Goal: Task Accomplishment & Management: Use online tool/utility

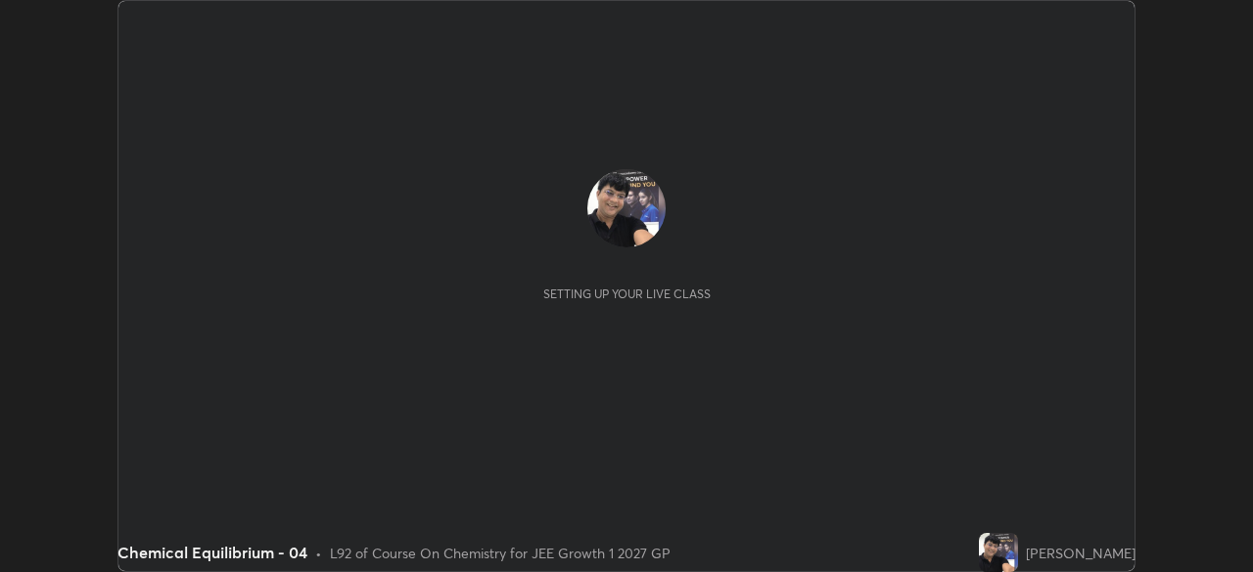
scroll to position [572, 1252]
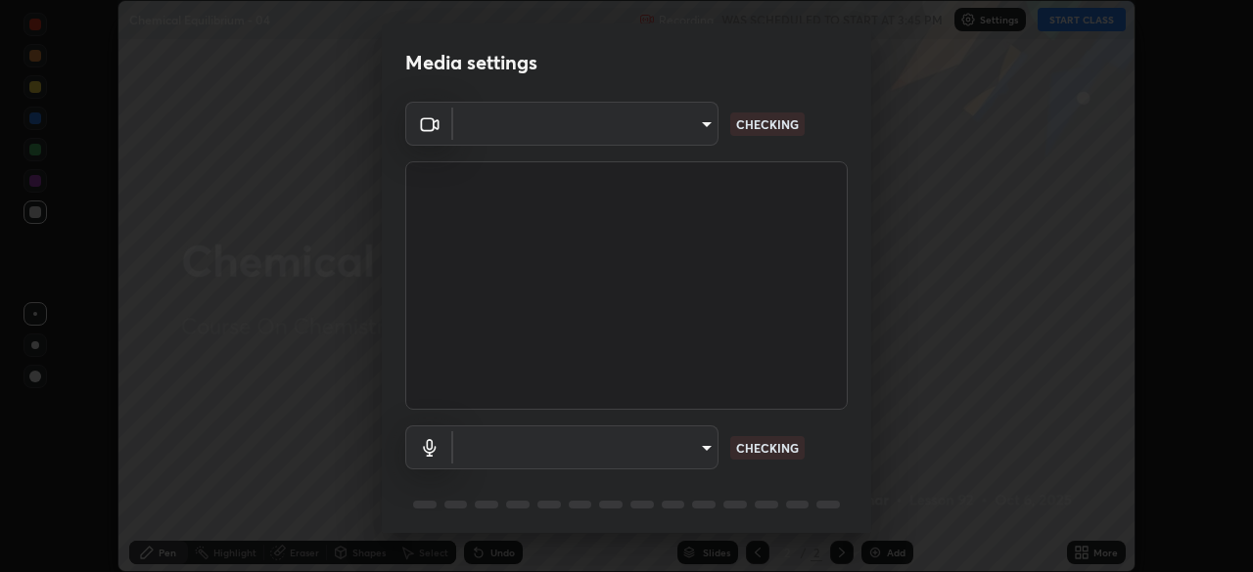
type input "1a0cd2fa9eaecc5464ce661d2c376d4f68bb2a1a8db1c3726163fcb70f995fb6"
click at [701, 446] on body "Erase all Chemical Equilibrium - 04 Recording WAS SCHEDULED TO START AT 3:45 PM…" at bounding box center [626, 286] width 1253 height 572
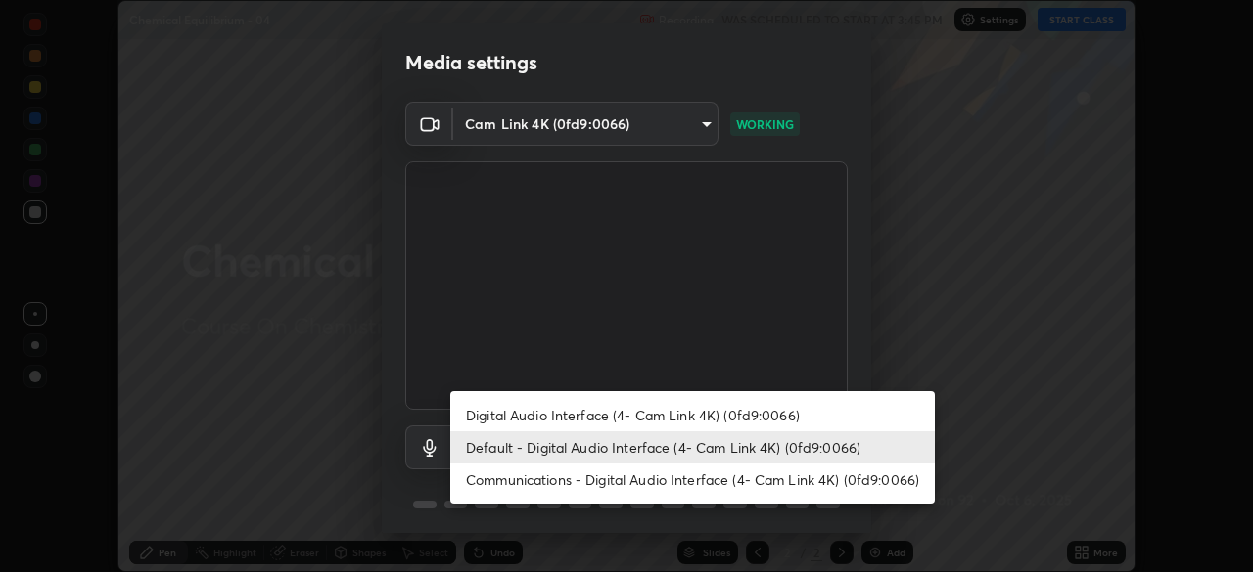
click at [664, 412] on li "Digital Audio Interface (4- Cam Link 4K) (0fd9:0066)" at bounding box center [692, 415] width 484 height 32
type input "16bb6a3b404baa7cc3e34847ed316701657410bd68a709ada6eff4a79f6c255e"
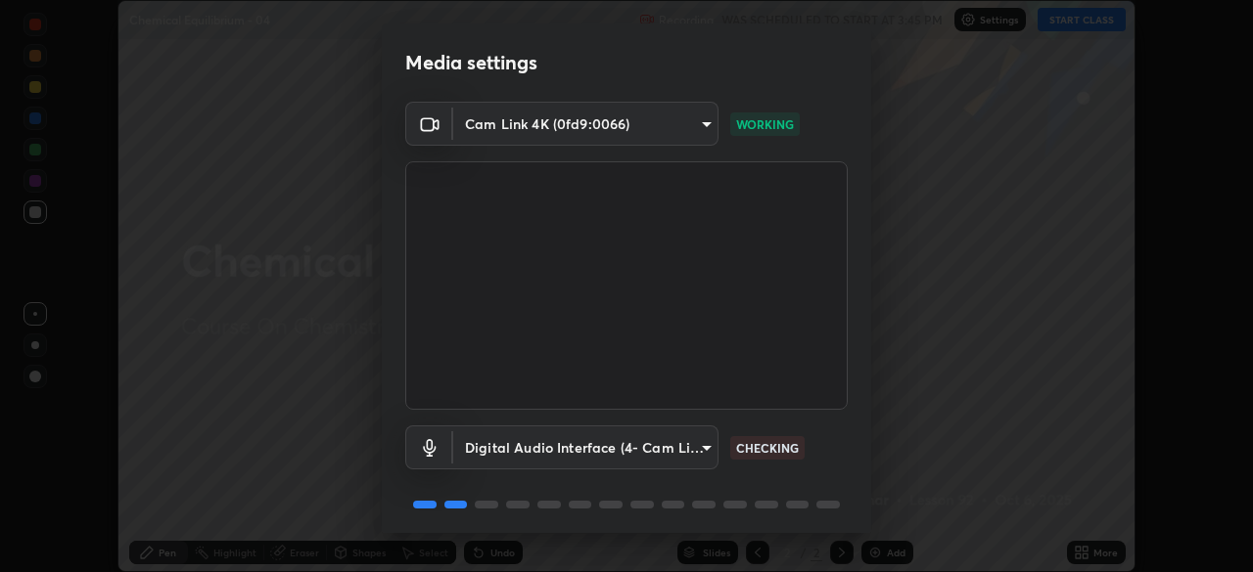
scroll to position [69, 0]
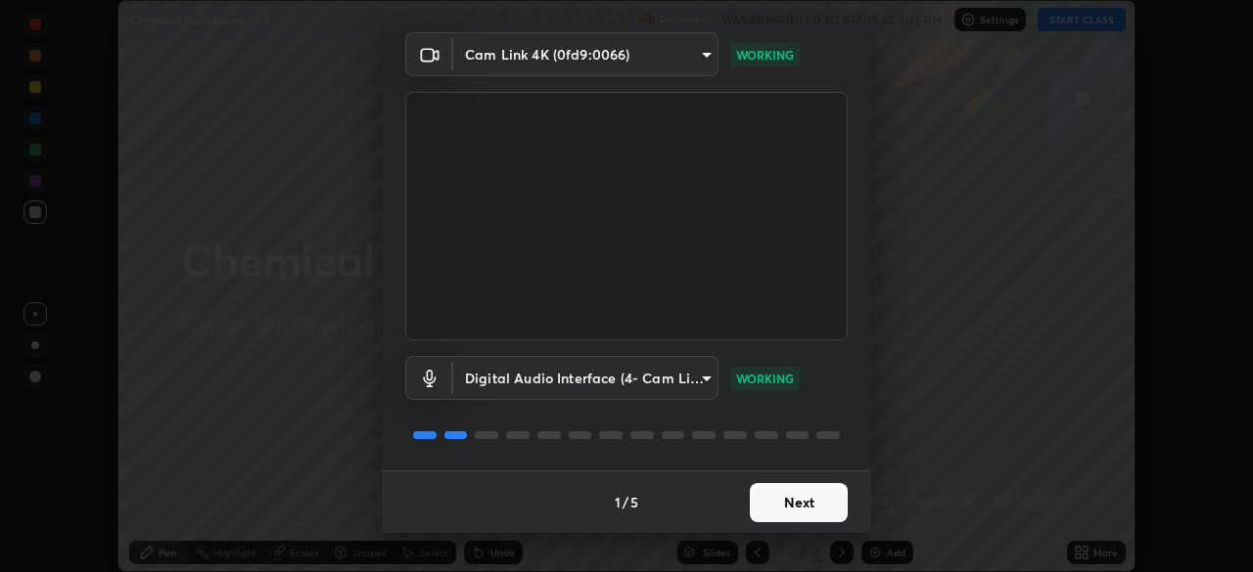
click at [796, 506] on button "Next" at bounding box center [799, 502] width 98 height 39
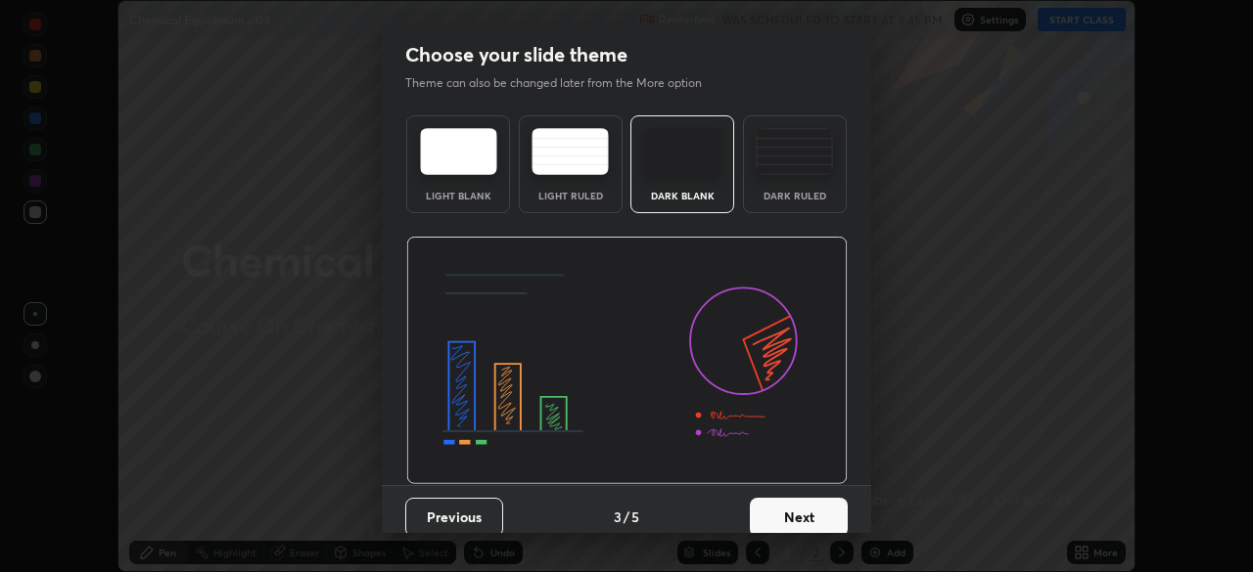
click at [801, 516] on button "Next" at bounding box center [799, 517] width 98 height 39
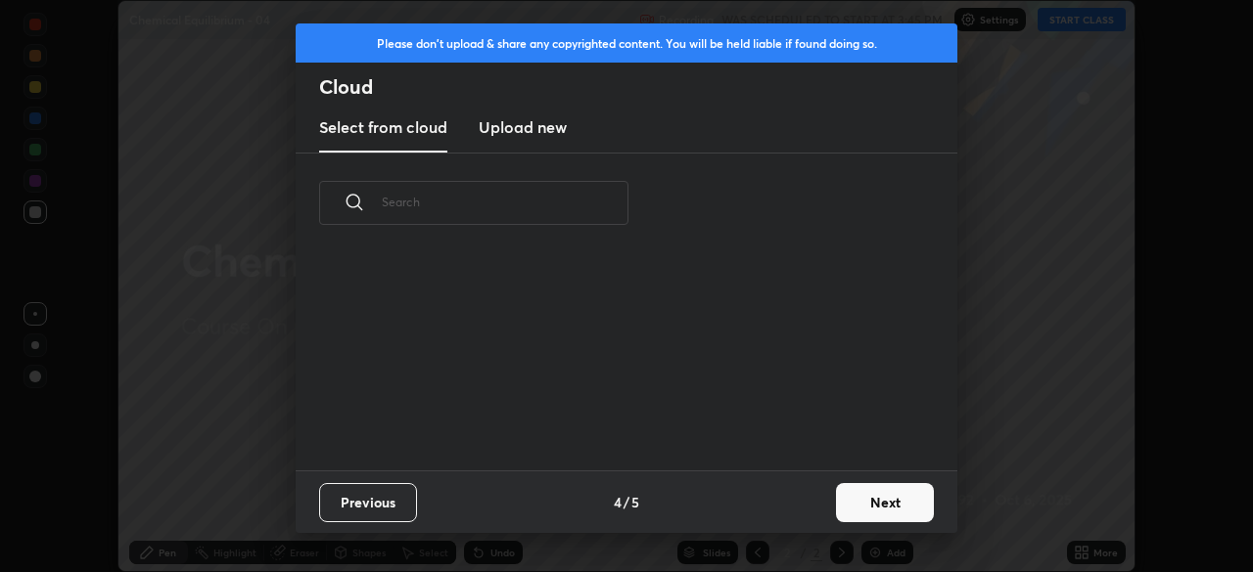
scroll to position [217, 628]
click at [876, 495] on button "Next" at bounding box center [885, 502] width 98 height 39
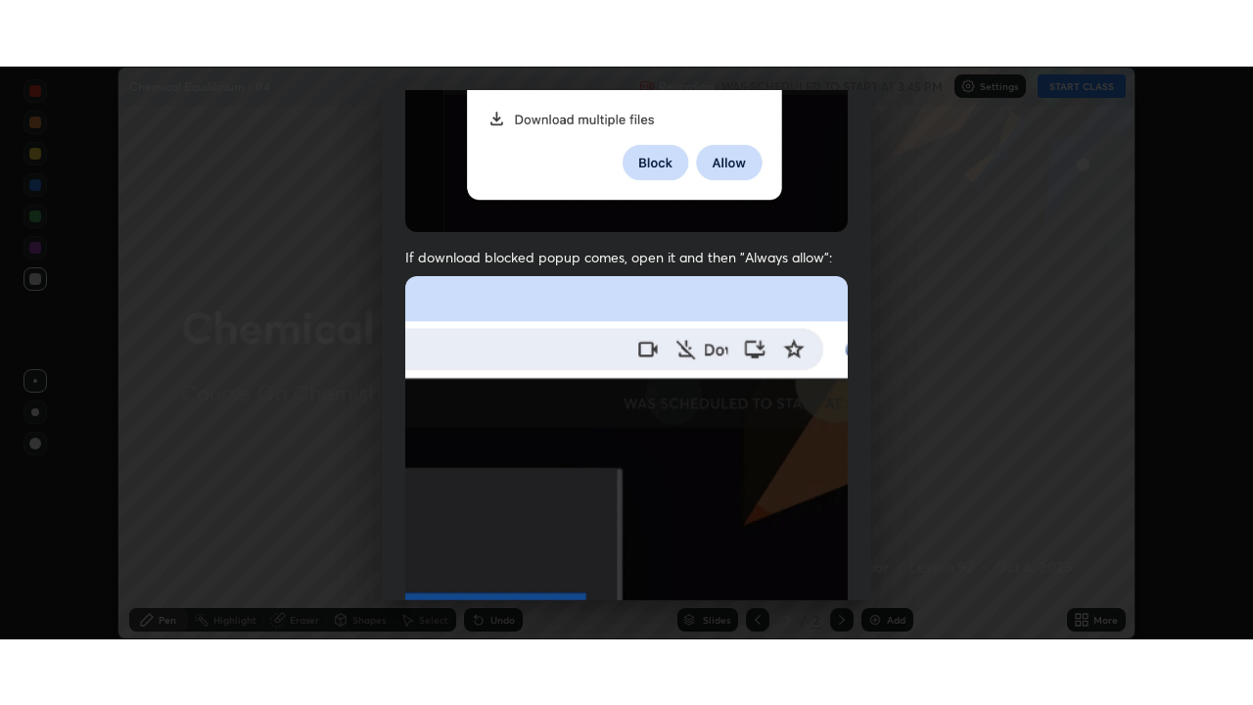
scroll to position [469, 0]
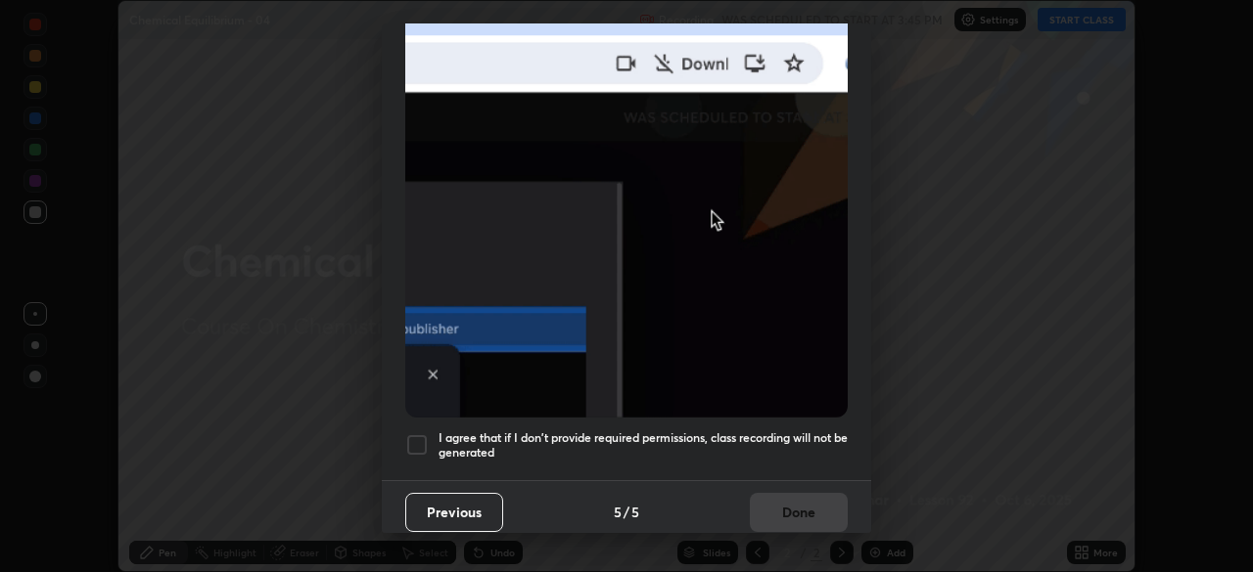
click at [416, 434] on div at bounding box center [416, 445] width 23 height 23
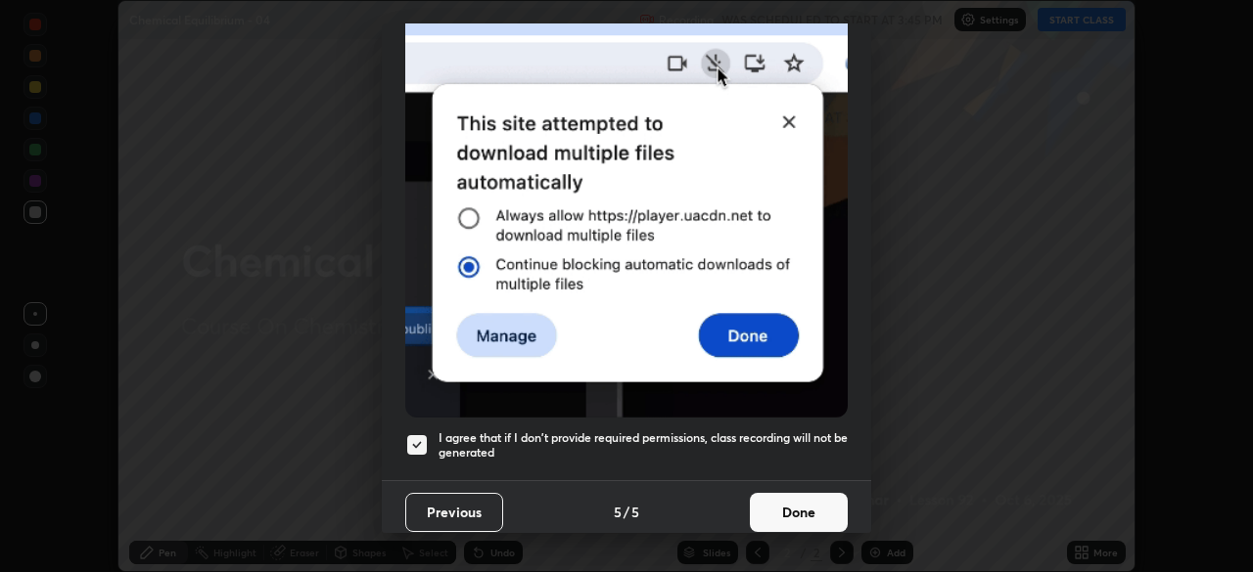
click at [774, 504] on button "Done" at bounding box center [799, 512] width 98 height 39
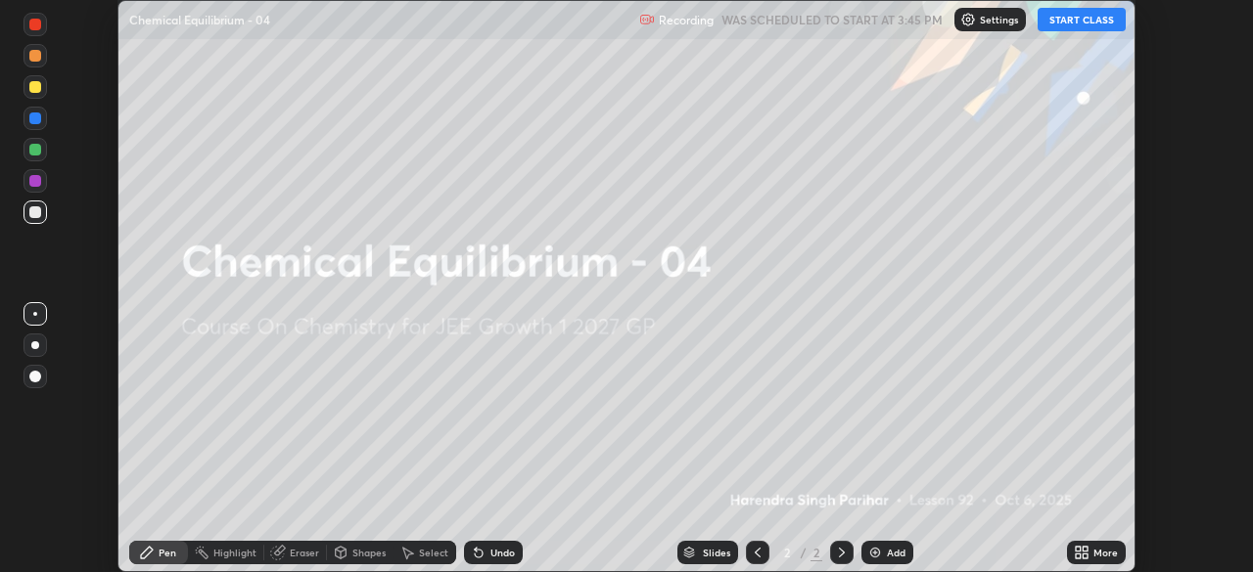
click at [1078, 23] on button "START CLASS" at bounding box center [1081, 19] width 88 height 23
click at [1085, 553] on icon at bounding box center [1082, 553] width 16 height 16
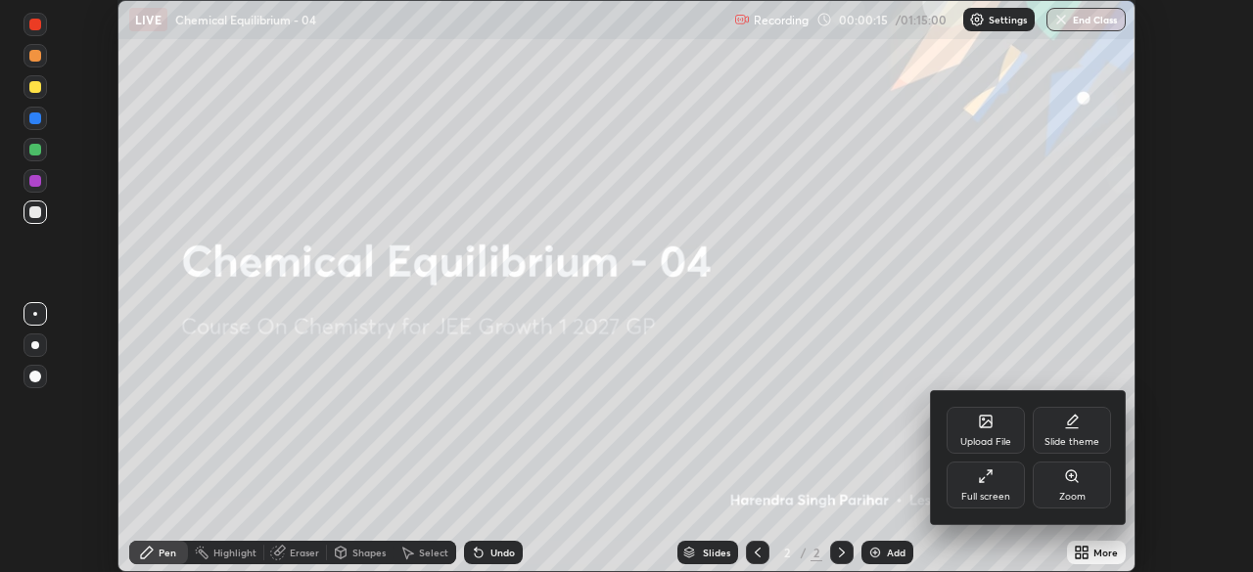
click at [986, 481] on icon at bounding box center [986, 477] width 16 height 16
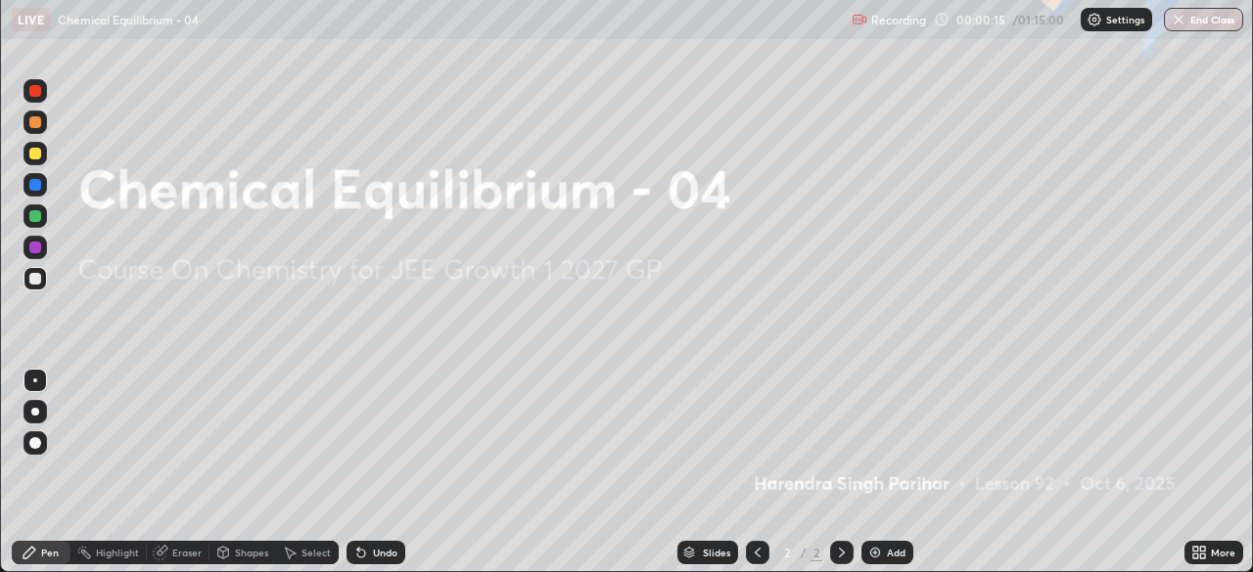
scroll to position [705, 1253]
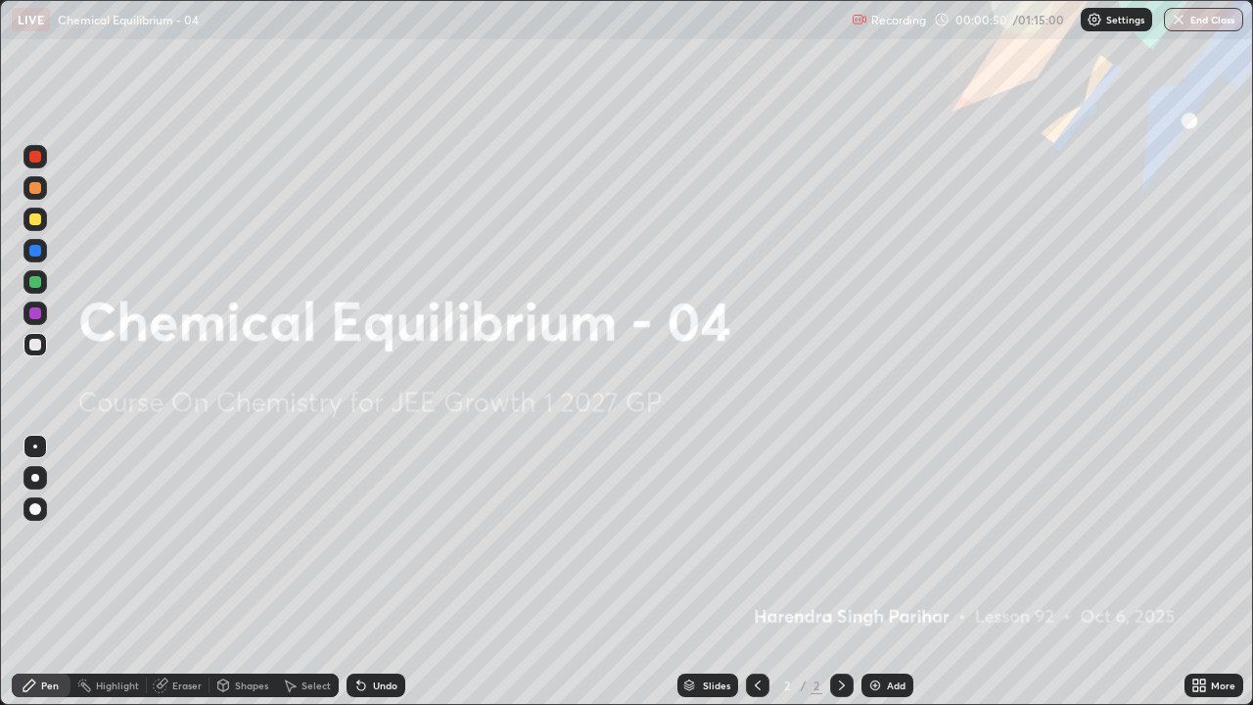
click at [1199, 572] on icon at bounding box center [1199, 685] width 16 height 16
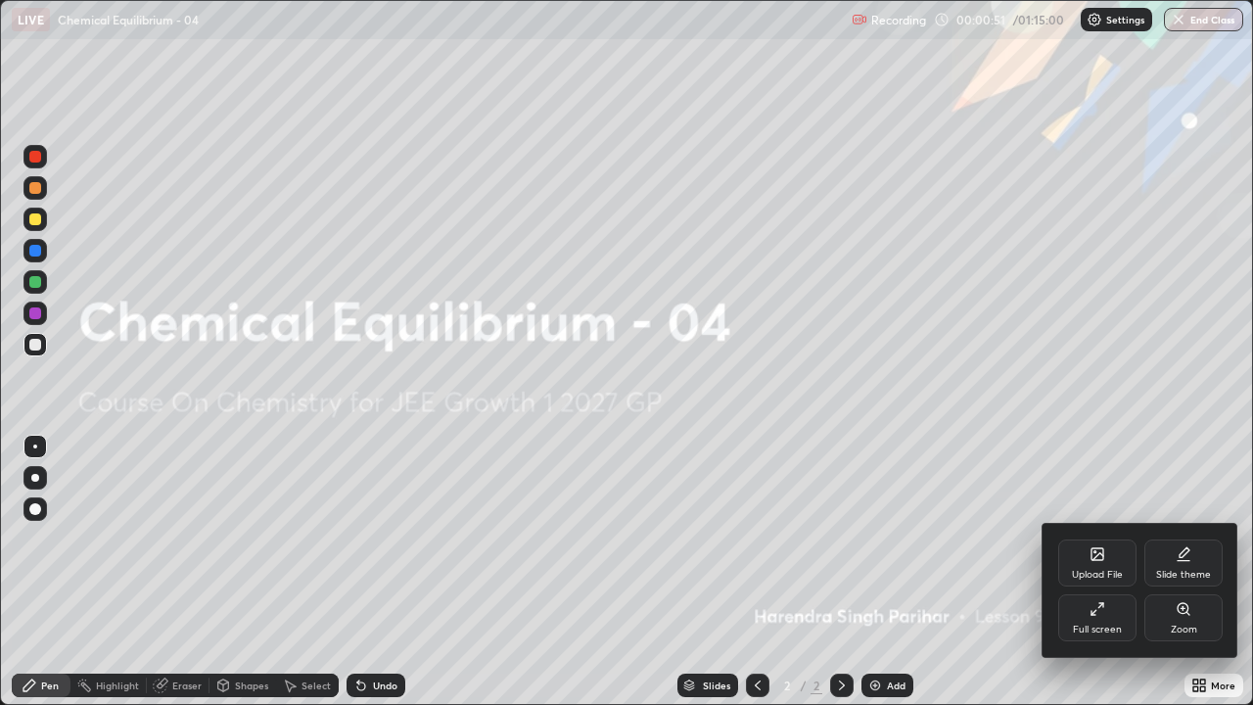
click at [1093, 572] on icon at bounding box center [1093, 613] width 4 height 4
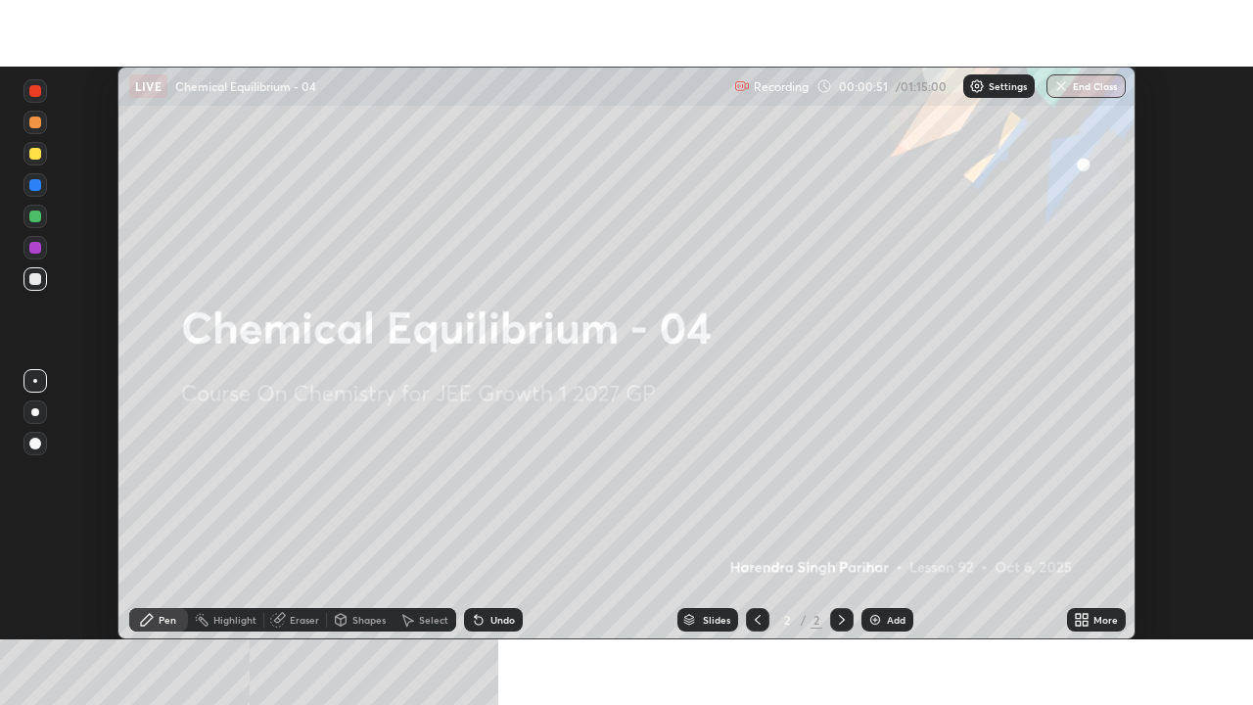
scroll to position [97290, 96609]
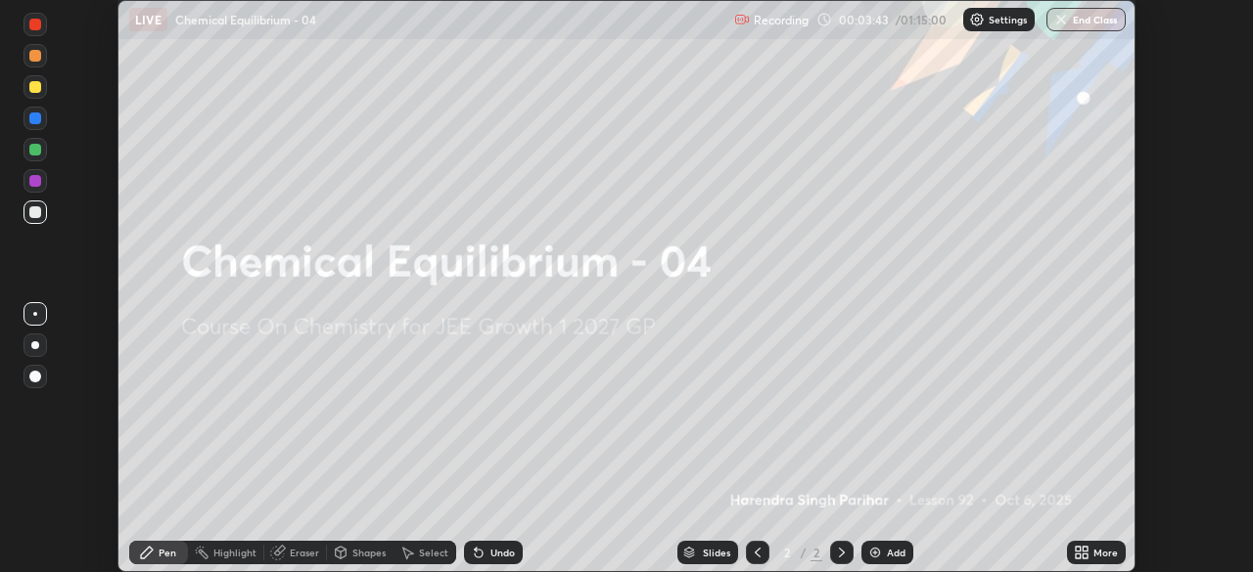
click at [1076, 556] on icon at bounding box center [1078, 556] width 5 height 5
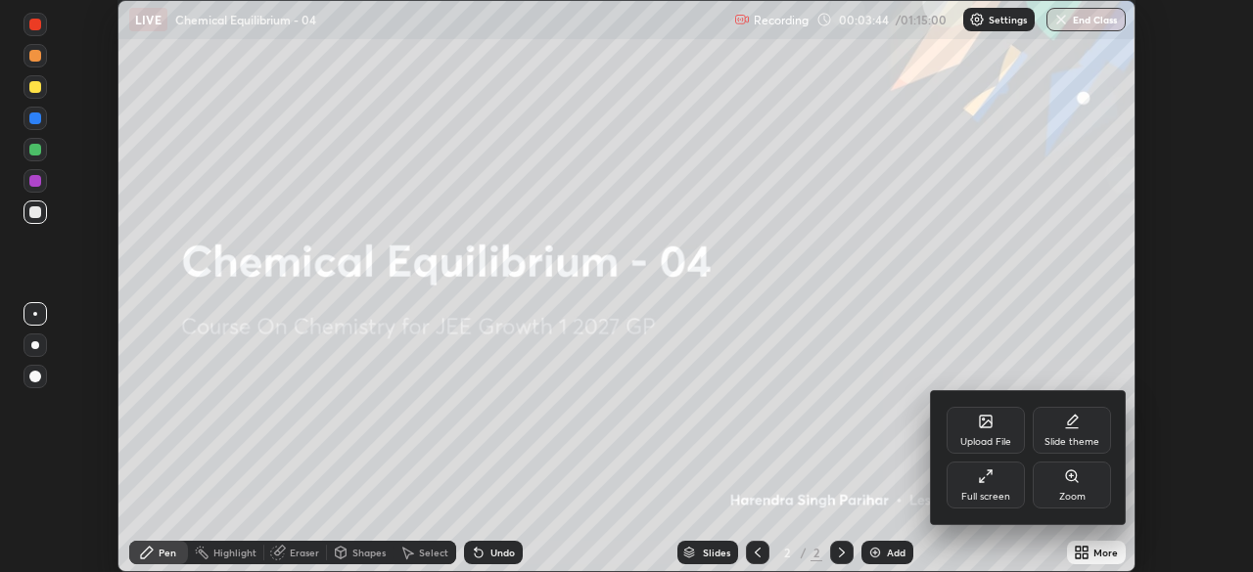
click at [965, 483] on div "Full screen" at bounding box center [985, 485] width 78 height 47
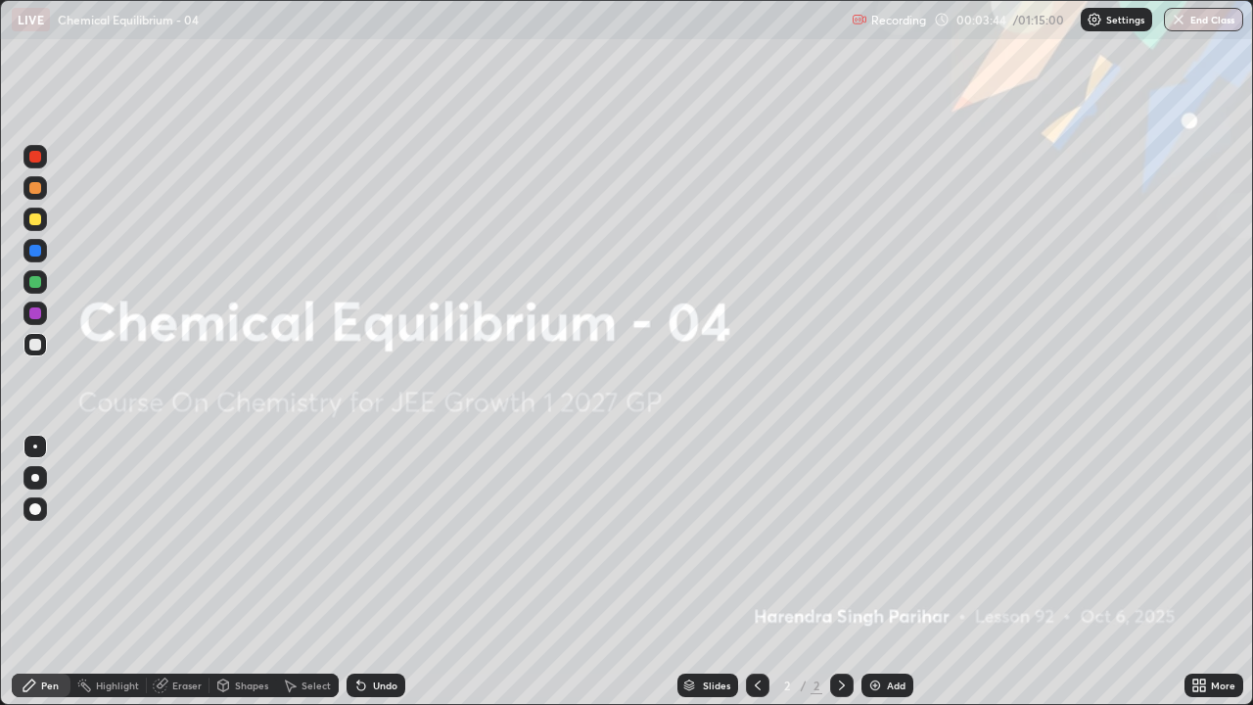
scroll to position [705, 1253]
click at [1198, 572] on icon at bounding box center [1199, 685] width 16 height 16
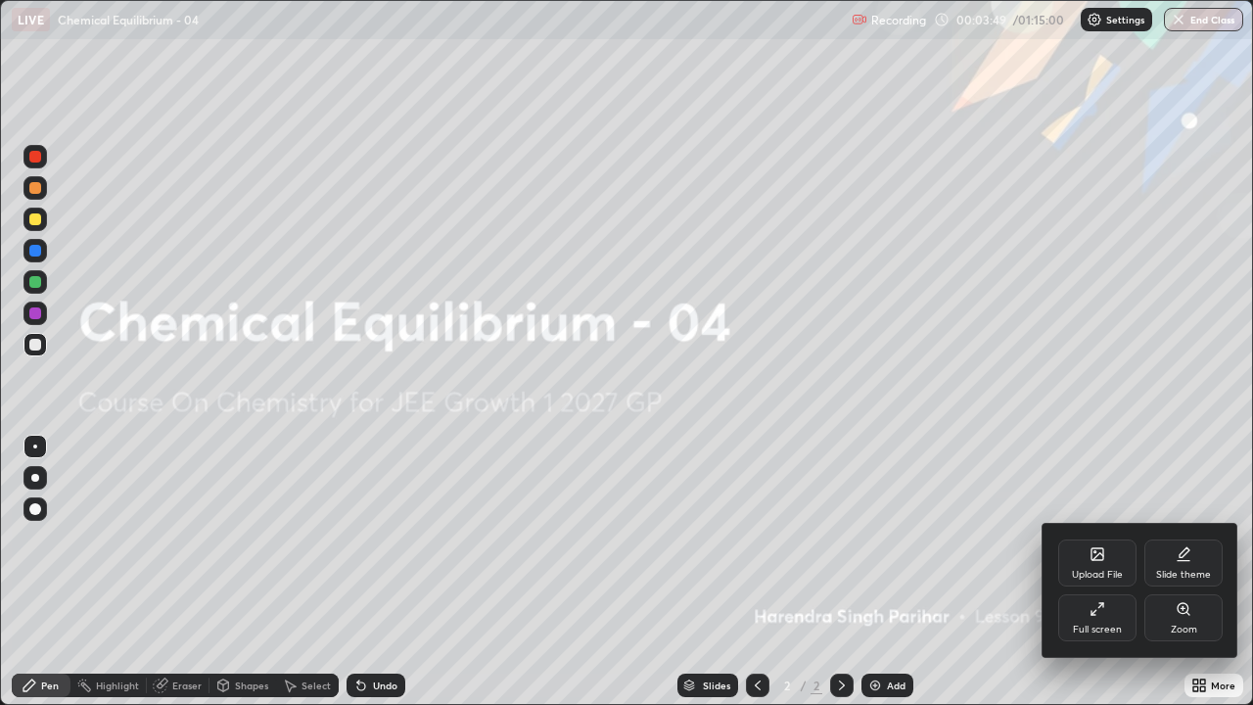
click at [1096, 566] on div "Upload File" at bounding box center [1097, 562] width 78 height 47
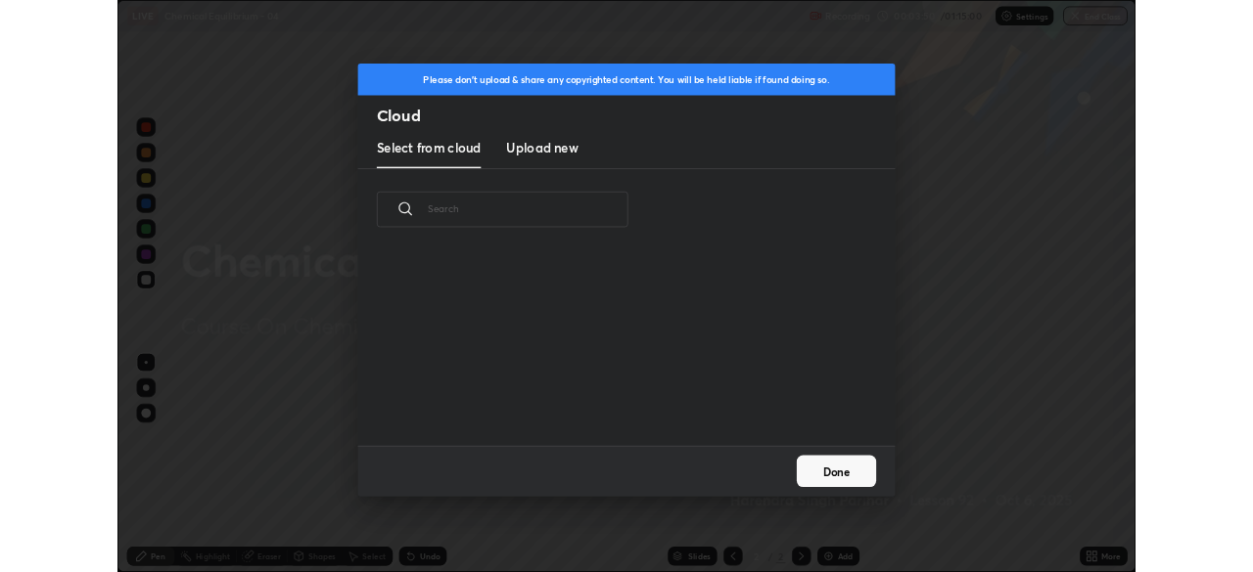
scroll to position [241, 628]
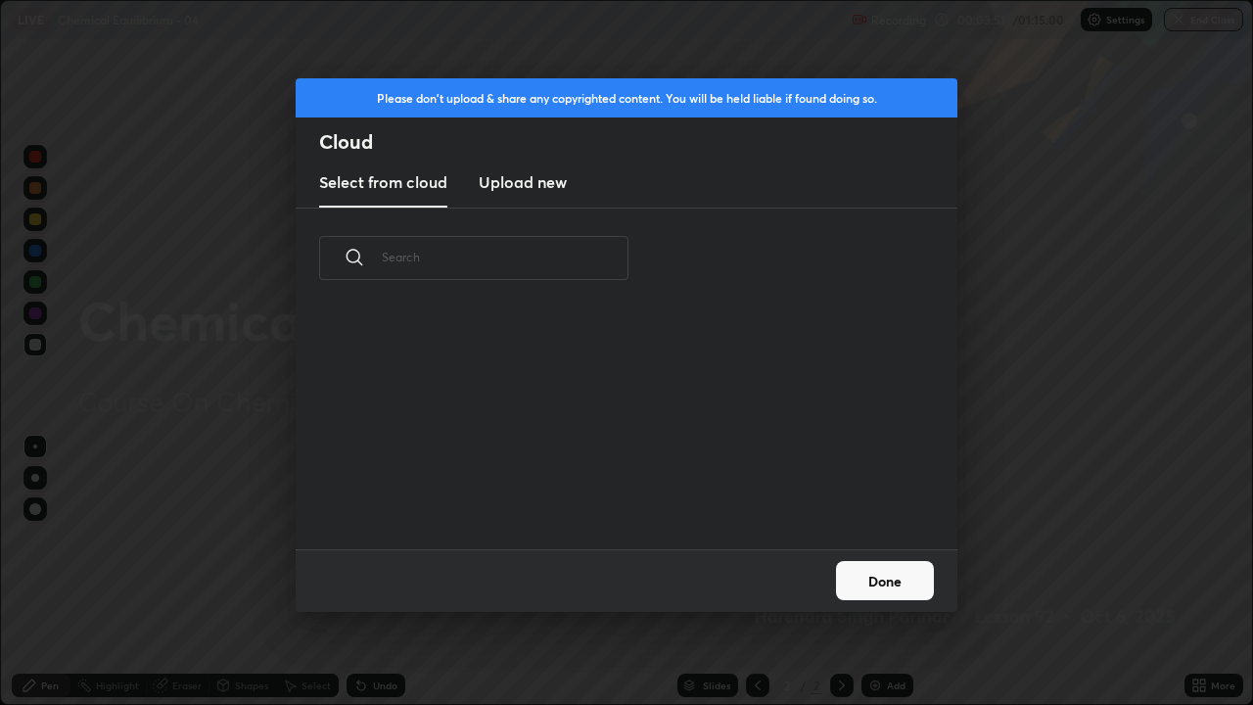
click at [540, 187] on h3 "Upload new" at bounding box center [523, 181] width 88 height 23
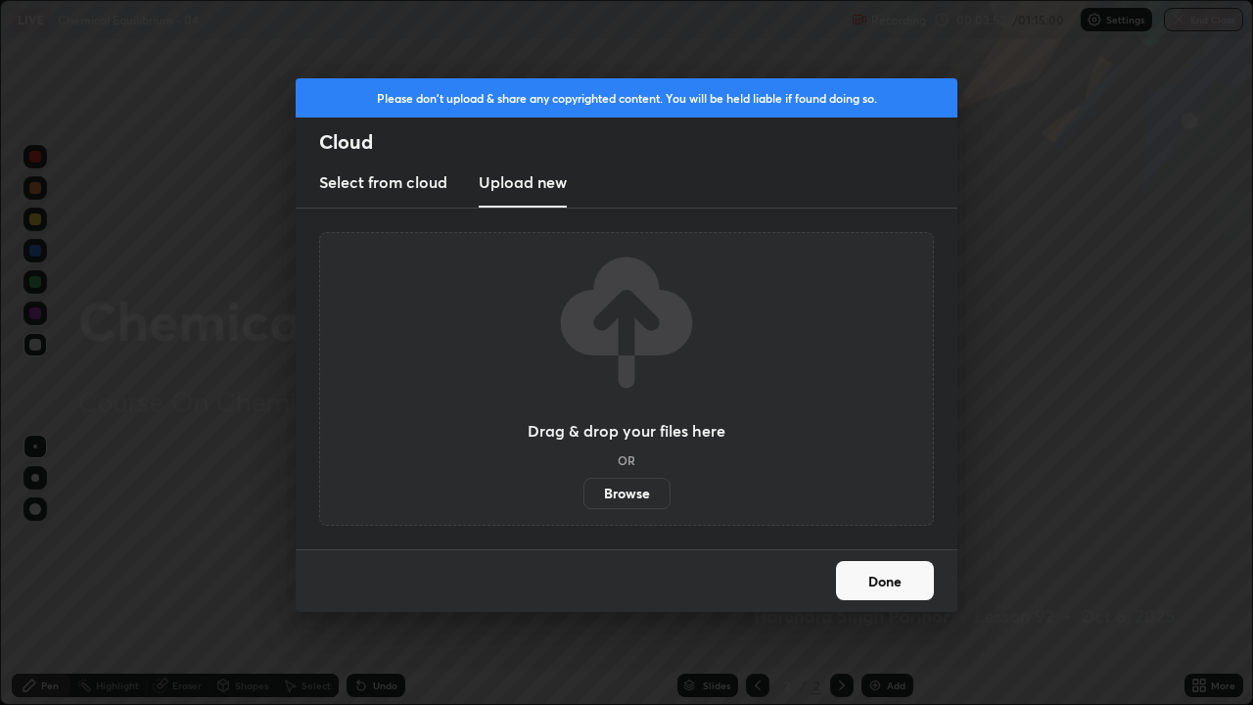
click at [637, 494] on label "Browse" at bounding box center [626, 493] width 87 height 31
click at [583, 494] on input "Browse" at bounding box center [583, 493] width 0 height 31
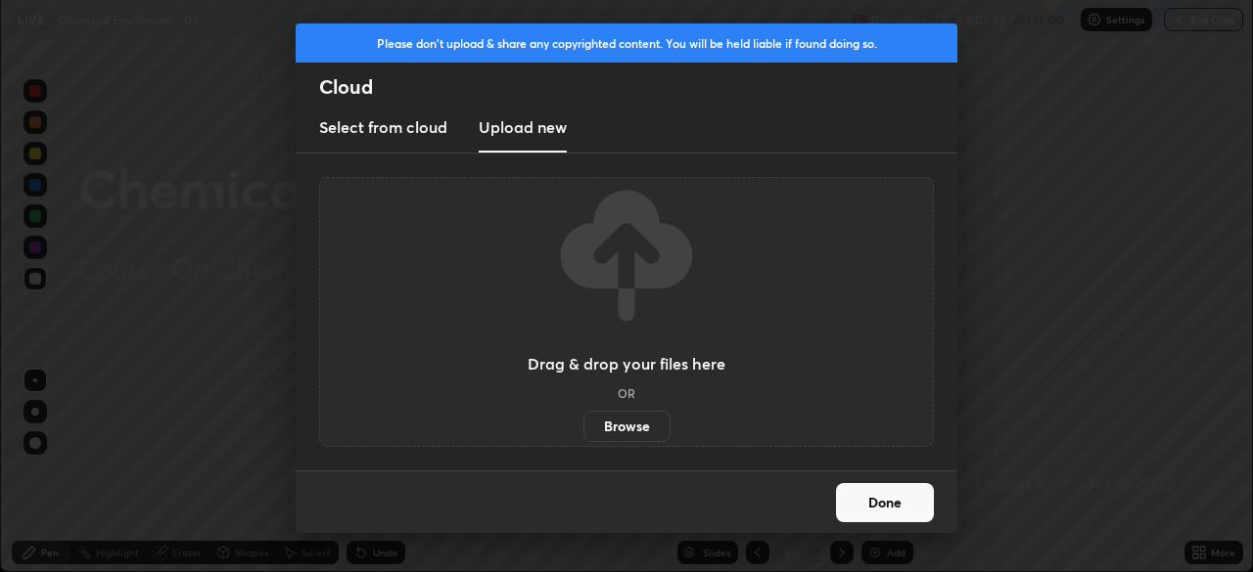
scroll to position [97290, 96609]
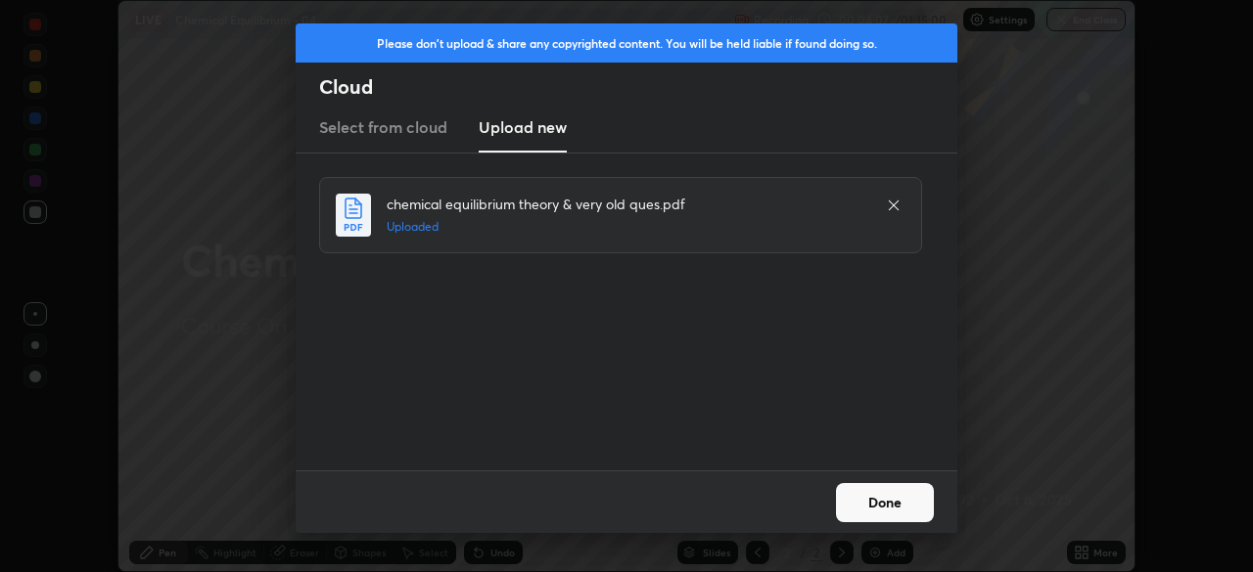
click at [878, 500] on button "Done" at bounding box center [885, 502] width 98 height 39
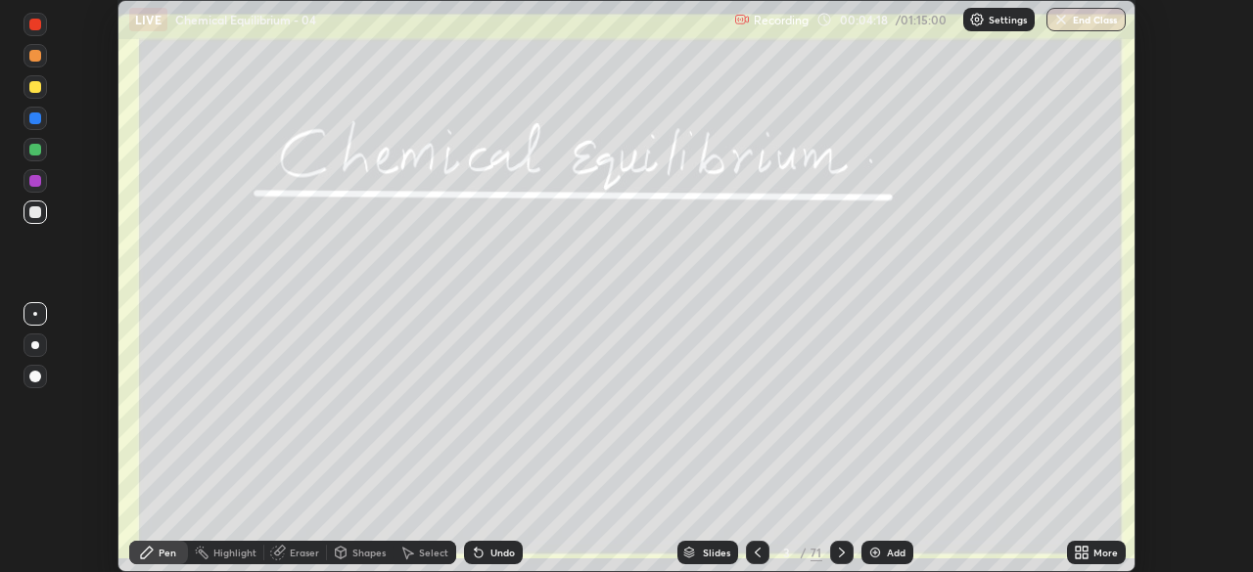
click at [685, 552] on icon at bounding box center [689, 553] width 12 height 12
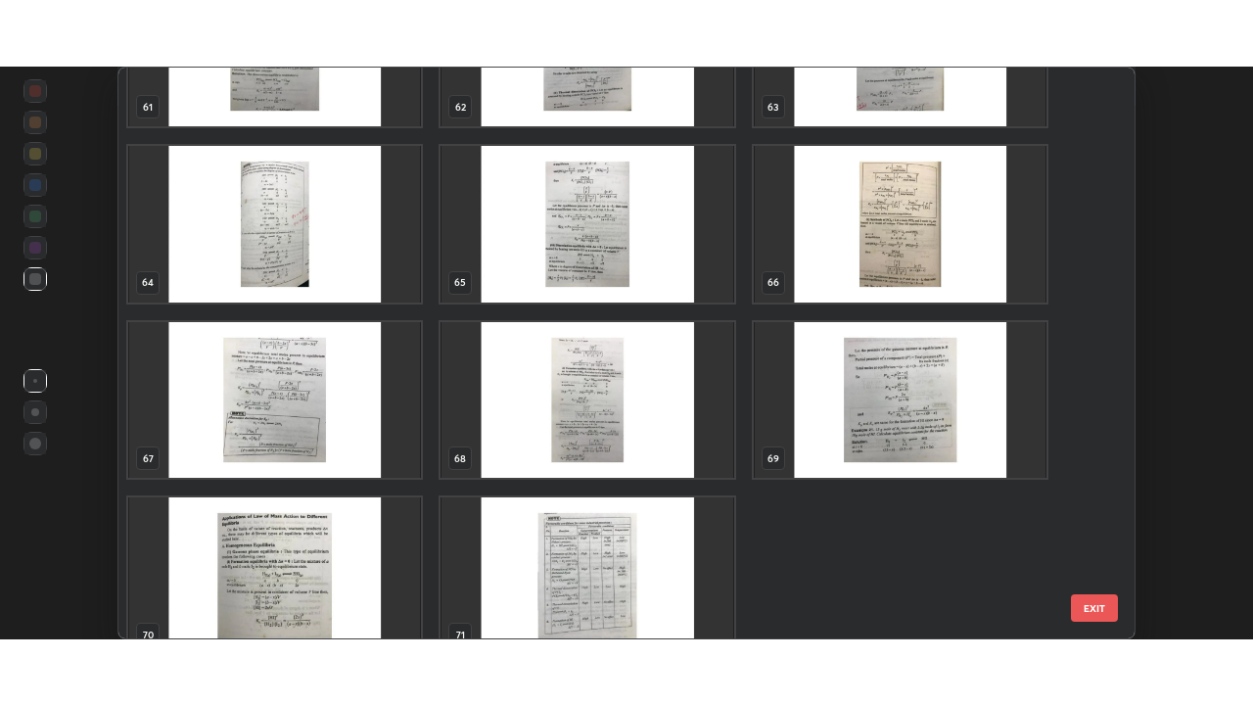
scroll to position [3648, 0]
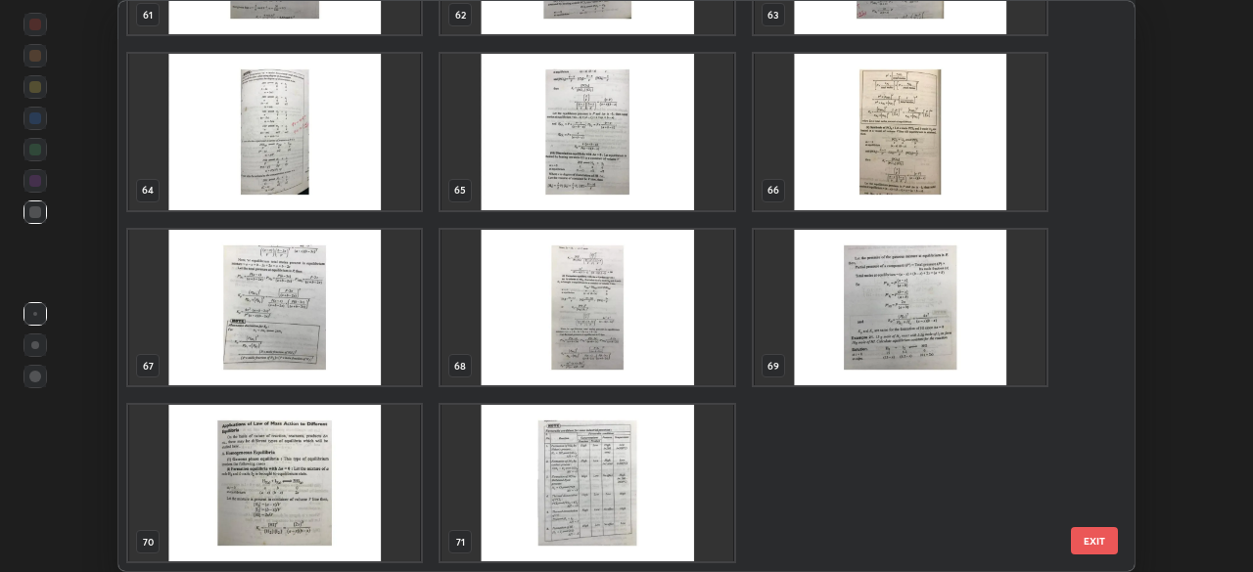
click at [1089, 541] on button "EXIT" at bounding box center [1094, 540] width 47 height 27
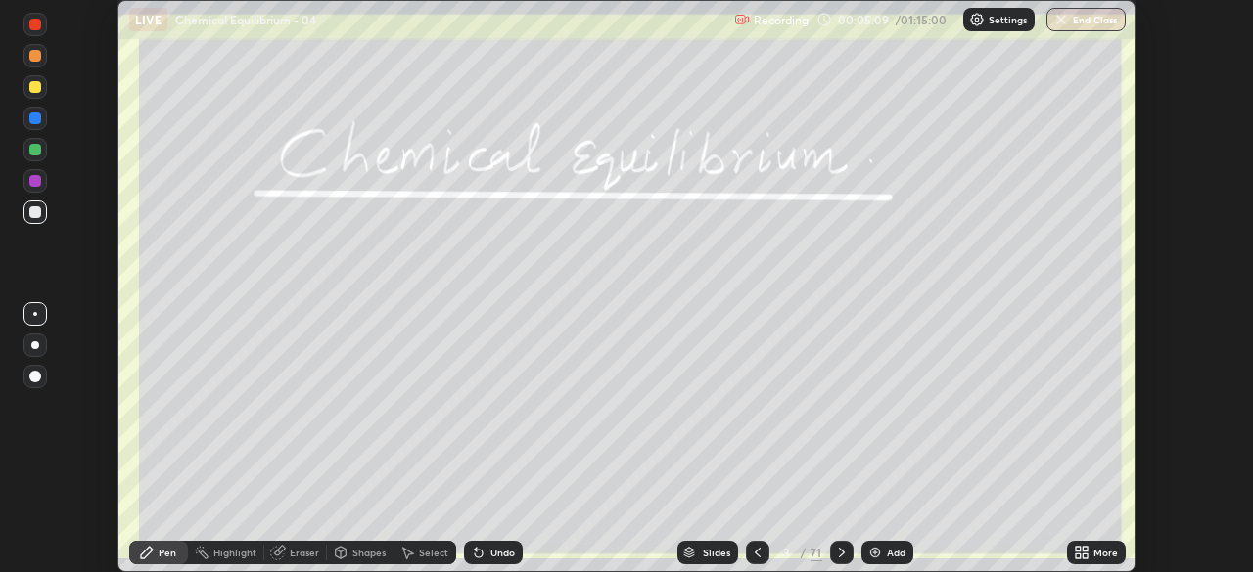
click at [873, 556] on img at bounding box center [875, 553] width 16 height 16
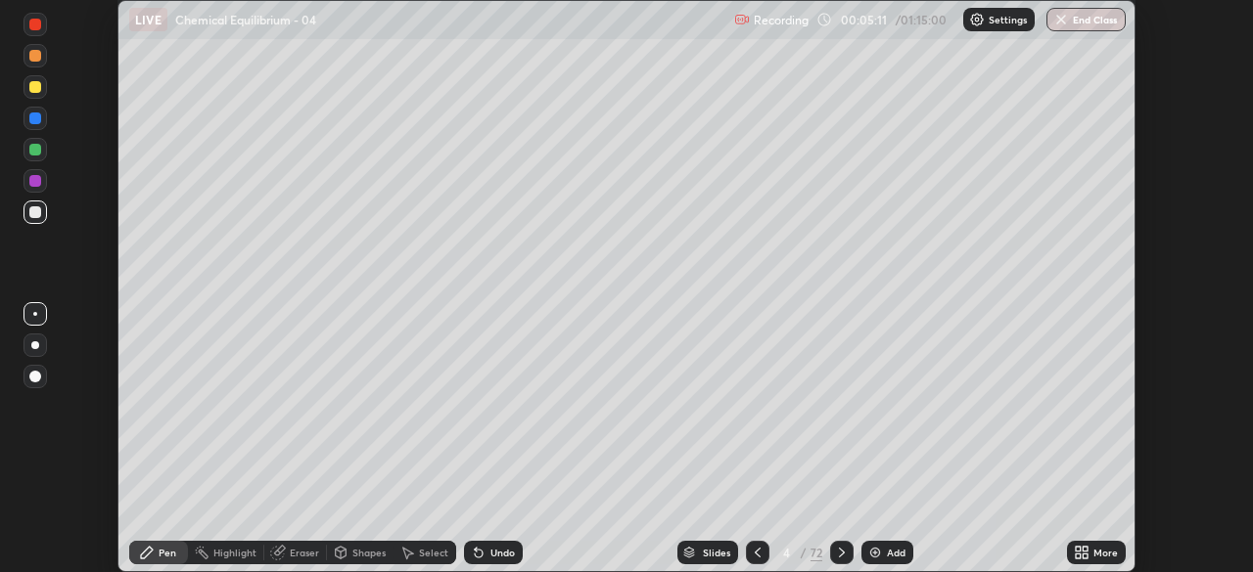
click at [1077, 556] on icon at bounding box center [1078, 556] width 5 height 5
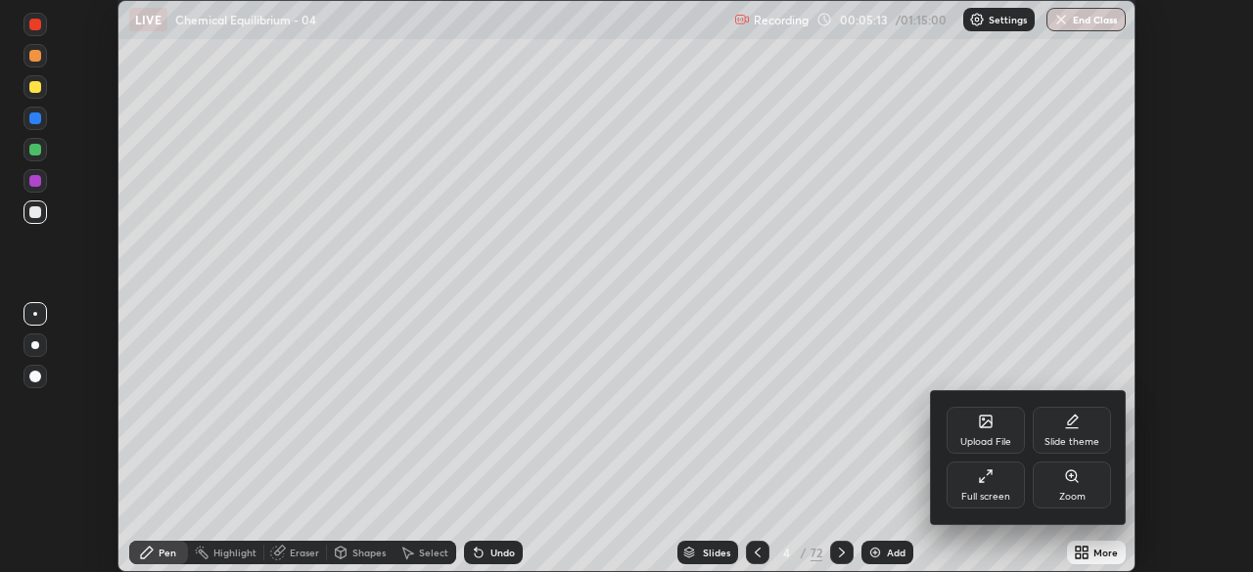
click at [984, 481] on icon at bounding box center [986, 477] width 16 height 16
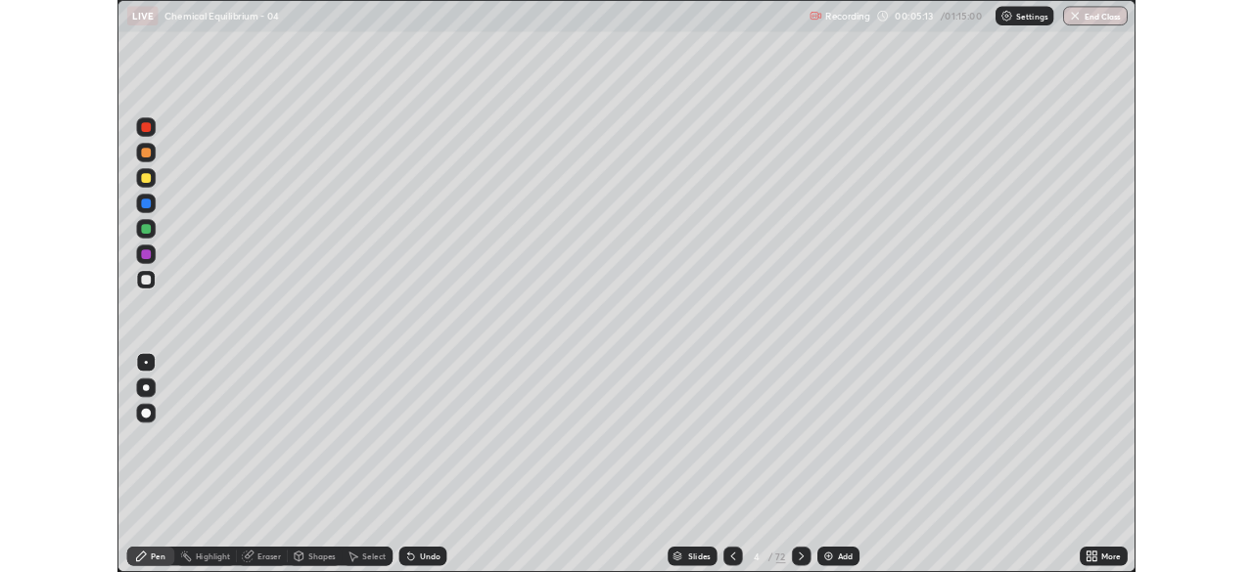
scroll to position [705, 1253]
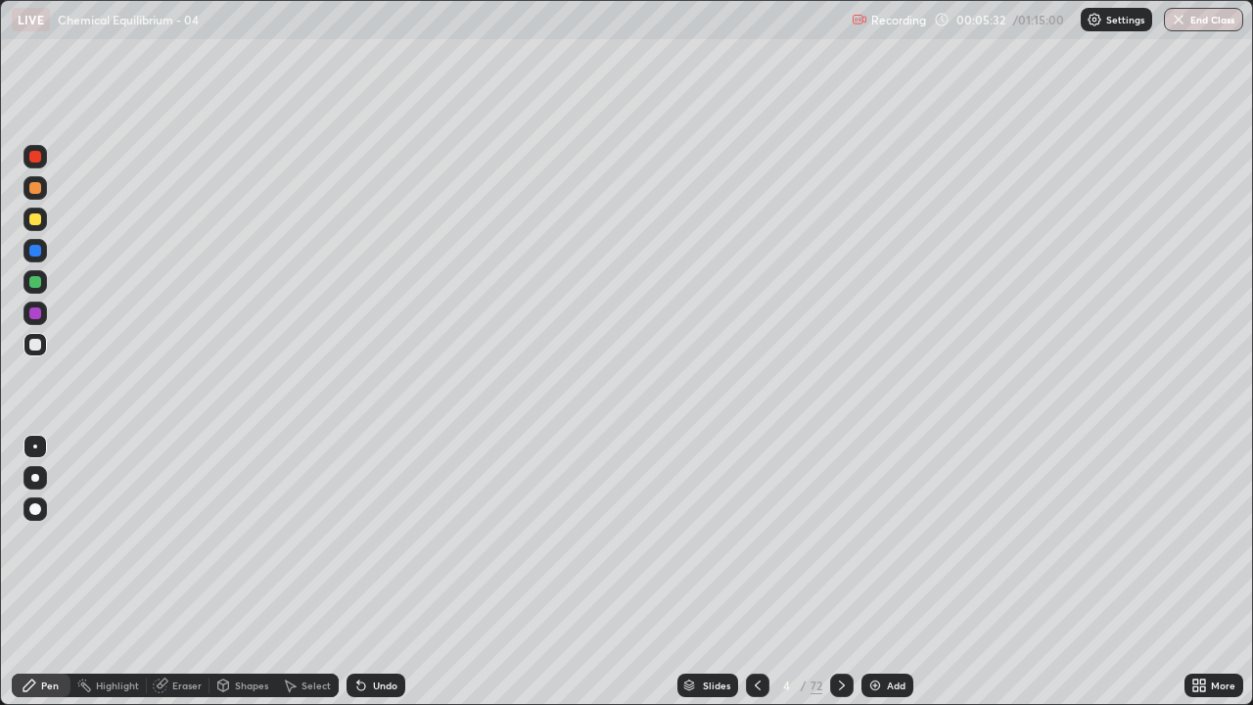
click at [35, 340] on div at bounding box center [35, 345] width 12 height 12
click at [28, 477] on div at bounding box center [34, 477] width 23 height 23
click at [37, 283] on div at bounding box center [35, 282] width 12 height 12
click at [36, 223] on div at bounding box center [35, 219] width 12 height 12
click at [30, 190] on div at bounding box center [35, 188] width 12 height 12
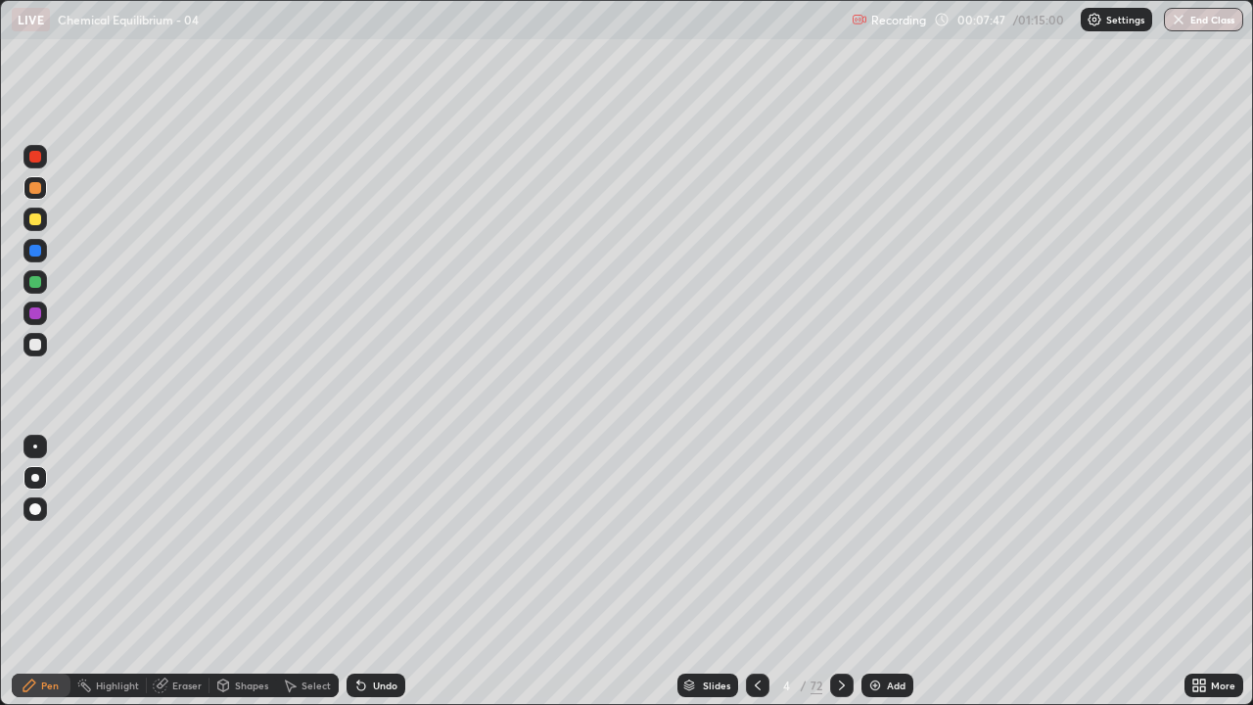
click at [238, 572] on div "Shapes" at bounding box center [251, 685] width 33 height 10
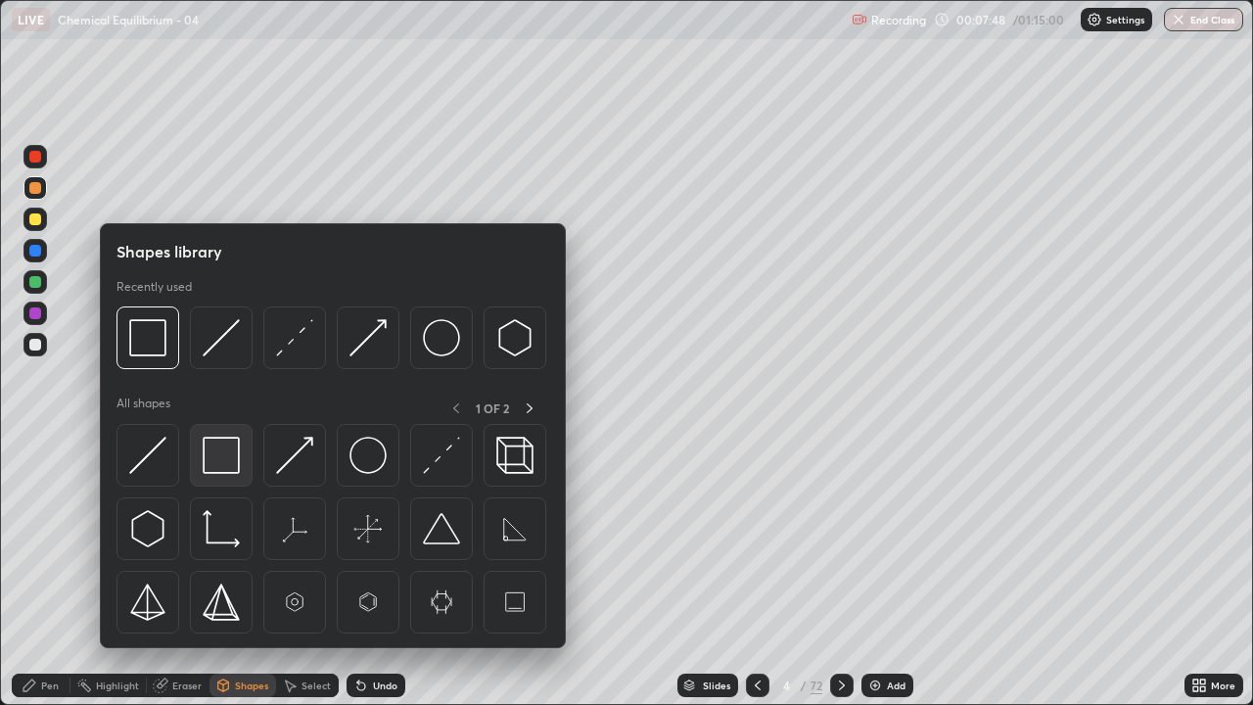
click at [224, 451] on img at bounding box center [221, 454] width 37 height 37
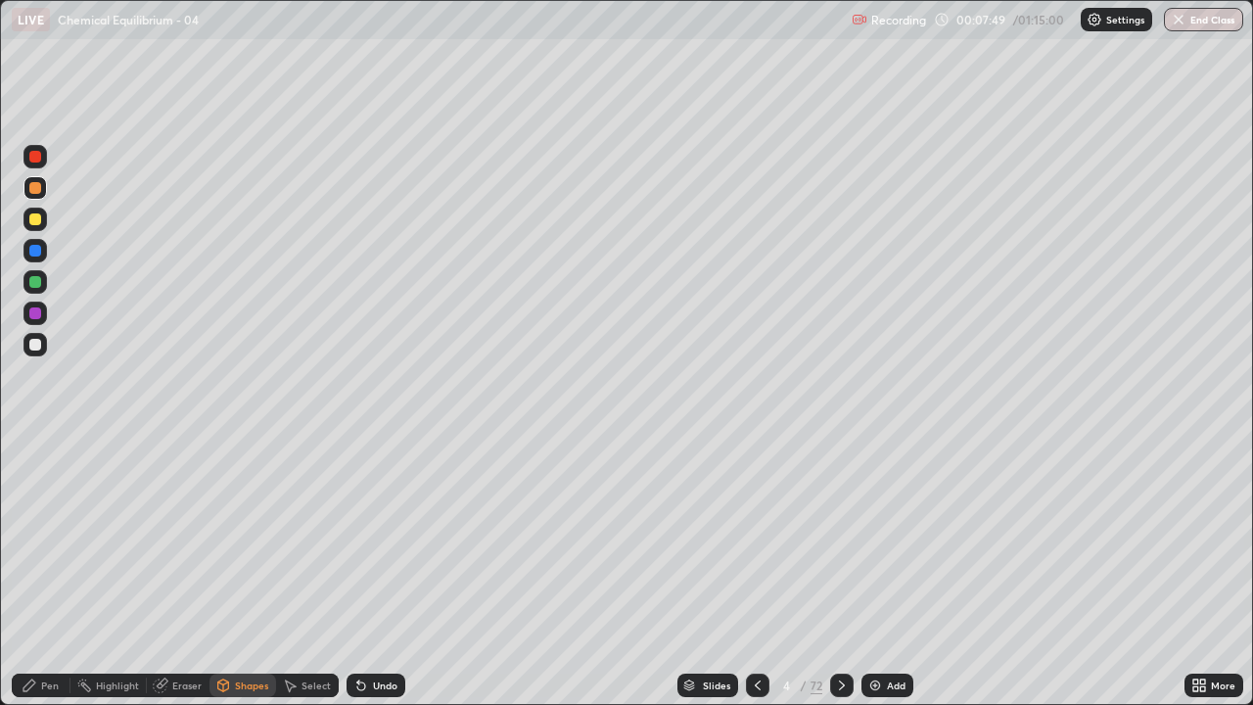
click at [35, 315] on div at bounding box center [35, 313] width 12 height 12
click at [34, 283] on div at bounding box center [35, 282] width 12 height 12
click at [45, 572] on div "Pen" at bounding box center [50, 685] width 18 height 10
click at [35, 254] on div at bounding box center [35, 251] width 12 height 12
click at [245, 572] on div "Shapes" at bounding box center [251, 685] width 33 height 10
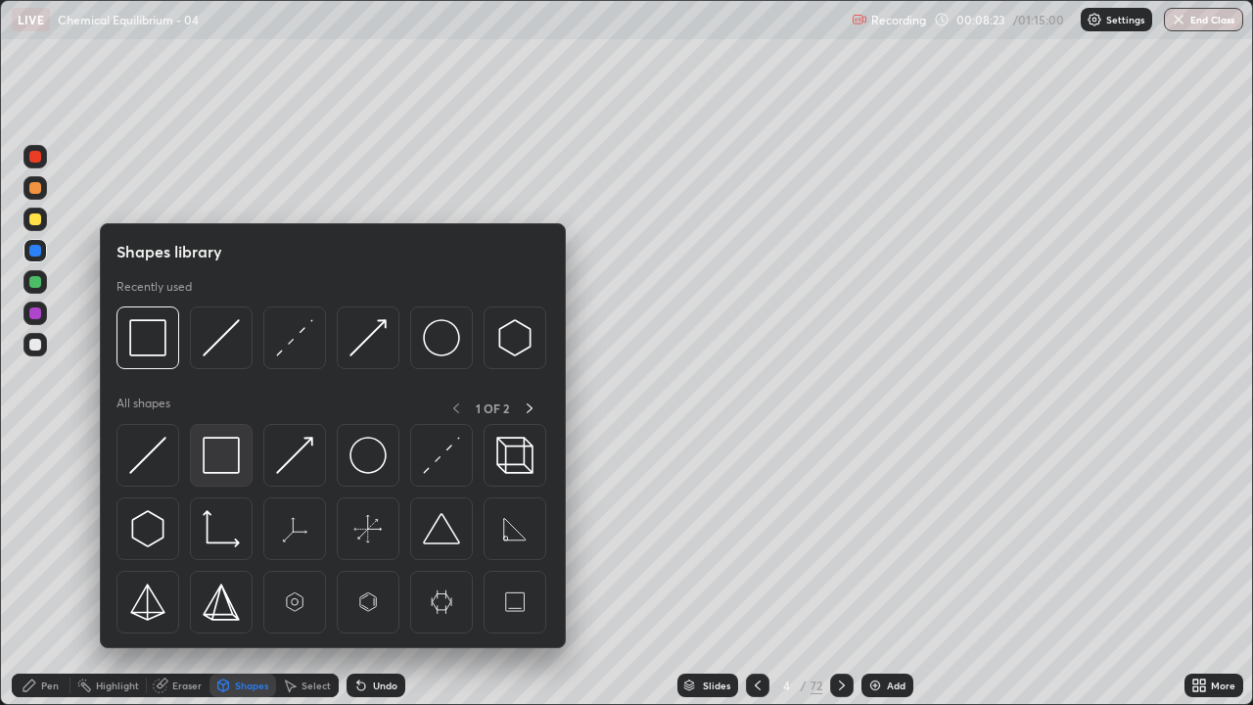
click at [220, 460] on img at bounding box center [221, 454] width 37 height 37
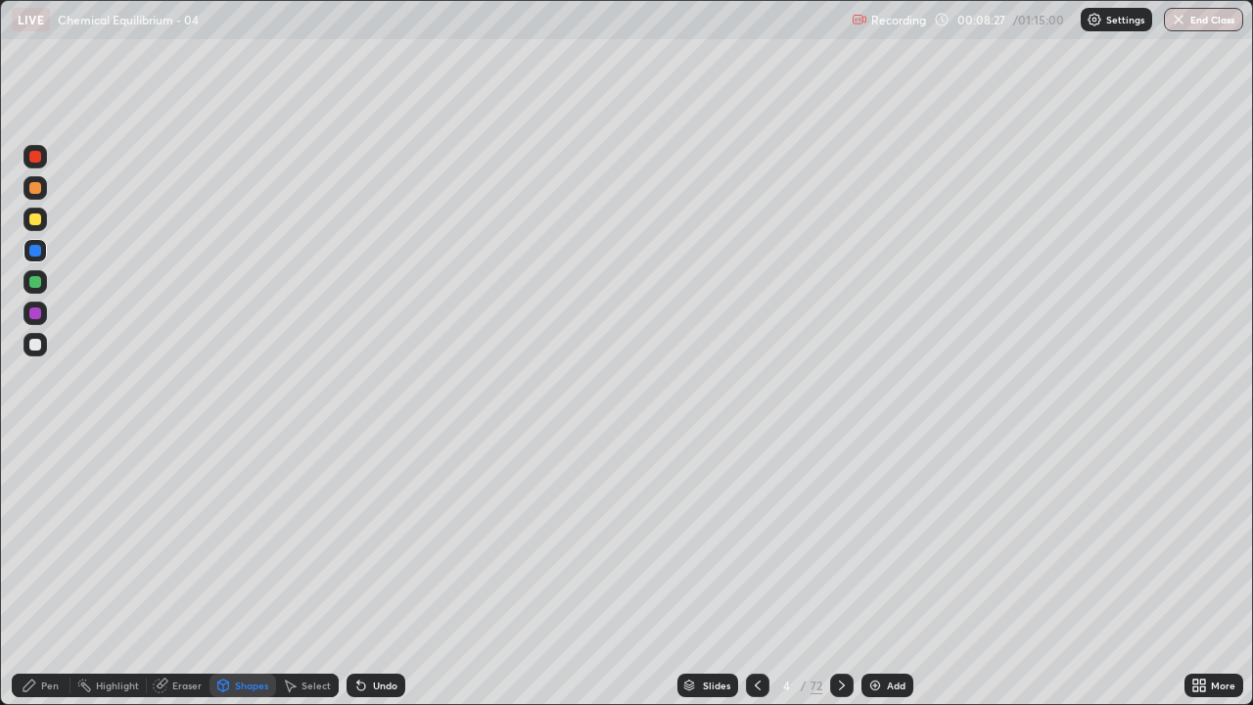
click at [53, 572] on div "Pen" at bounding box center [50, 685] width 18 height 10
click at [36, 350] on div at bounding box center [34, 344] width 23 height 23
click at [35, 283] on div at bounding box center [35, 282] width 12 height 12
click at [1200, 572] on icon at bounding box center [1202, 688] width 5 height 5
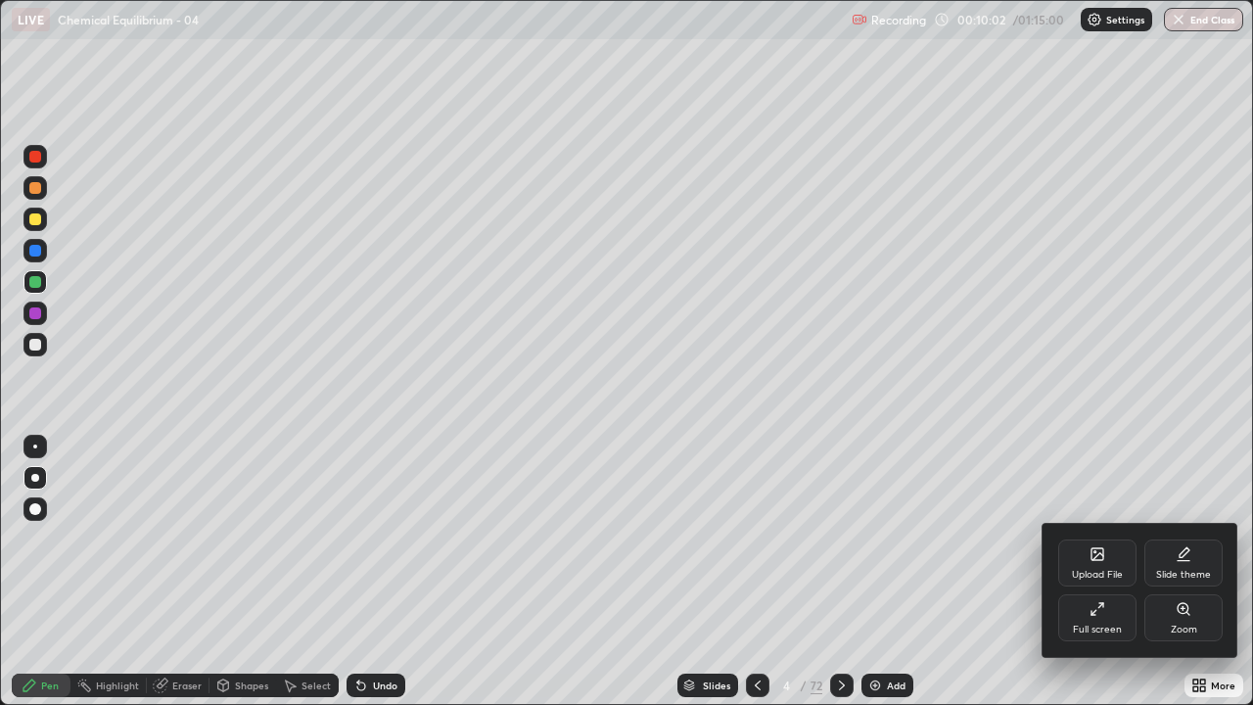
click at [1085, 572] on div "Full screen" at bounding box center [1097, 617] width 78 height 47
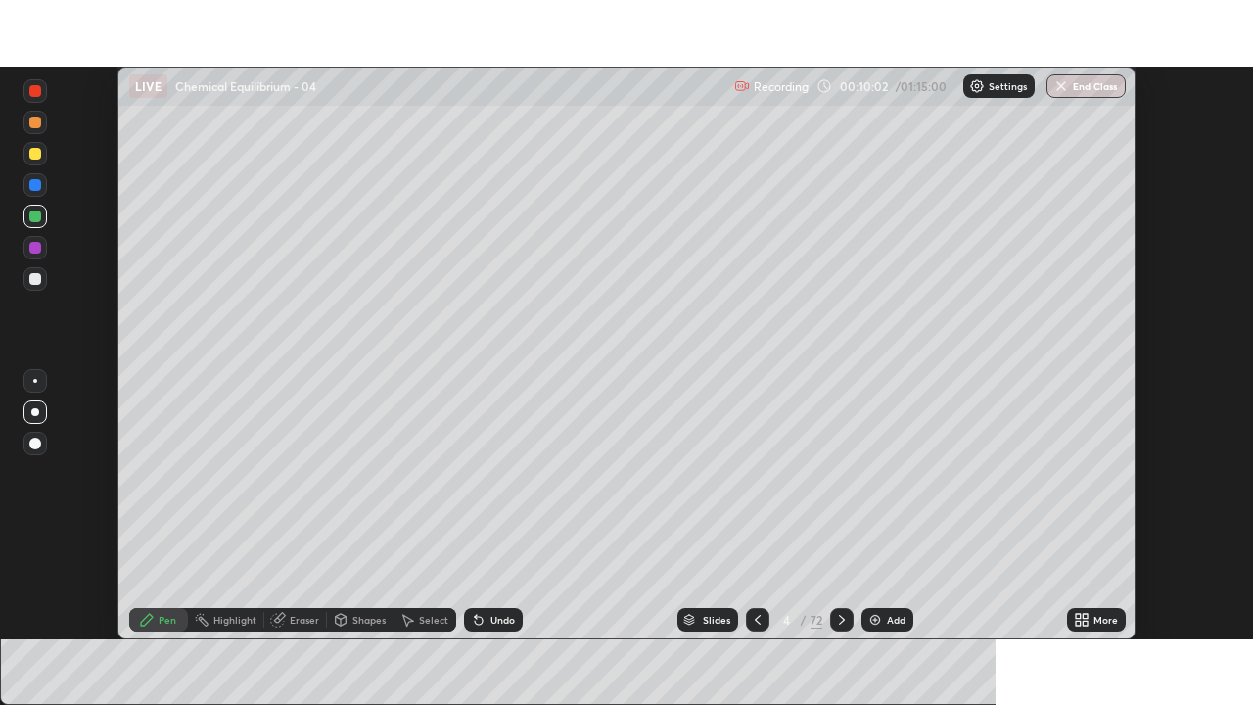
scroll to position [97290, 96609]
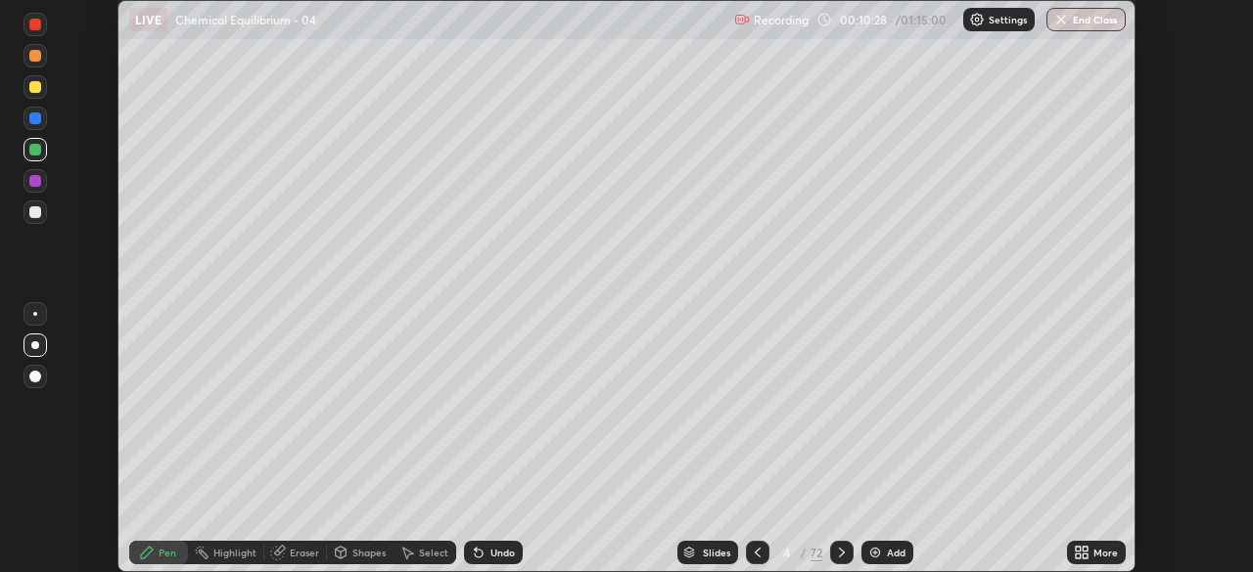
click at [1077, 549] on icon at bounding box center [1078, 549] width 5 height 5
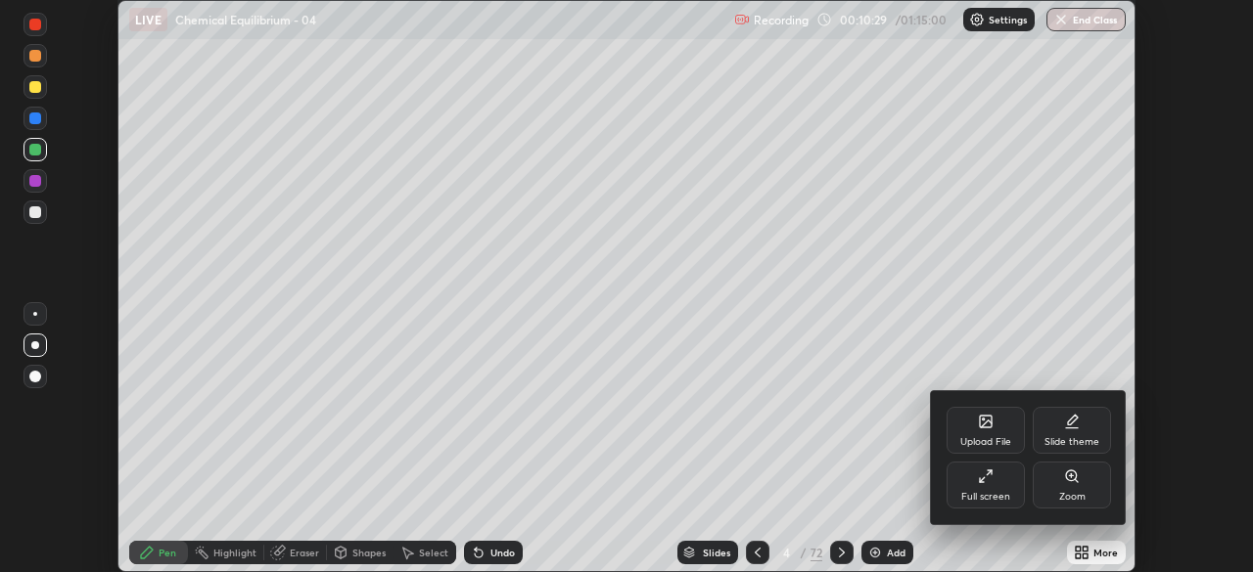
click at [987, 485] on div "Full screen" at bounding box center [985, 485] width 78 height 47
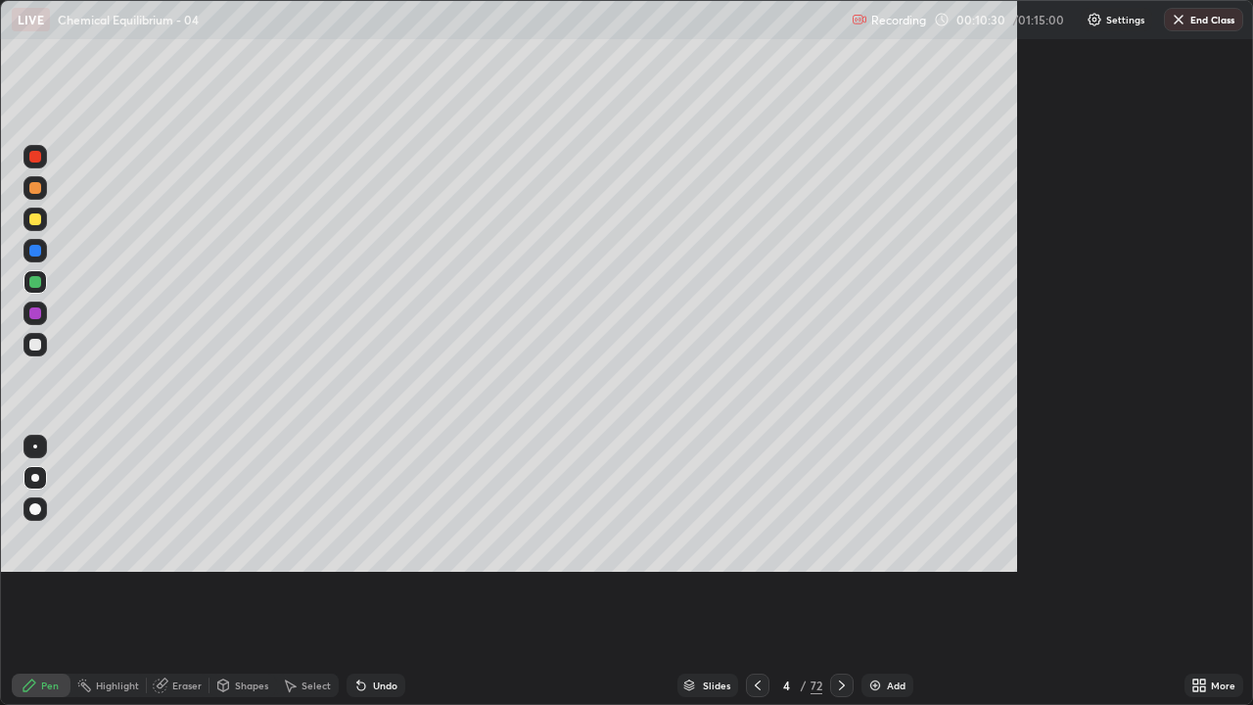
scroll to position [705, 1253]
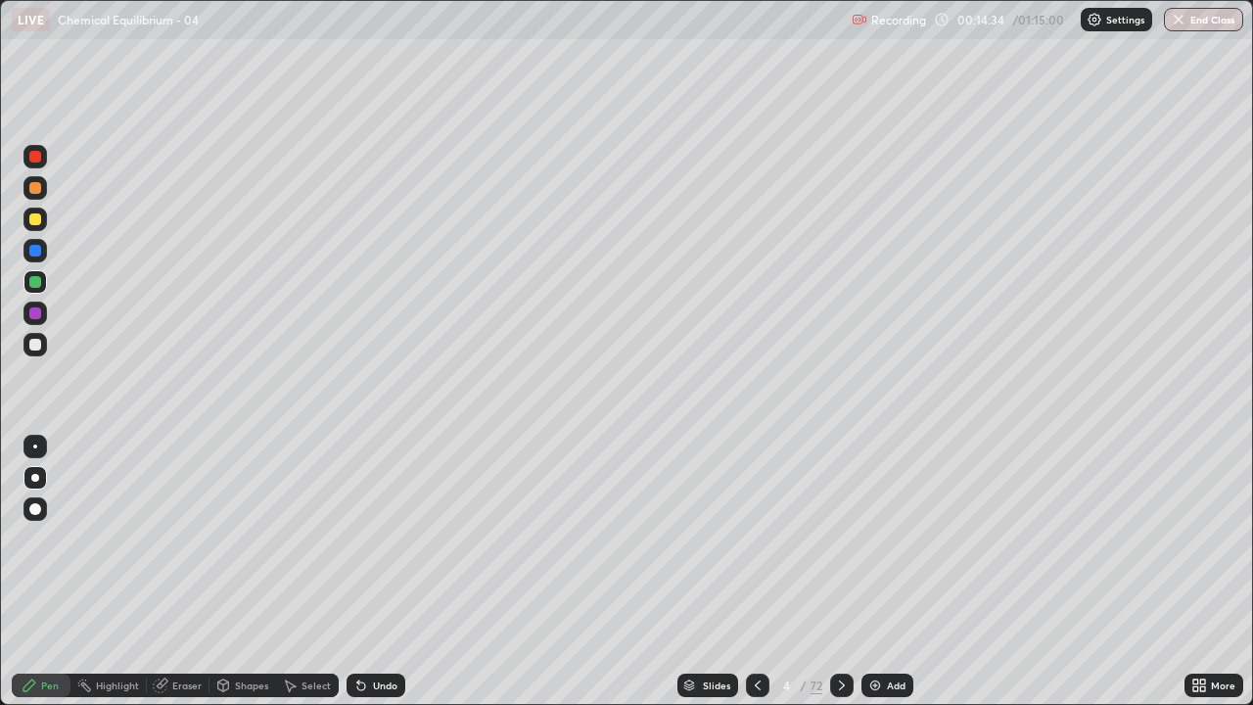
click at [35, 284] on div at bounding box center [35, 282] width 12 height 12
click at [687, 572] on icon at bounding box center [689, 686] width 10 height 3
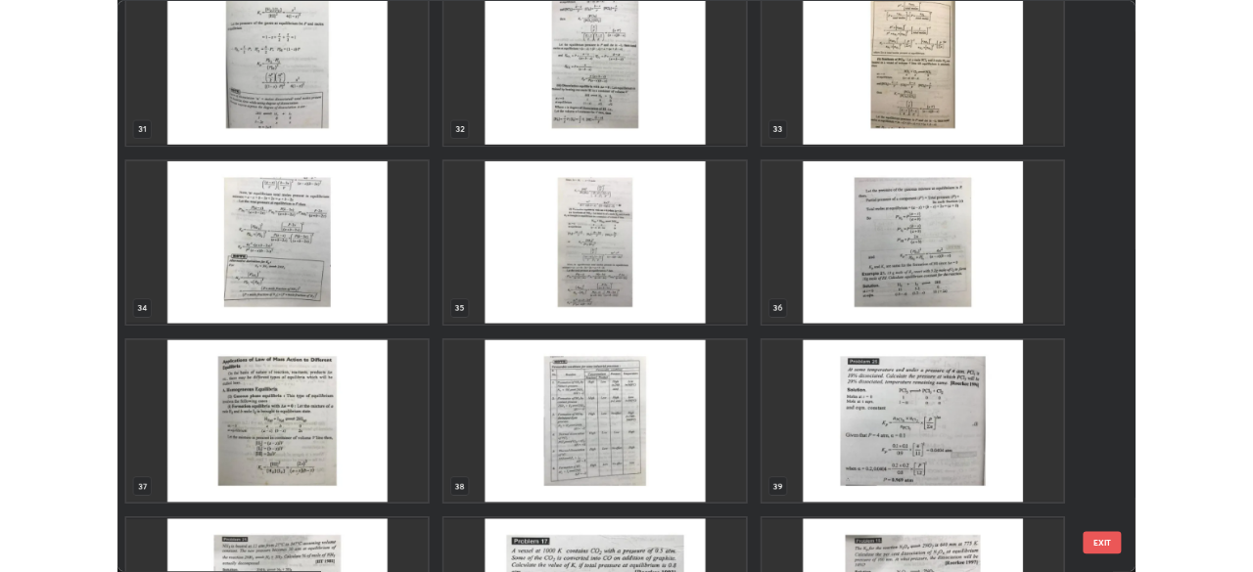
scroll to position [2241, 0]
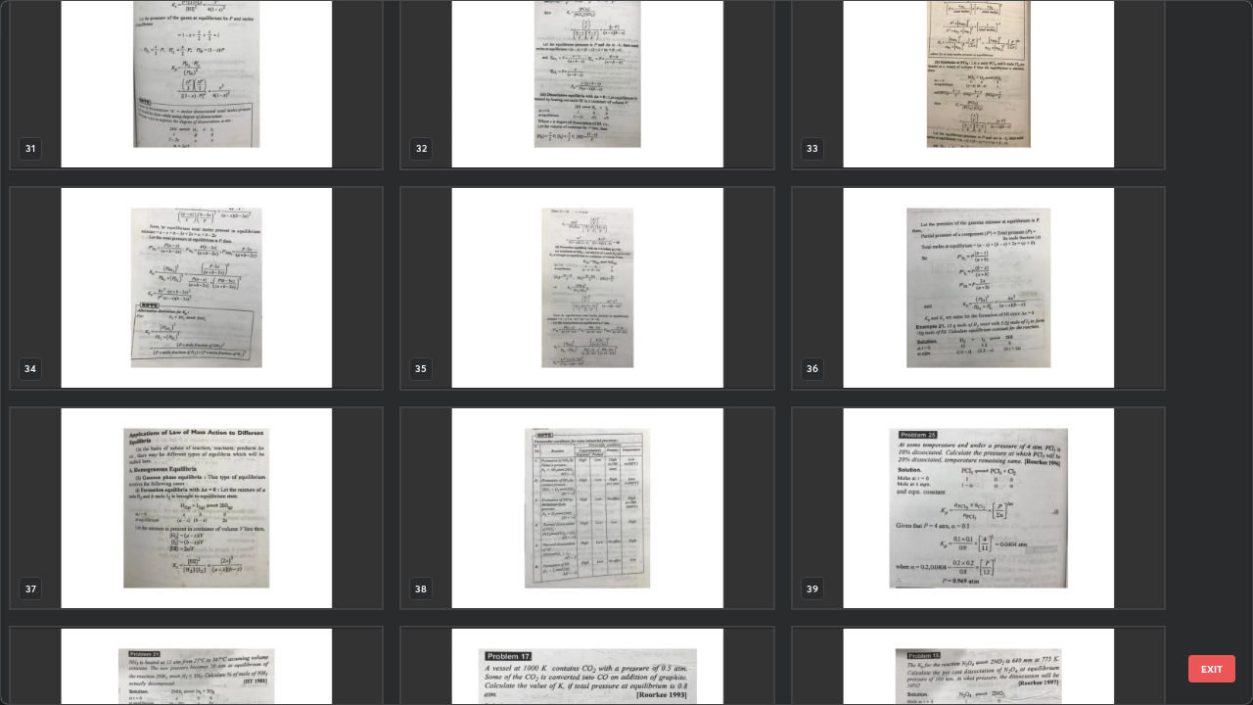
click at [570, 494] on img "grid" at bounding box center [586, 508] width 371 height 201
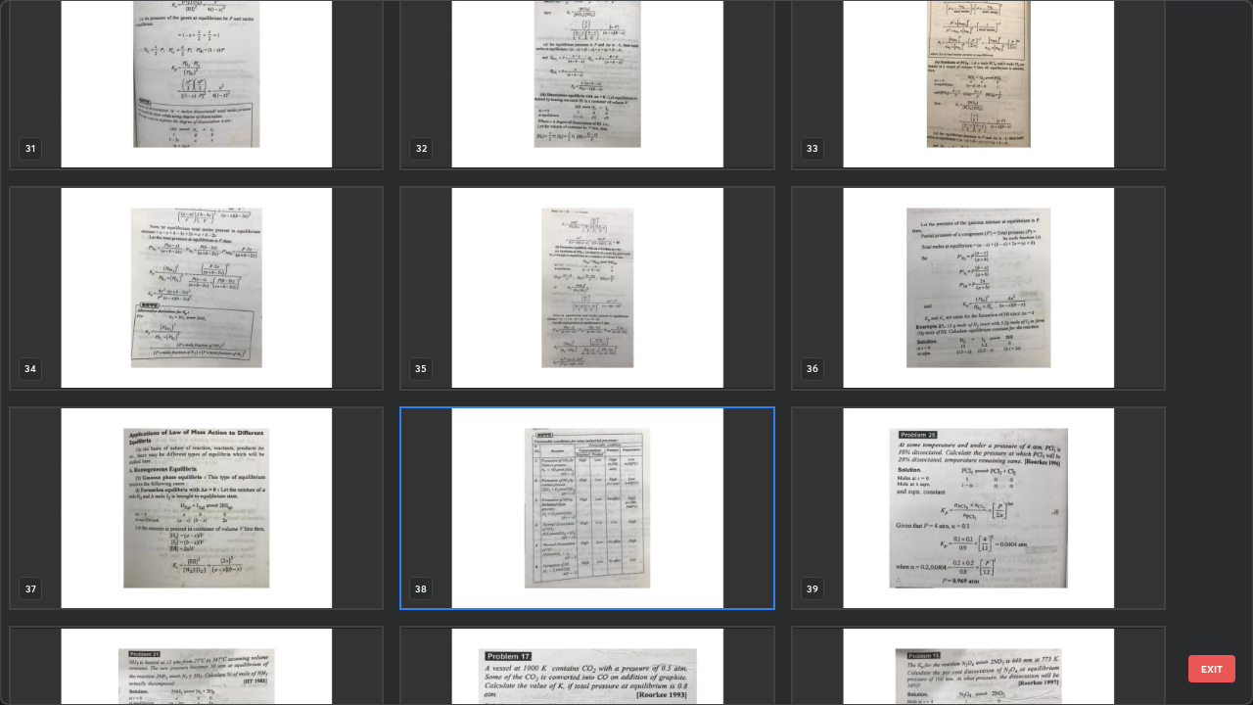
click at [579, 498] on img "grid" at bounding box center [586, 508] width 371 height 201
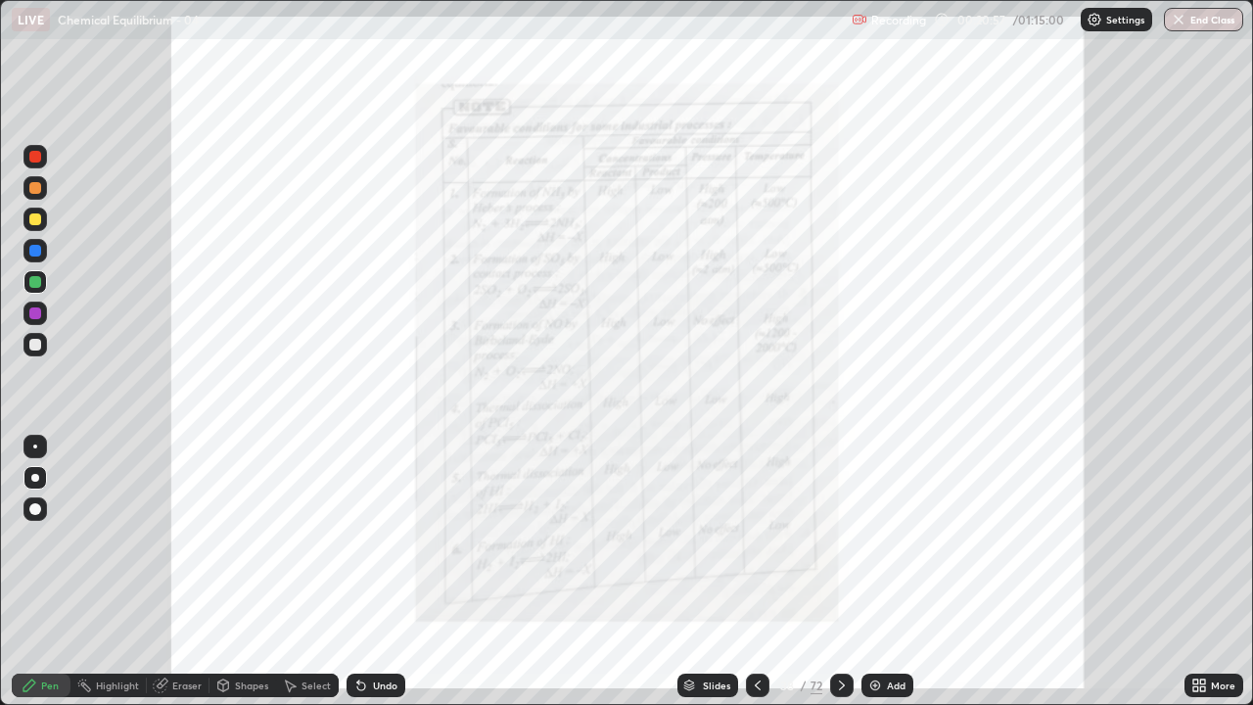
click at [1197, 572] on icon at bounding box center [1195, 688] width 5 height 5
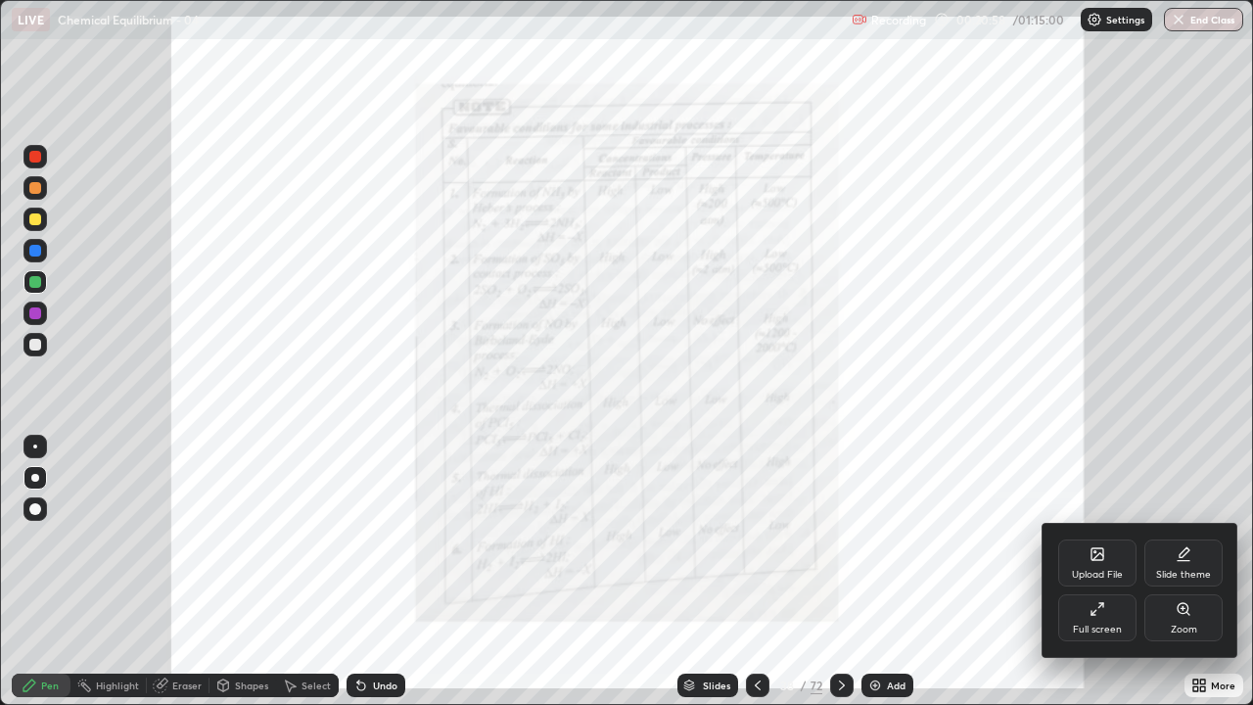
click at [1095, 572] on div "Full screen" at bounding box center [1097, 617] width 78 height 47
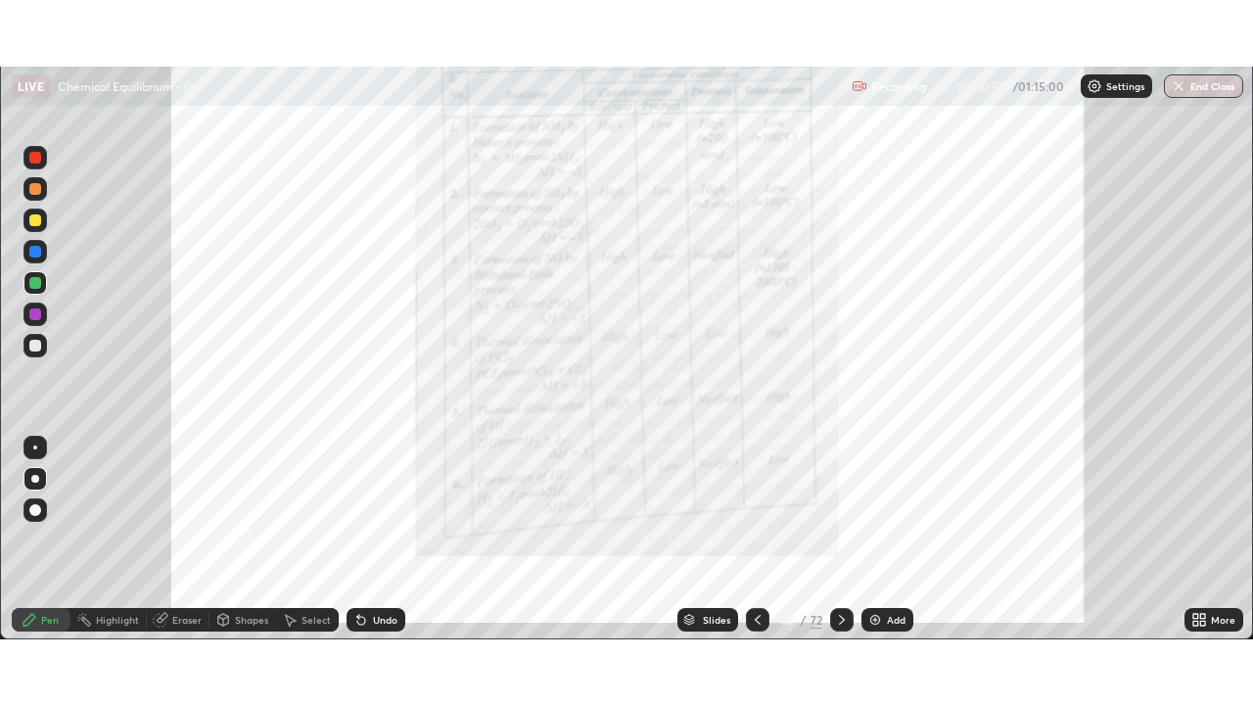
scroll to position [97290, 96609]
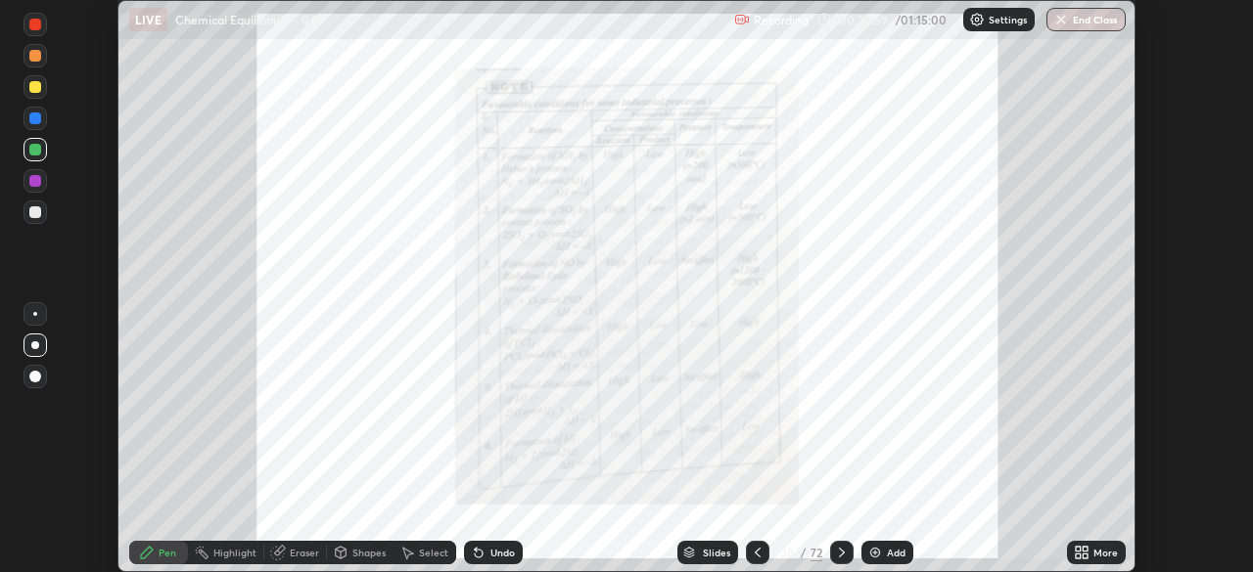
click at [1081, 553] on icon at bounding box center [1082, 553] width 16 height 16
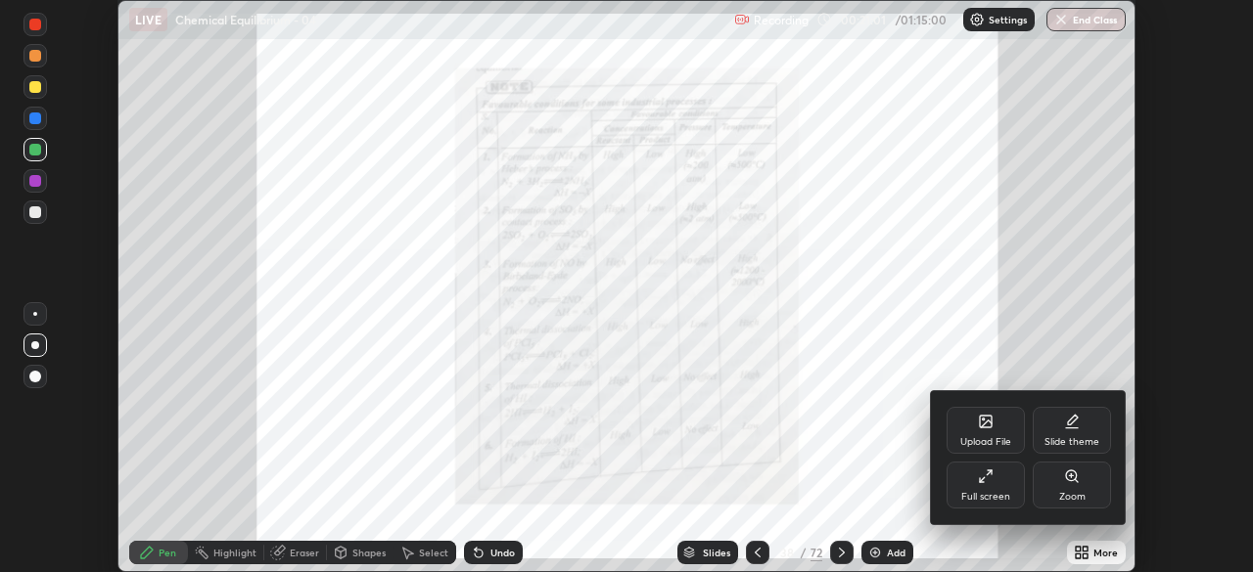
click at [1066, 492] on div "Zoom" at bounding box center [1072, 497] width 26 height 10
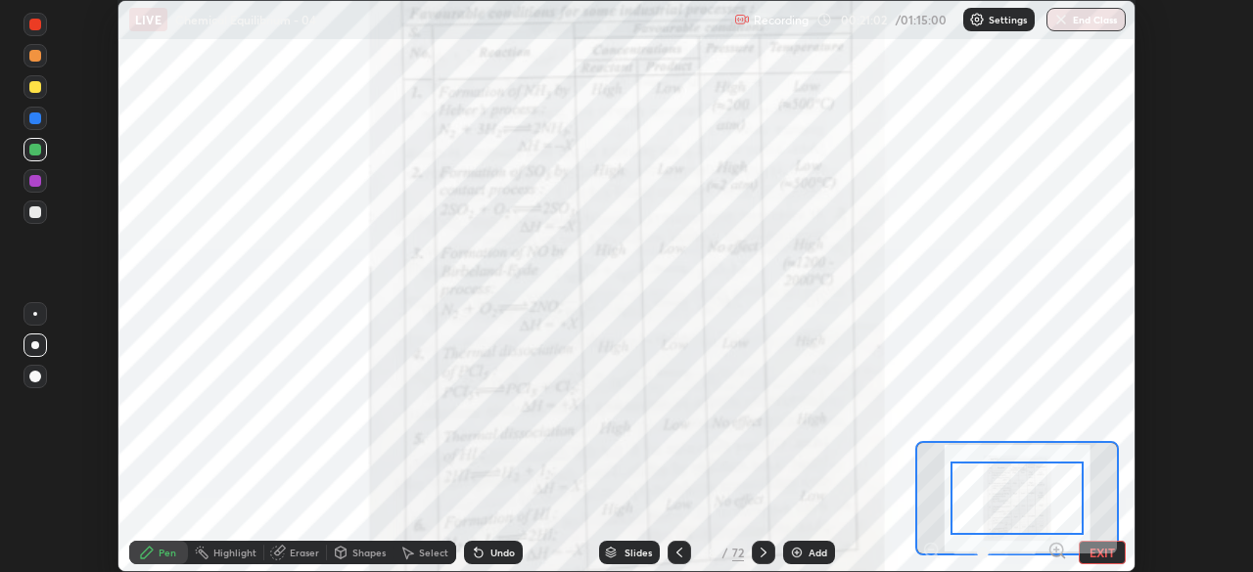
click at [1055, 552] on icon at bounding box center [1057, 551] width 20 height 20
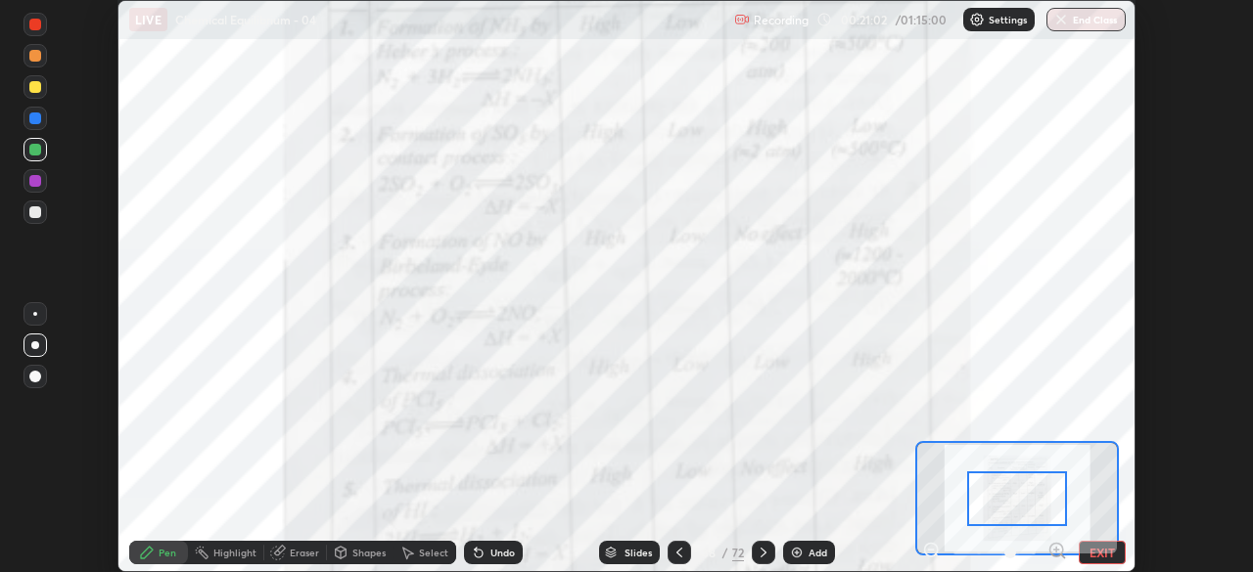
click at [1056, 550] on icon at bounding box center [1056, 550] width 5 height 0
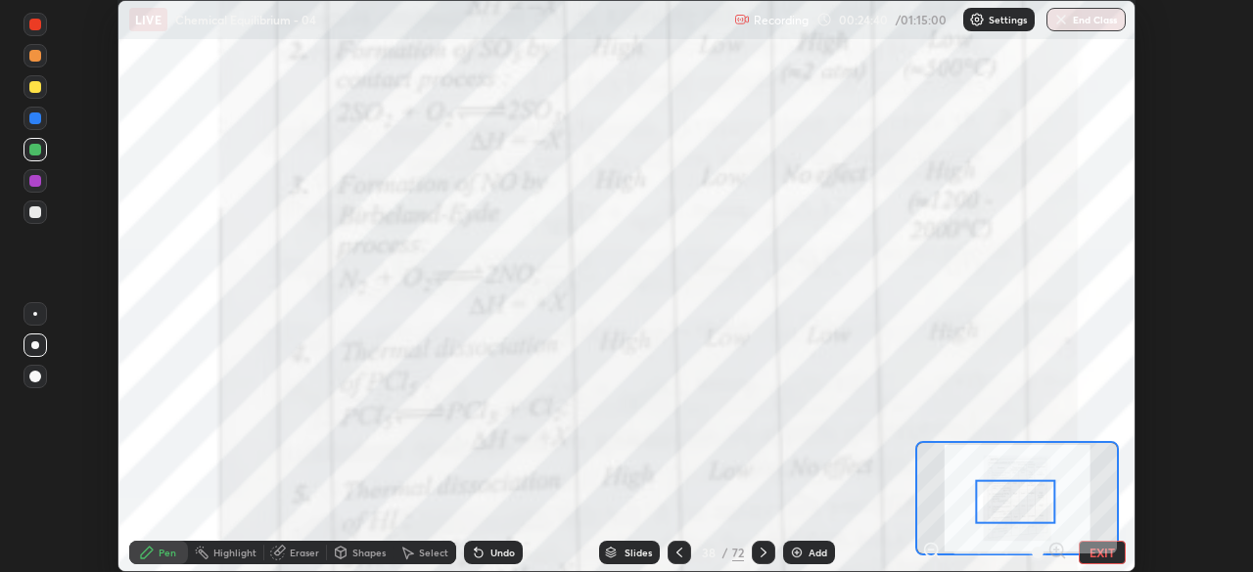
click at [676, 553] on icon at bounding box center [679, 553] width 16 height 16
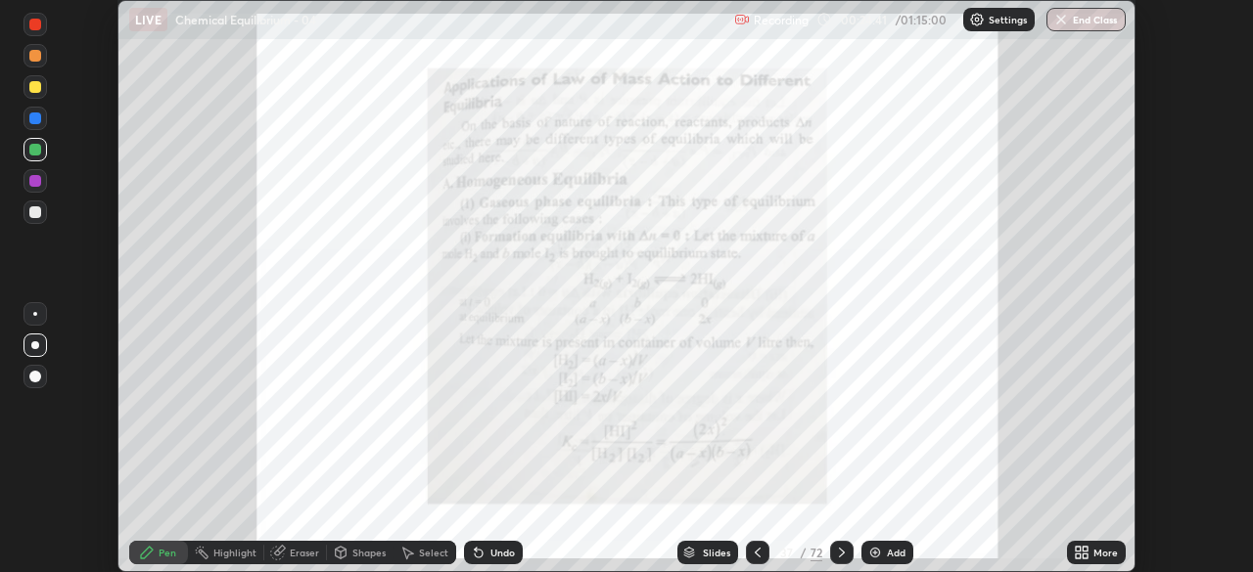
click at [876, 552] on img at bounding box center [875, 553] width 16 height 16
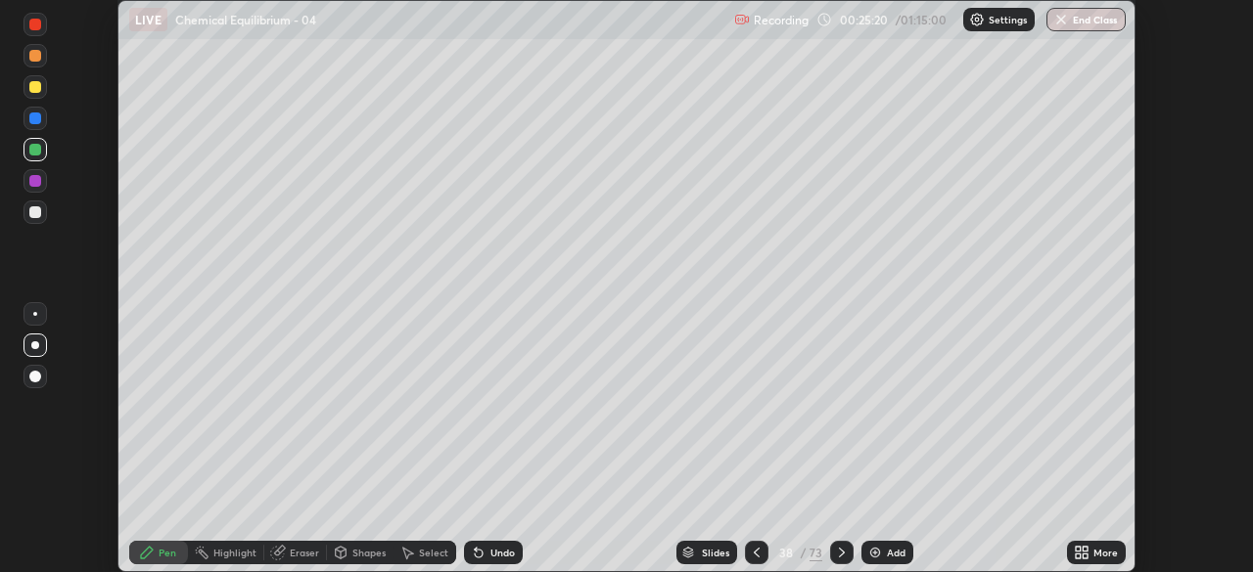
click at [36, 380] on div at bounding box center [35, 377] width 12 height 12
click at [34, 209] on div at bounding box center [35, 212] width 12 height 12
click at [1084, 554] on icon at bounding box center [1084, 556] width 5 height 5
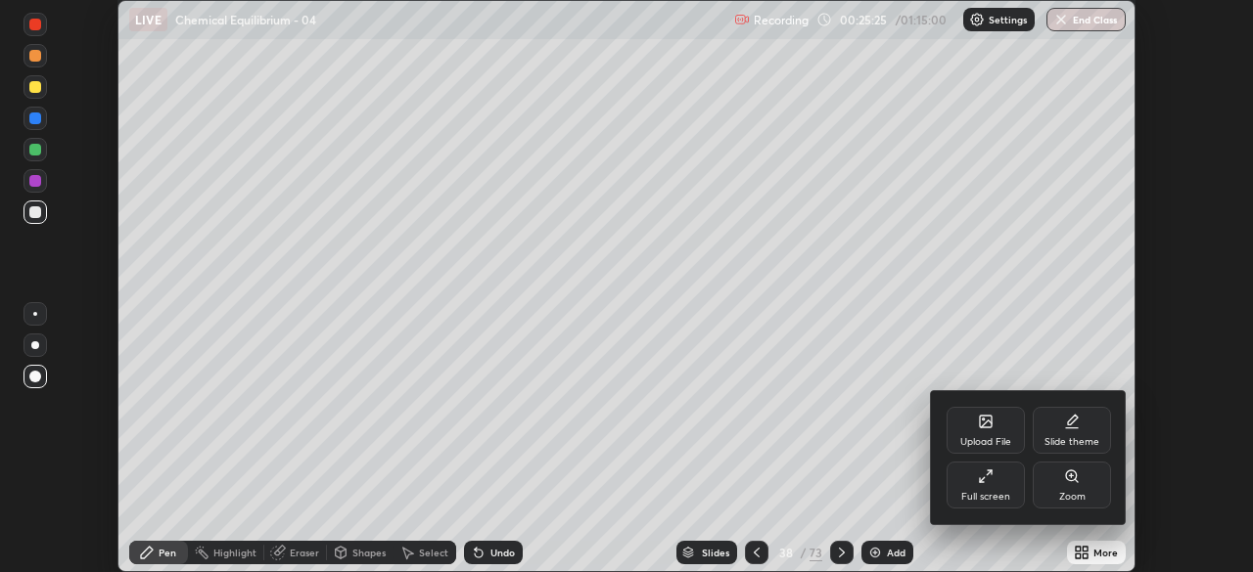
click at [980, 488] on div "Full screen" at bounding box center [985, 485] width 78 height 47
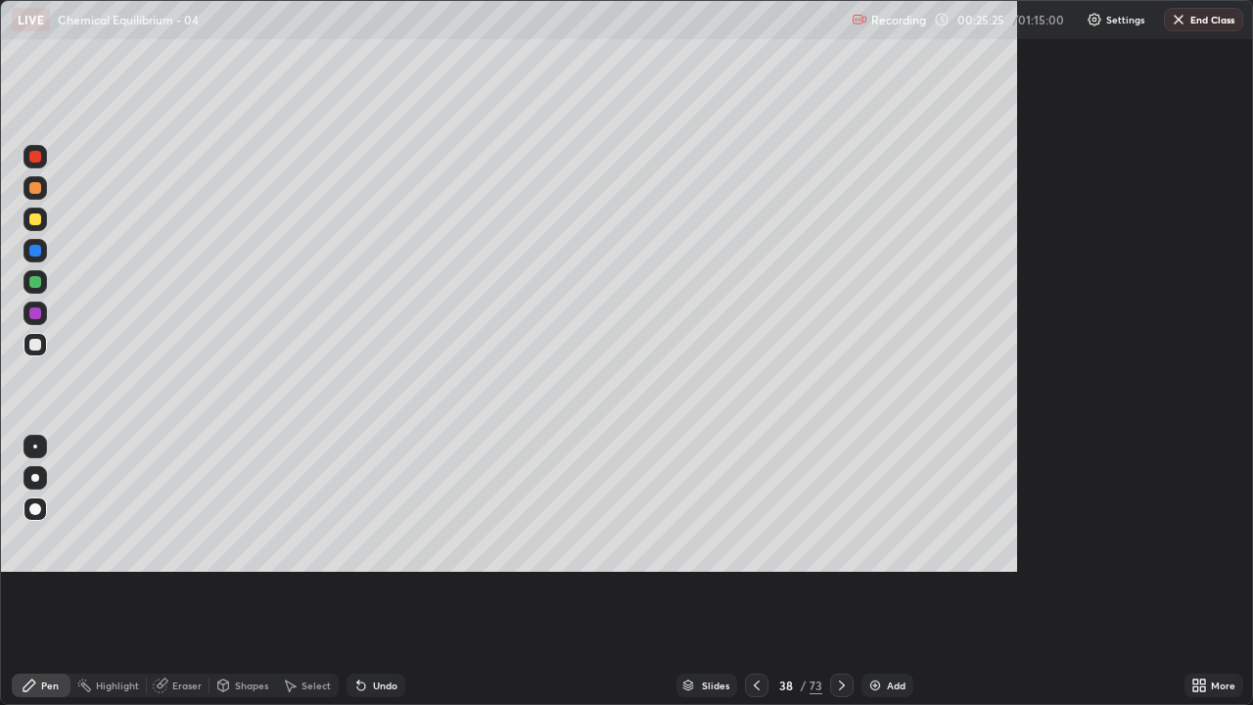
scroll to position [705, 1253]
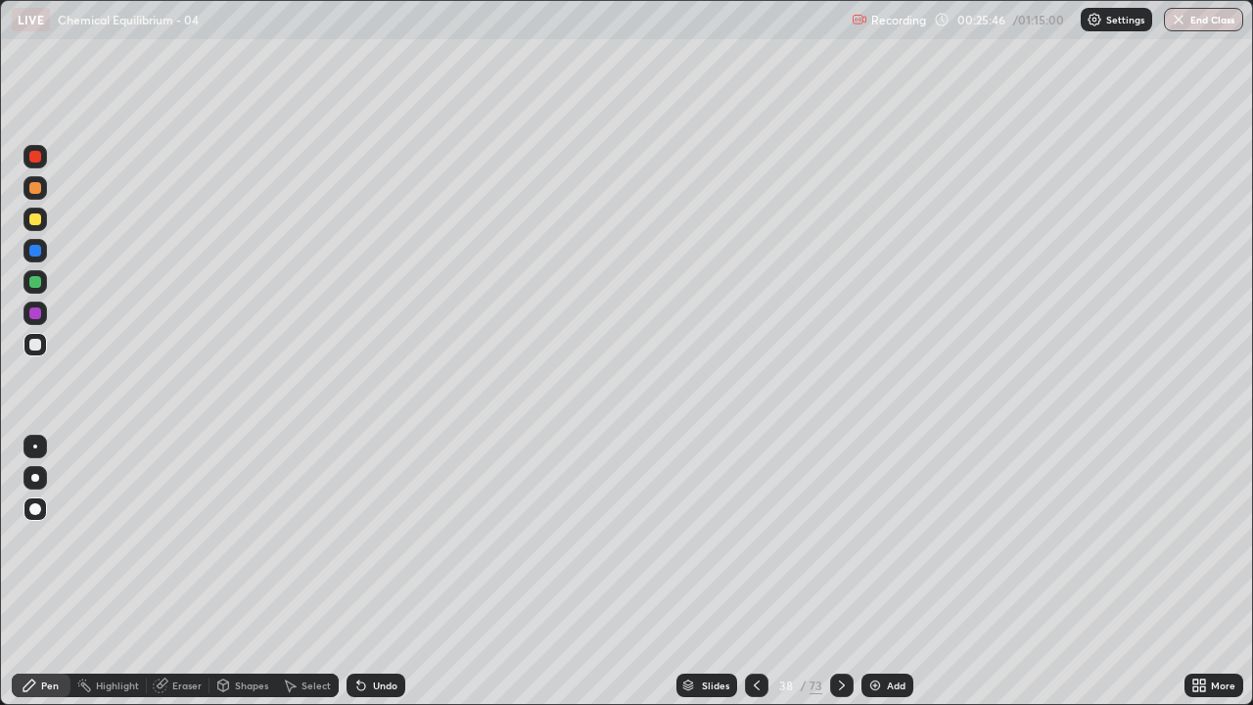
click at [362, 572] on icon at bounding box center [361, 685] width 16 height 16
click at [360, 572] on icon at bounding box center [361, 685] width 16 height 16
click at [360, 572] on div "Undo" at bounding box center [375, 684] width 59 height 23
click at [363, 572] on div "Undo" at bounding box center [375, 684] width 59 height 23
click at [35, 217] on div at bounding box center [35, 219] width 12 height 12
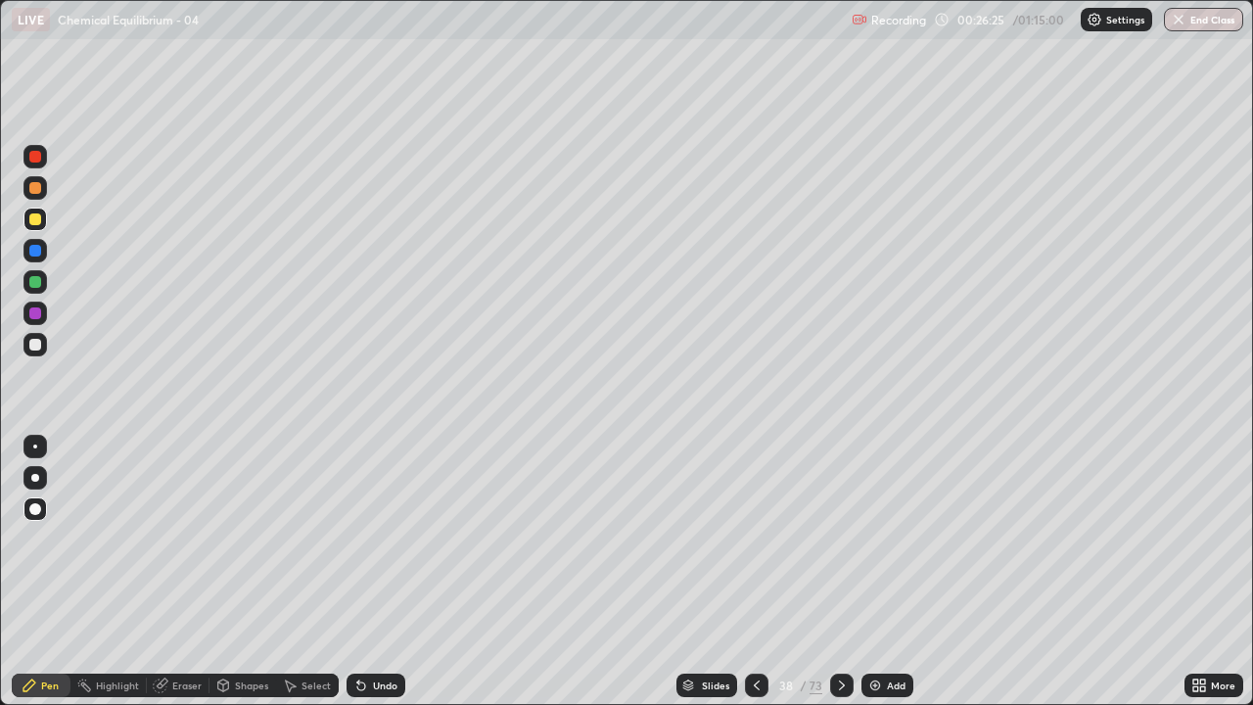
click at [33, 313] on div at bounding box center [35, 313] width 12 height 12
click at [32, 284] on div at bounding box center [35, 282] width 12 height 12
click at [35, 343] on div at bounding box center [35, 345] width 12 height 12
click at [31, 340] on div at bounding box center [35, 345] width 12 height 12
click at [106, 572] on div "Highlight" at bounding box center [117, 685] width 43 height 10
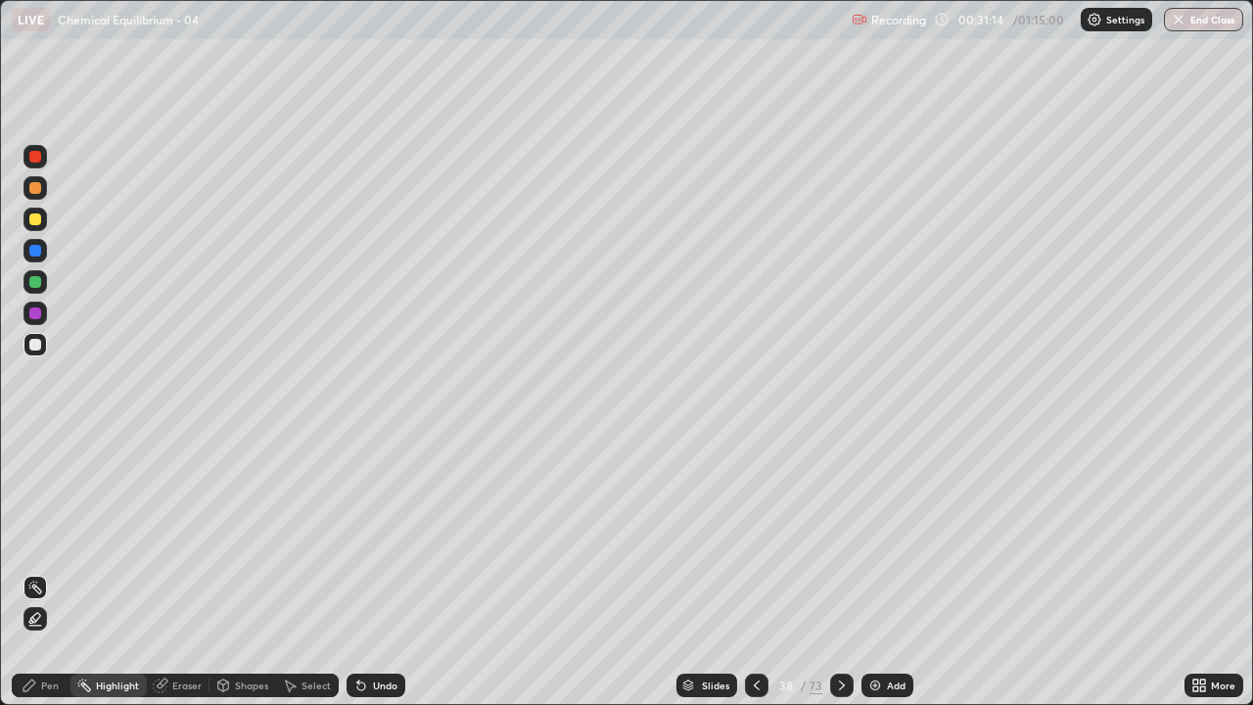
click at [34, 572] on icon at bounding box center [35, 619] width 16 height 16
click at [30, 252] on div at bounding box center [35, 251] width 12 height 12
click at [34, 161] on div at bounding box center [35, 157] width 12 height 12
click at [46, 572] on div "Pen" at bounding box center [50, 685] width 18 height 10
click at [104, 572] on div "Highlight" at bounding box center [117, 685] width 43 height 10
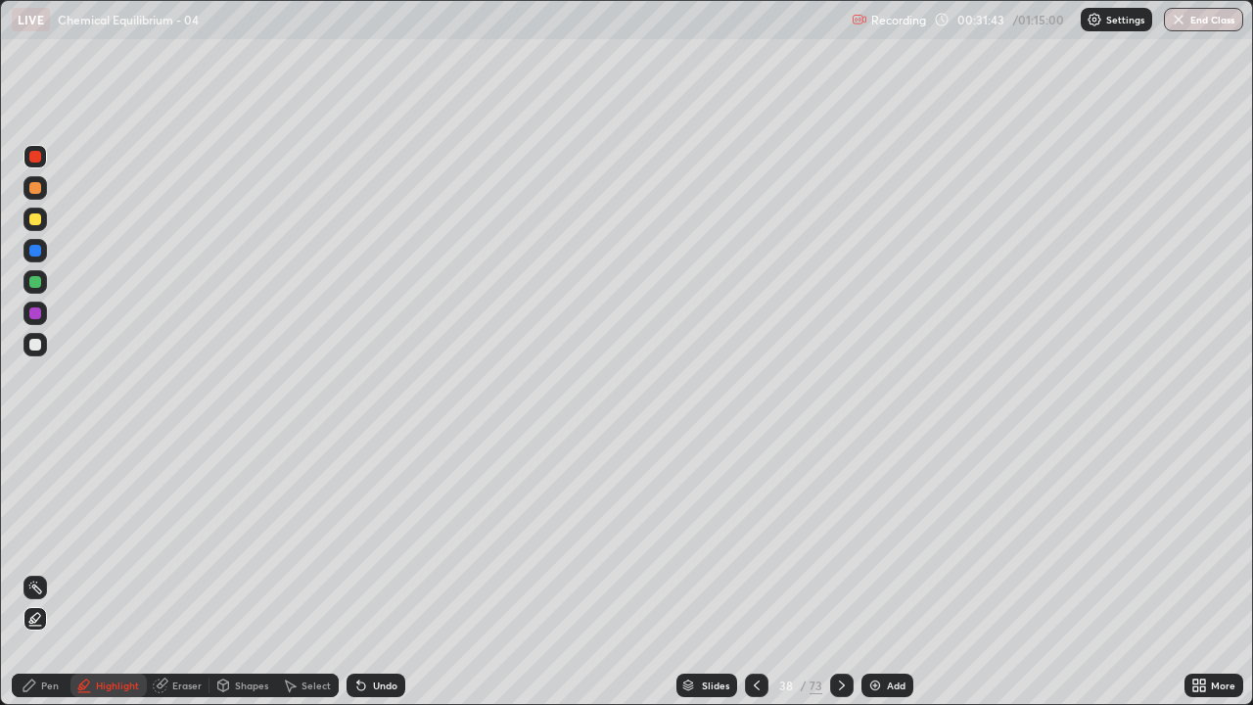
click at [33, 572] on icon at bounding box center [35, 619] width 16 height 16
click at [32, 351] on div at bounding box center [34, 344] width 23 height 23
click at [31, 191] on div at bounding box center [35, 188] width 12 height 12
click at [47, 572] on div "Pen" at bounding box center [50, 685] width 18 height 10
click at [30, 475] on div at bounding box center [34, 477] width 23 height 23
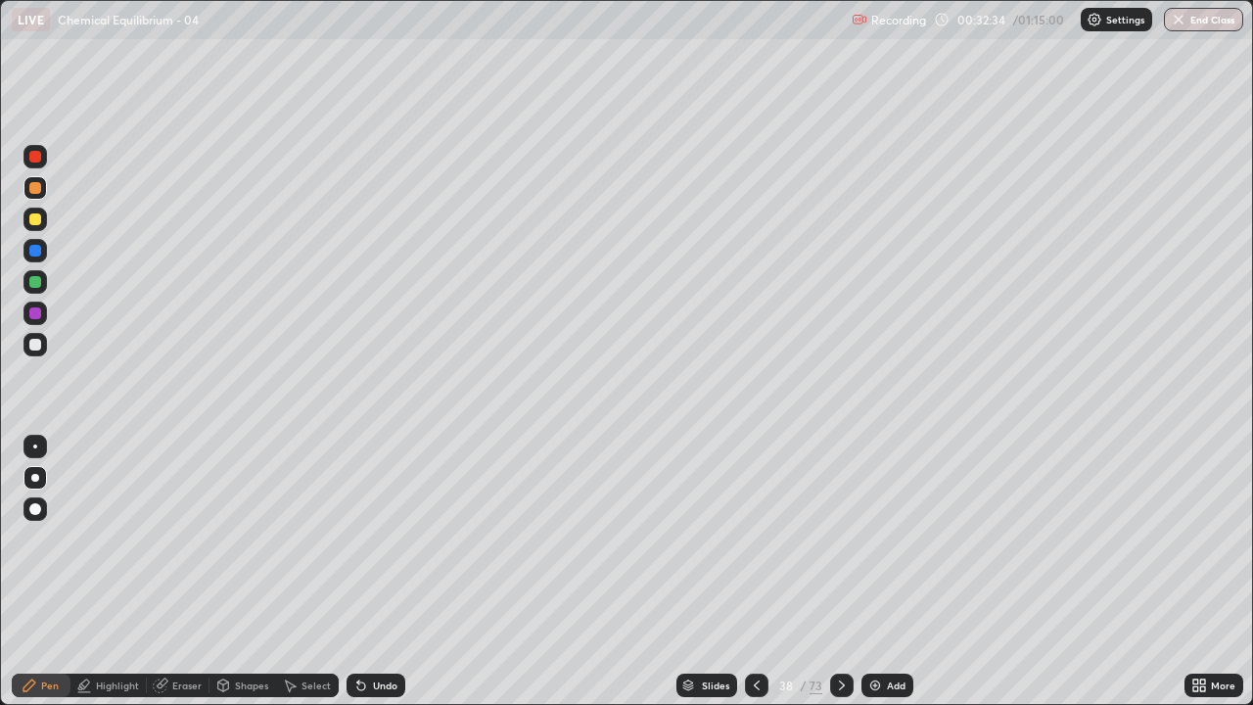
click at [32, 190] on div at bounding box center [35, 188] width 12 height 12
click at [33, 283] on div at bounding box center [35, 282] width 12 height 12
click at [33, 194] on div at bounding box center [34, 187] width 23 height 23
click at [875, 572] on img at bounding box center [875, 685] width 16 height 16
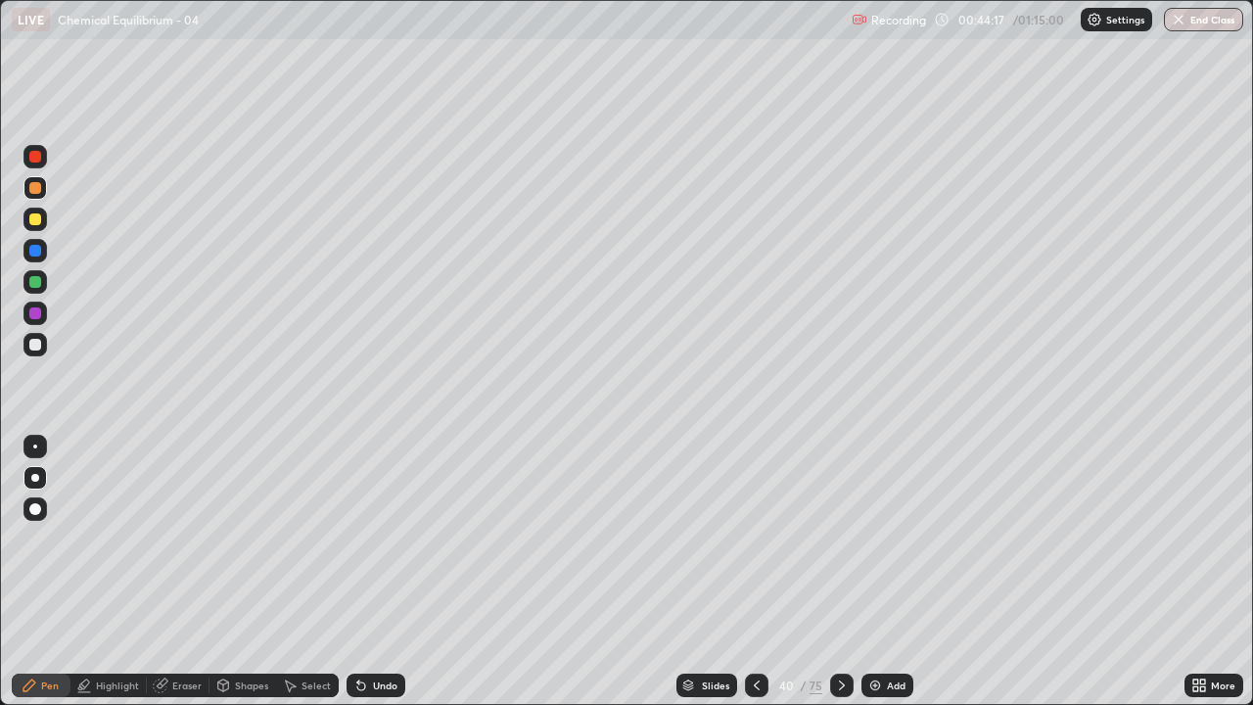
click at [33, 343] on div at bounding box center [35, 345] width 12 height 12
click at [249, 572] on div "Shapes" at bounding box center [251, 685] width 33 height 10
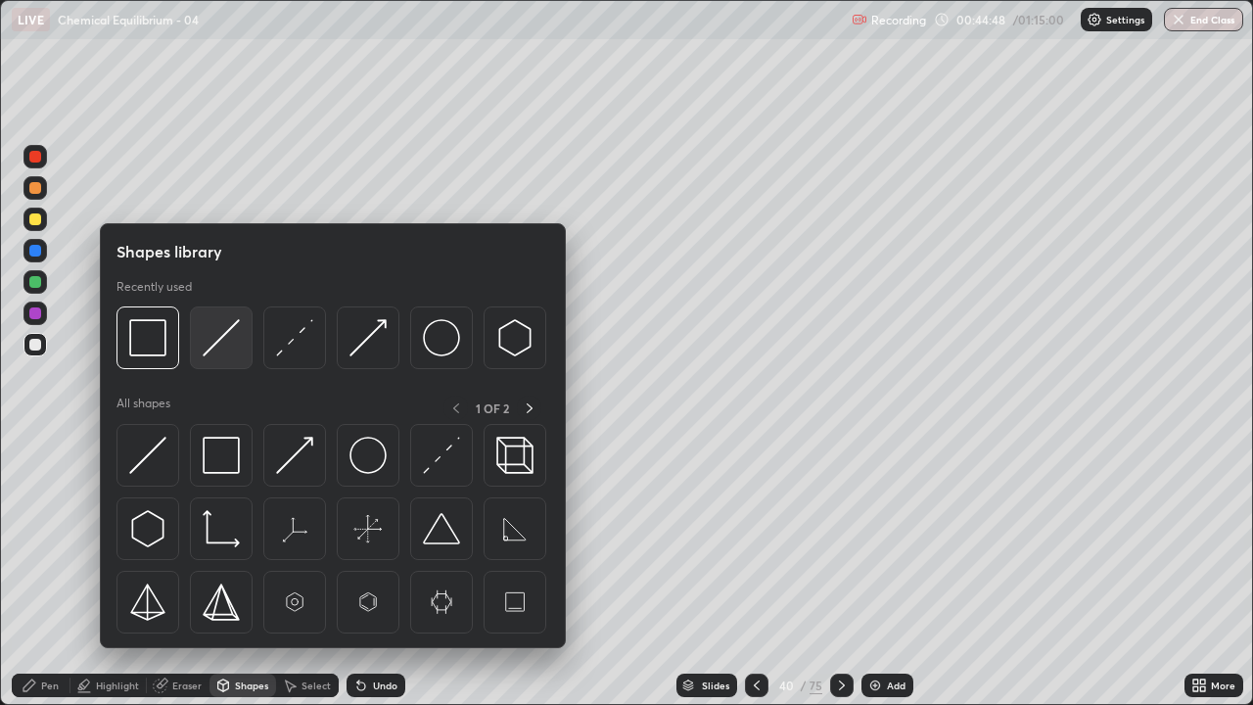
click at [228, 327] on img at bounding box center [221, 337] width 37 height 37
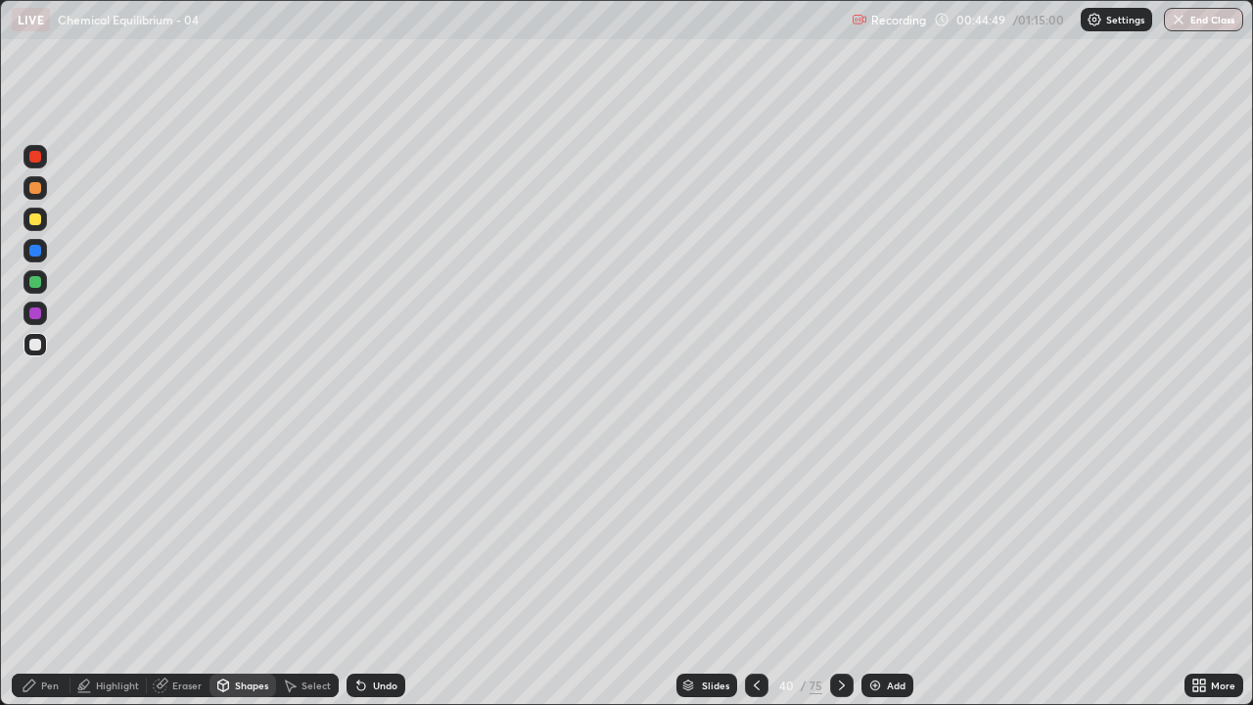
click at [37, 281] on div at bounding box center [35, 282] width 12 height 12
click at [56, 572] on div "Pen" at bounding box center [50, 685] width 18 height 10
click at [41, 219] on div at bounding box center [34, 218] width 23 height 23
click at [250, 572] on div "Shapes" at bounding box center [251, 685] width 33 height 10
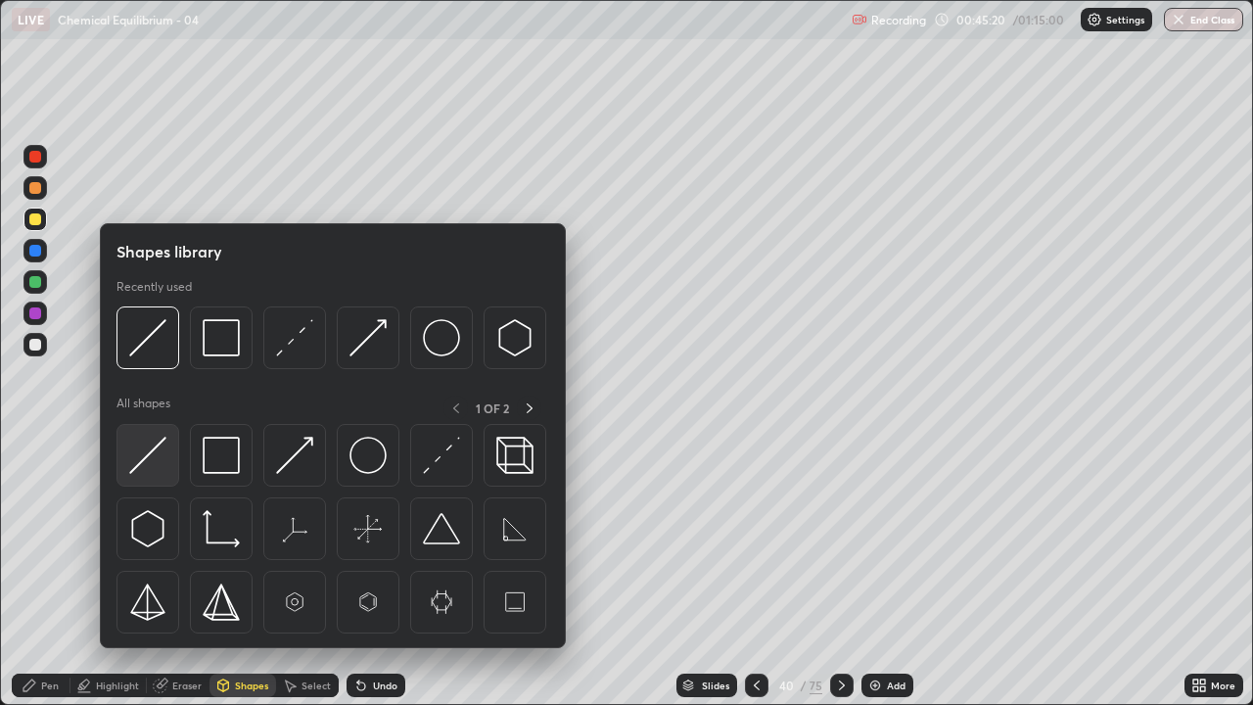
click at [162, 442] on img at bounding box center [147, 454] width 37 height 37
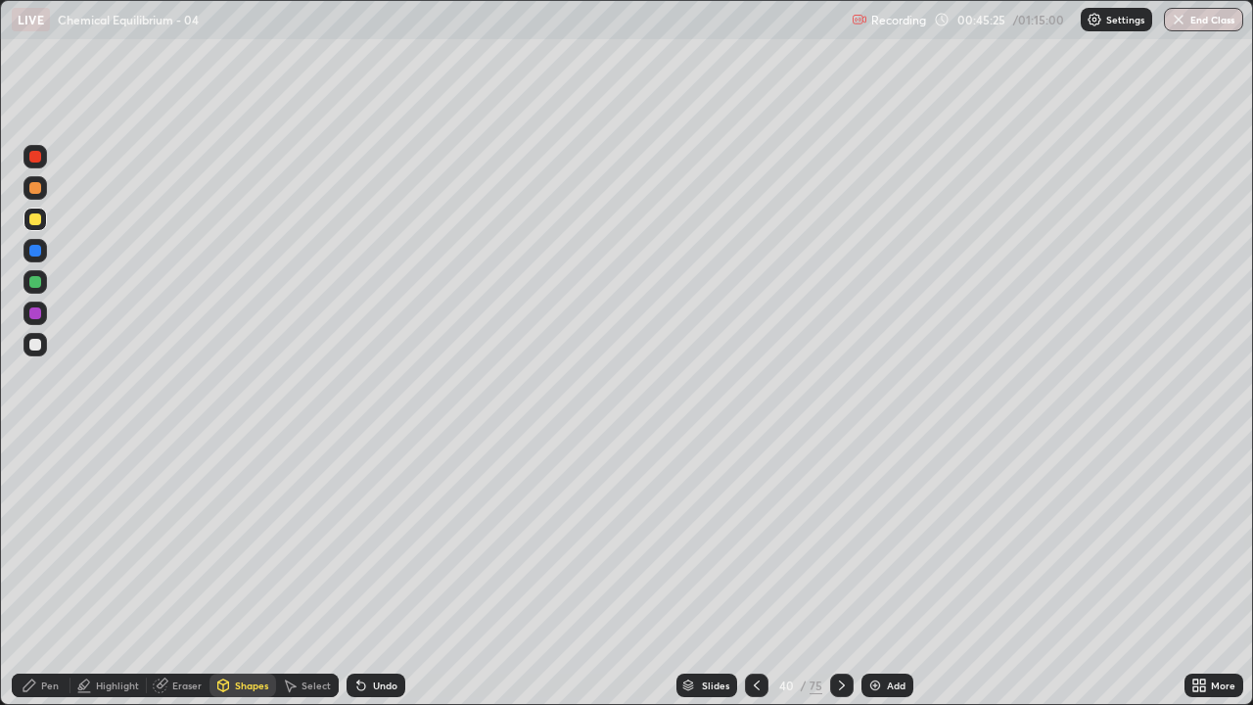
click at [37, 281] on div at bounding box center [35, 282] width 12 height 12
click at [47, 572] on div "Pen" at bounding box center [50, 685] width 18 height 10
click at [35, 314] on div at bounding box center [35, 313] width 12 height 12
click at [35, 285] on div at bounding box center [35, 282] width 12 height 12
click at [34, 227] on div at bounding box center [34, 218] width 23 height 23
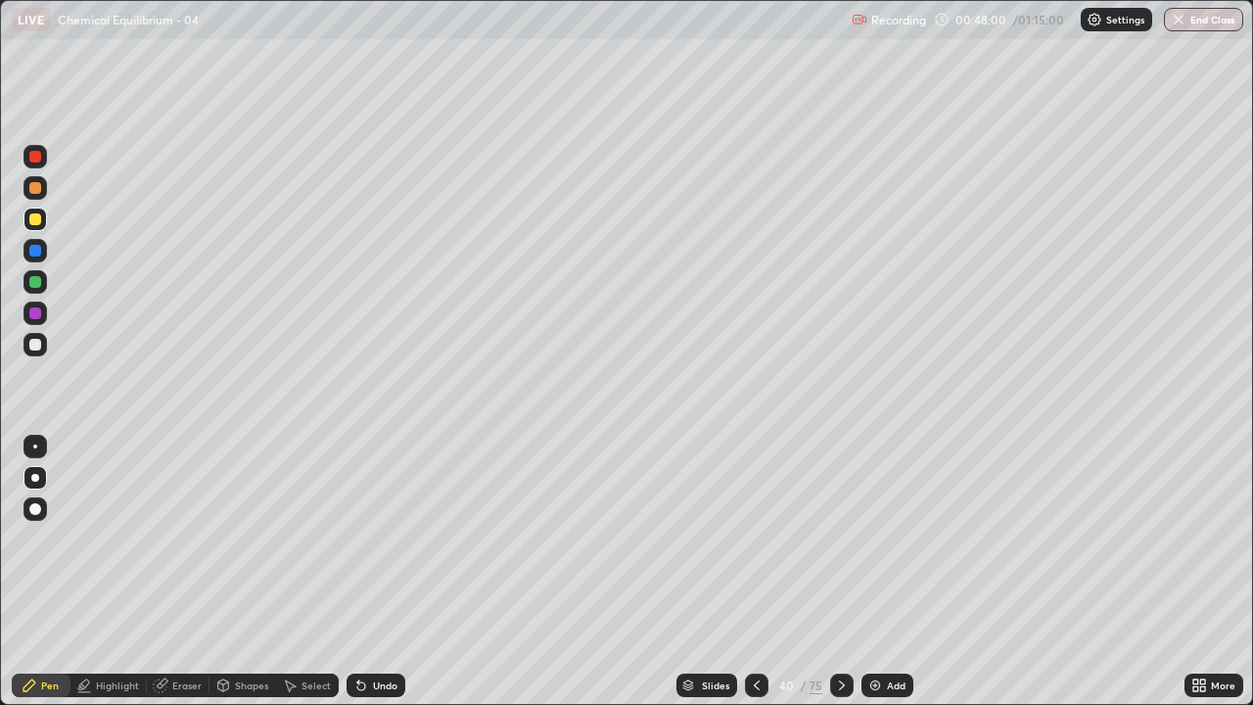
click at [39, 252] on div at bounding box center [35, 251] width 12 height 12
click at [30, 344] on div at bounding box center [35, 345] width 12 height 12
click at [35, 282] on div at bounding box center [35, 282] width 12 height 12
click at [755, 572] on icon at bounding box center [757, 685] width 16 height 16
click at [752, 572] on icon at bounding box center [757, 685] width 16 height 16
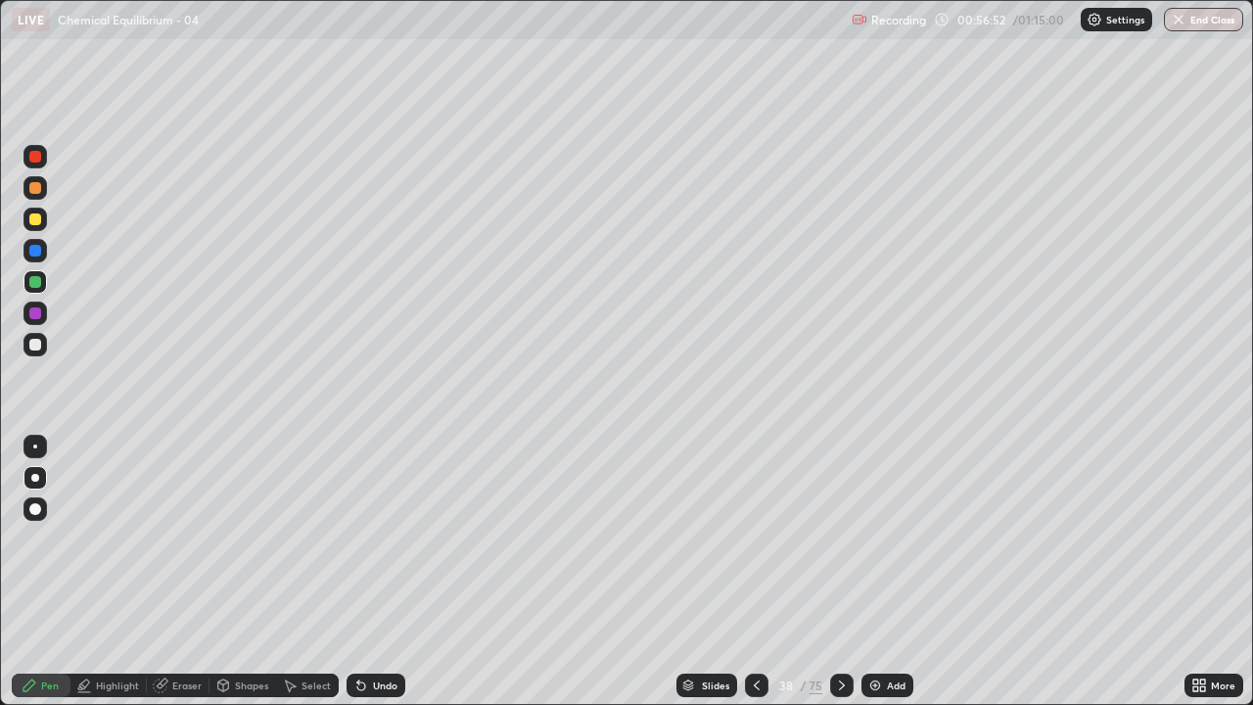
click at [755, 572] on icon at bounding box center [757, 685] width 16 height 16
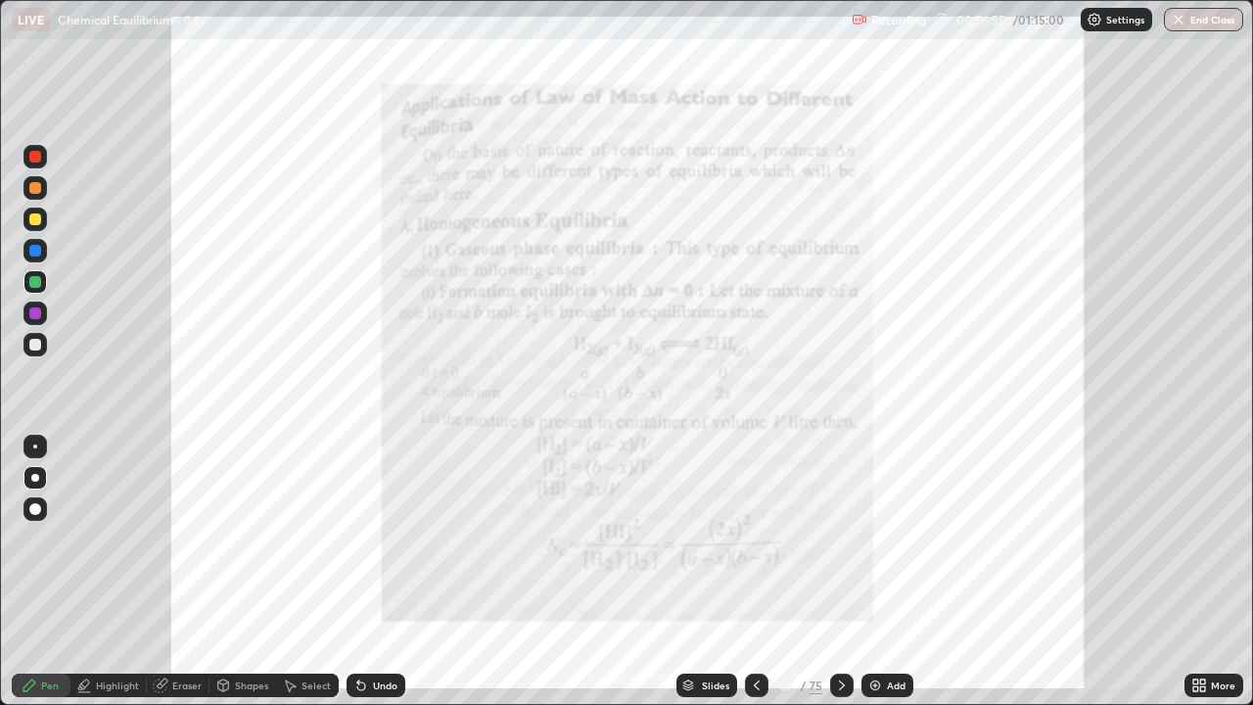
click at [840, 572] on icon at bounding box center [842, 685] width 16 height 16
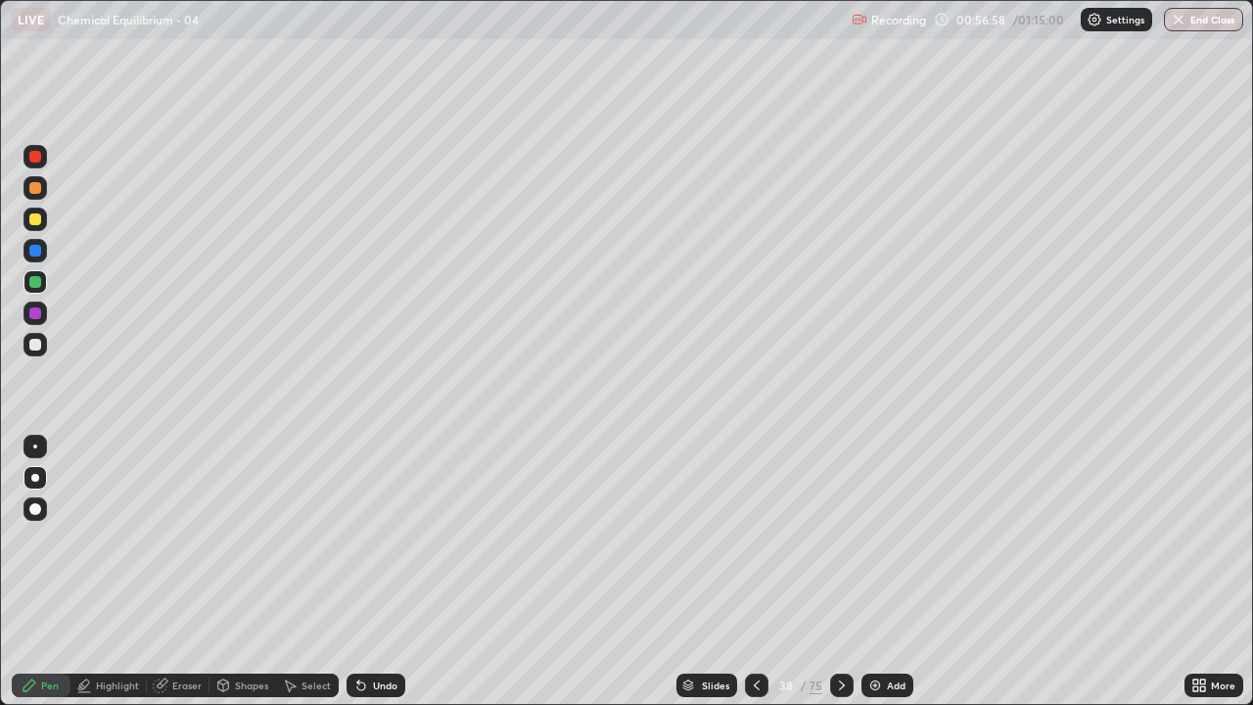
click at [685, 572] on icon at bounding box center [688, 682] width 10 height 5
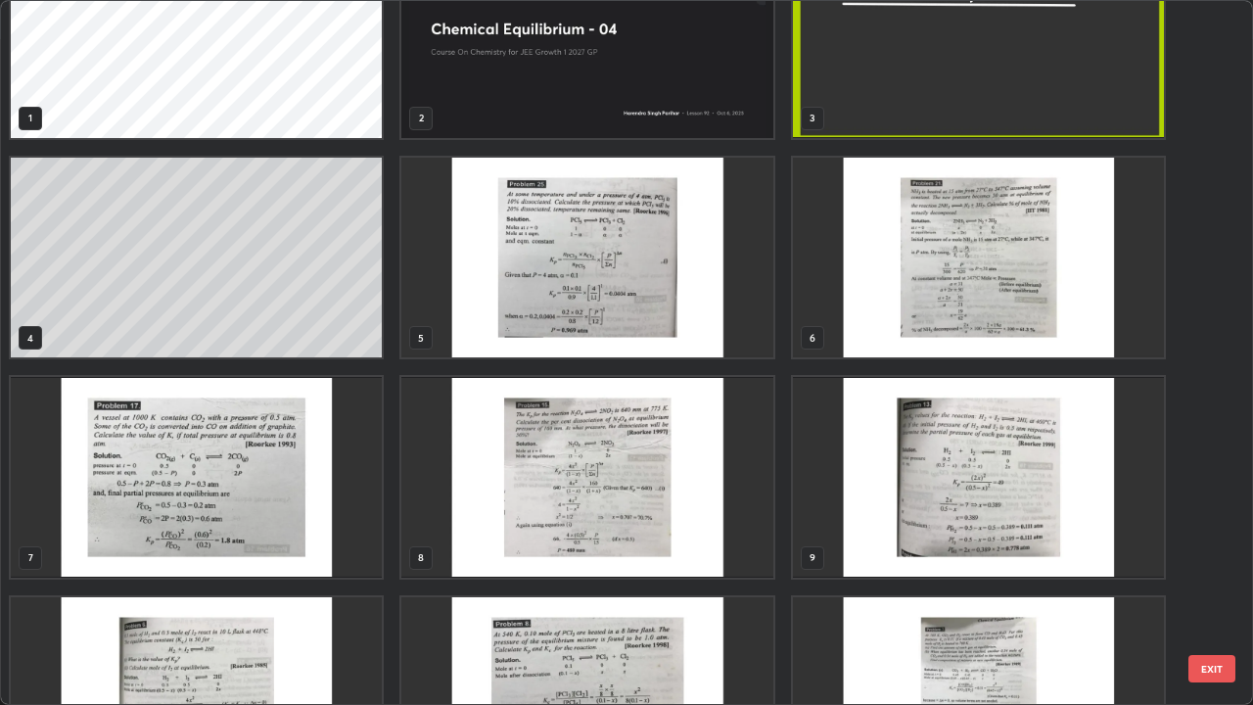
scroll to position [0, 0]
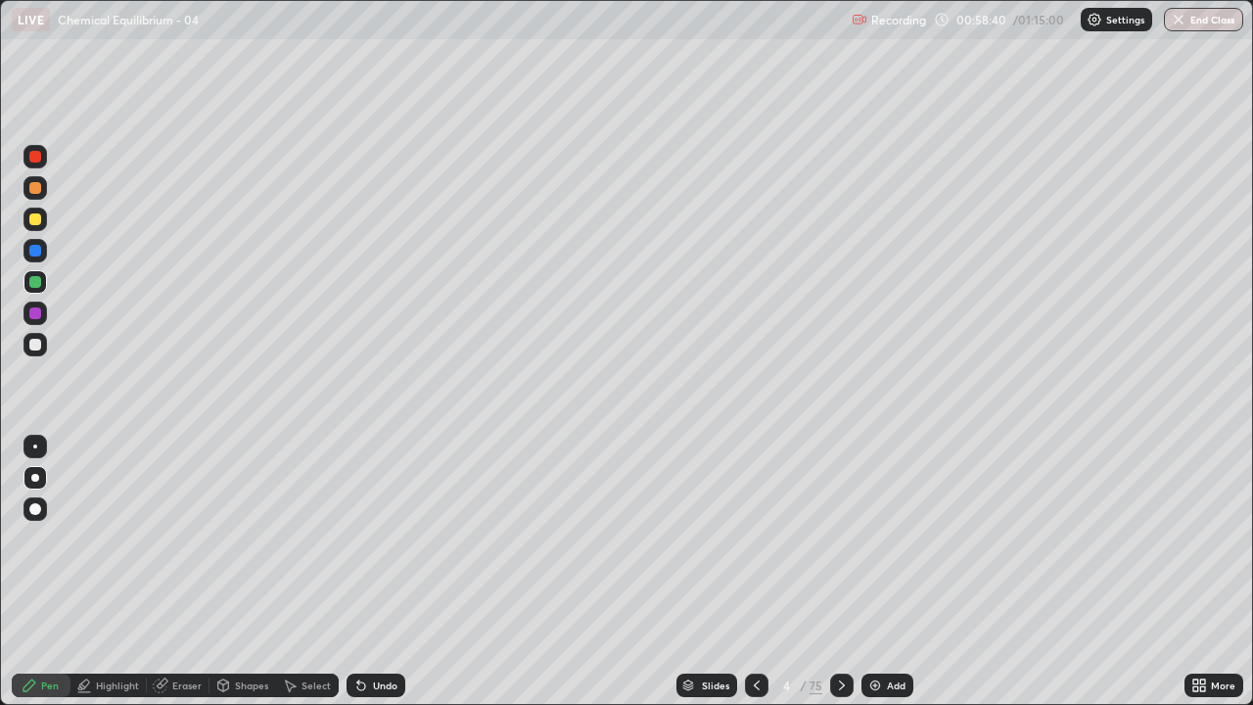
click at [35, 188] on div at bounding box center [35, 188] width 12 height 12
click at [38, 282] on div at bounding box center [35, 282] width 12 height 12
click at [38, 252] on div at bounding box center [35, 251] width 12 height 12
click at [36, 249] on div at bounding box center [35, 251] width 12 height 12
click at [362, 572] on icon at bounding box center [361, 685] width 16 height 16
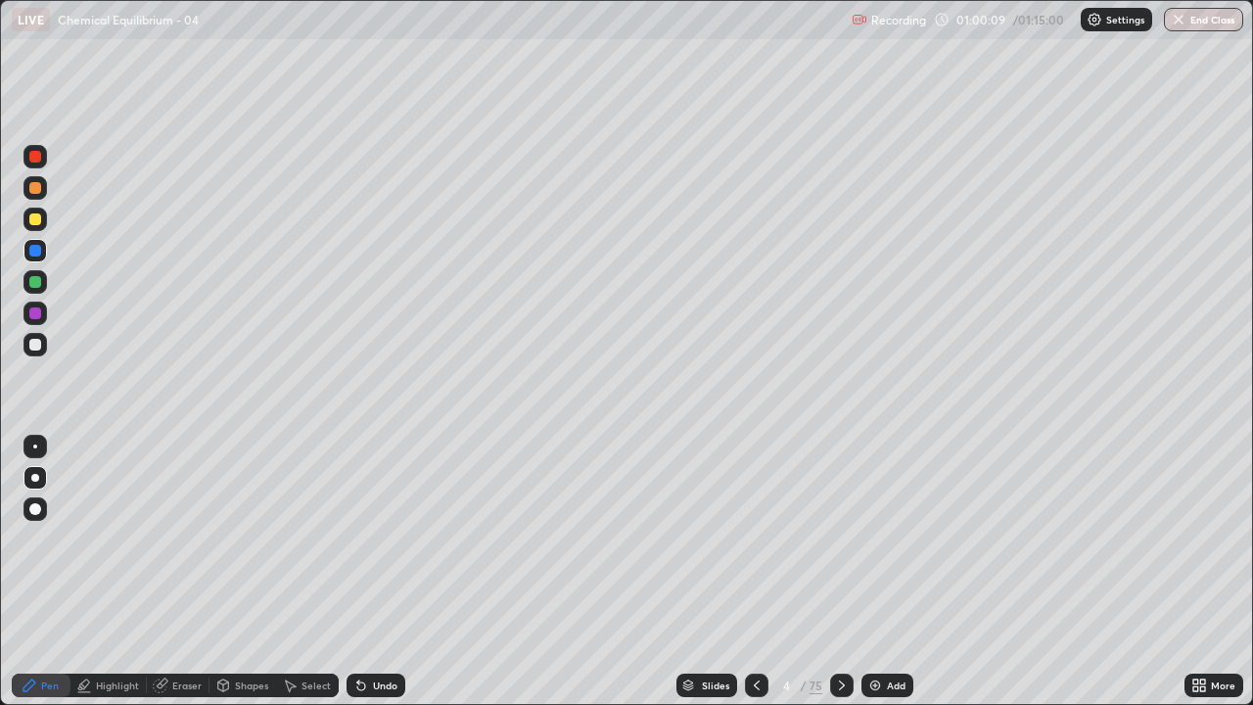
click at [359, 572] on icon at bounding box center [361, 686] width 8 height 8
click at [357, 572] on icon at bounding box center [361, 686] width 8 height 8
click at [840, 572] on icon at bounding box center [842, 685] width 6 height 10
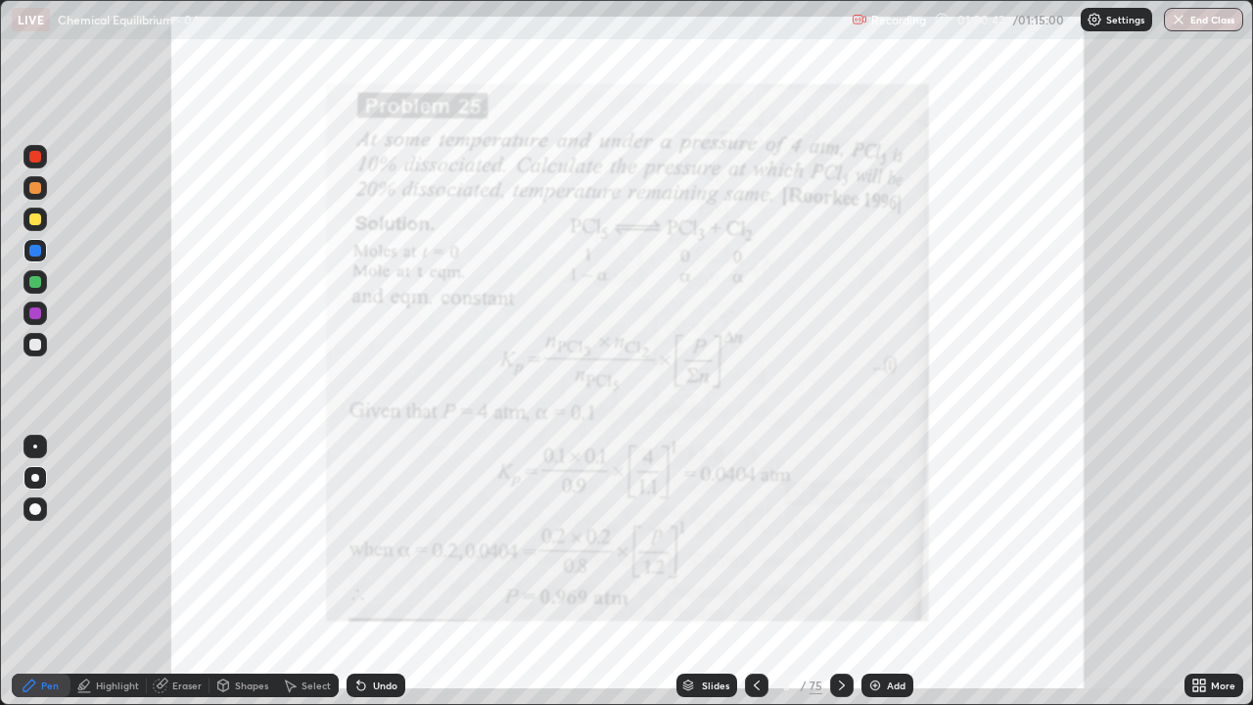
click at [686, 572] on icon at bounding box center [688, 682] width 10 height 5
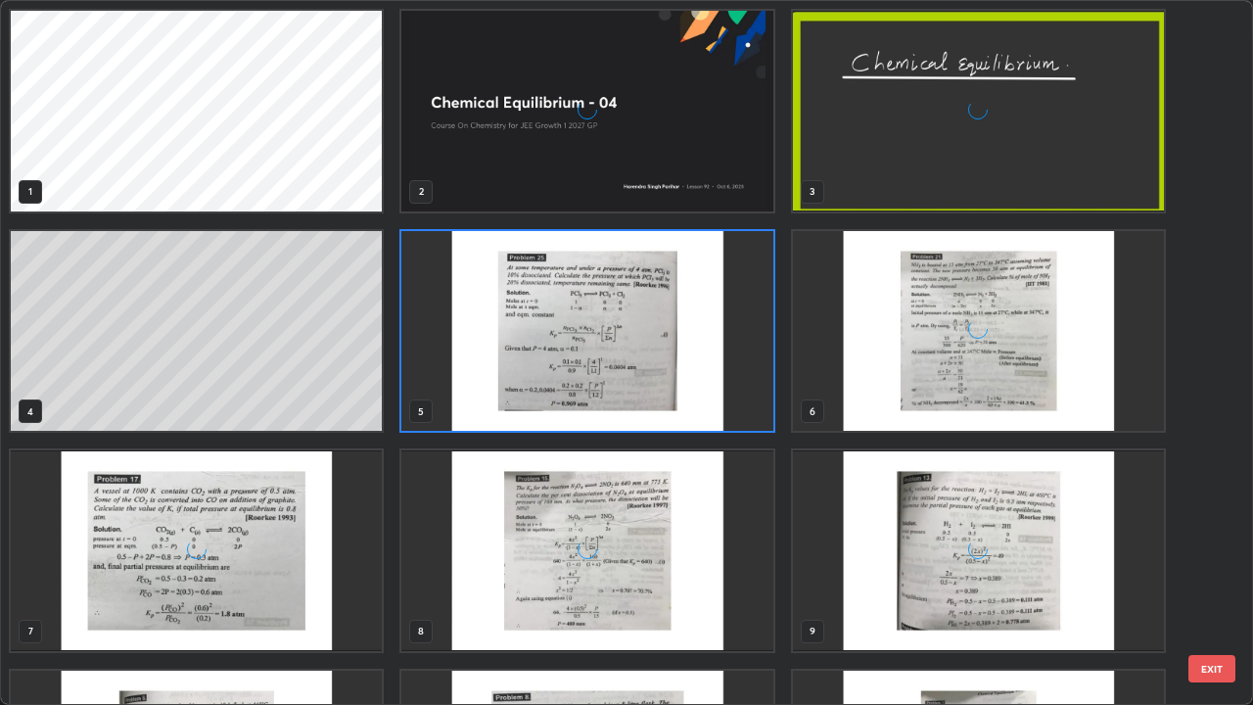
scroll to position [697, 1241]
click at [671, 572] on img "grid" at bounding box center [586, 550] width 371 height 201
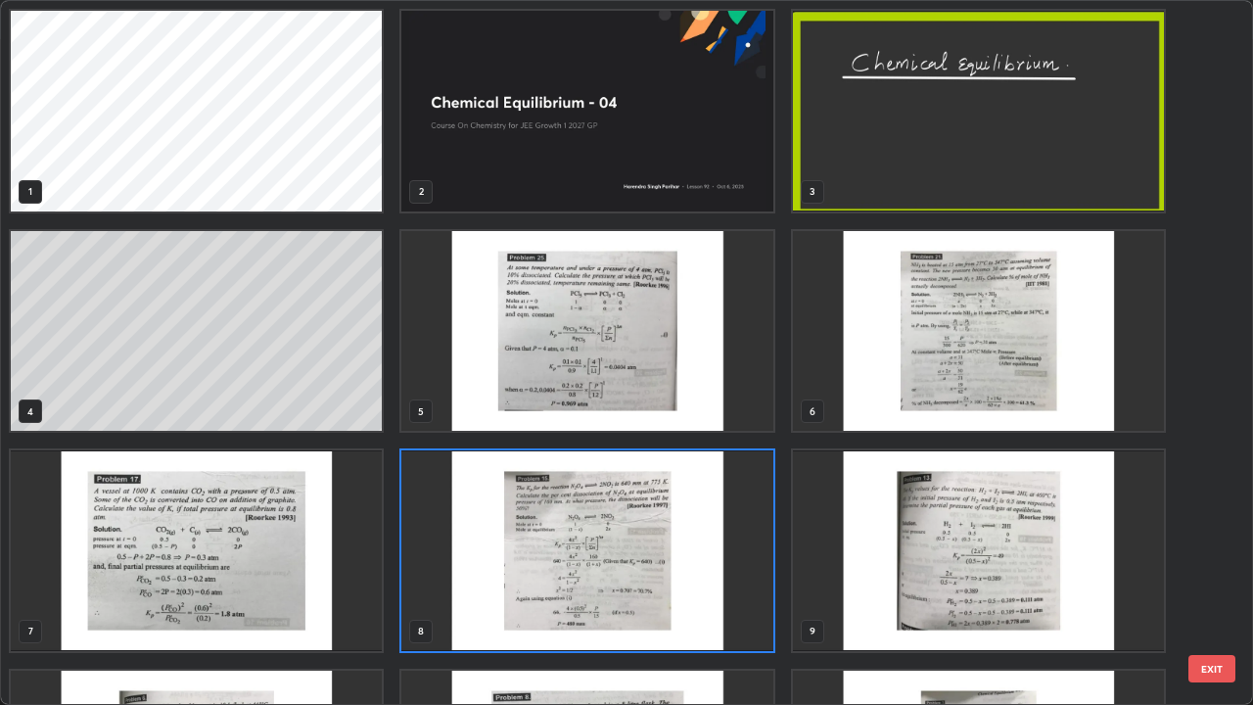
click at [1203, 572] on button "EXIT" at bounding box center [1211, 668] width 47 height 27
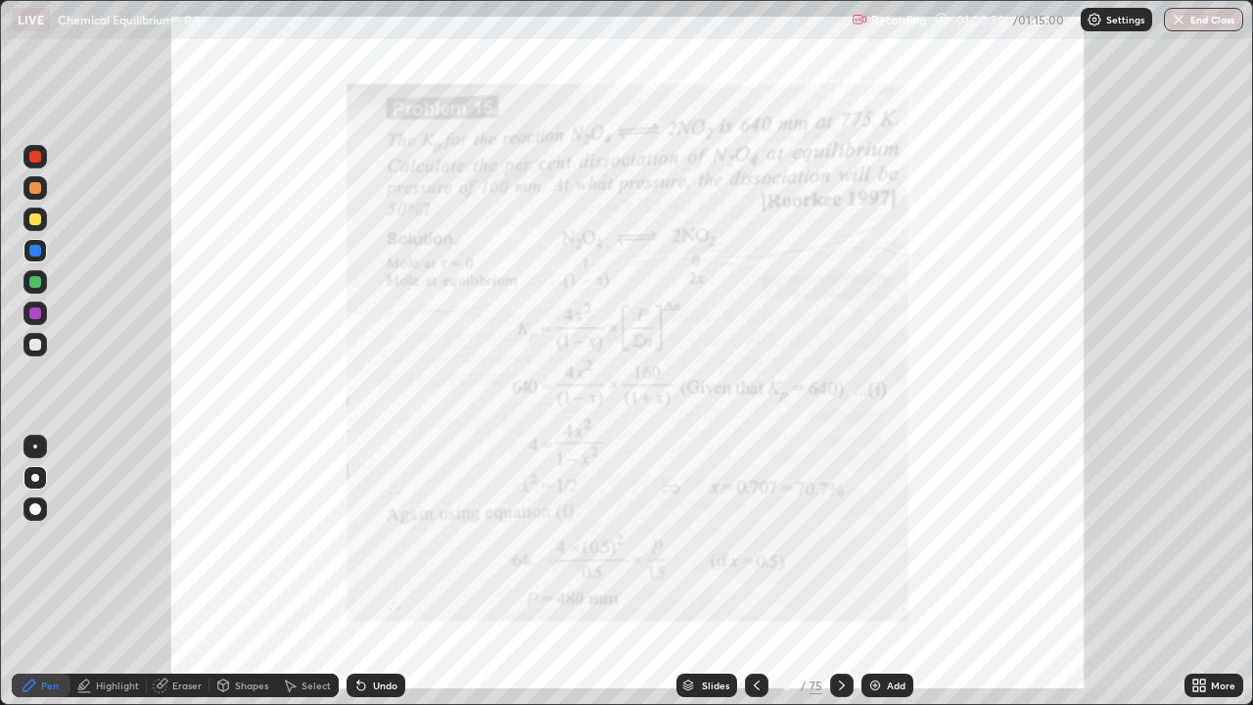
click at [687, 572] on icon at bounding box center [688, 688] width 10 height 3
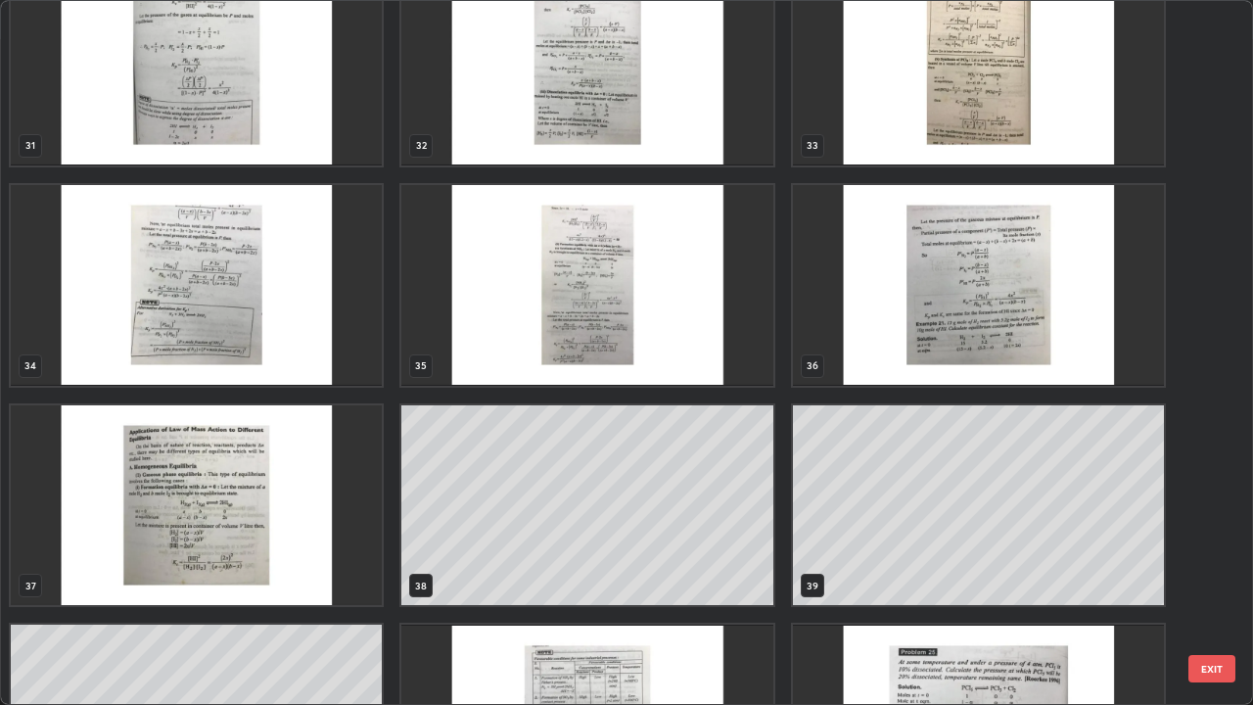
scroll to position [2374, 0]
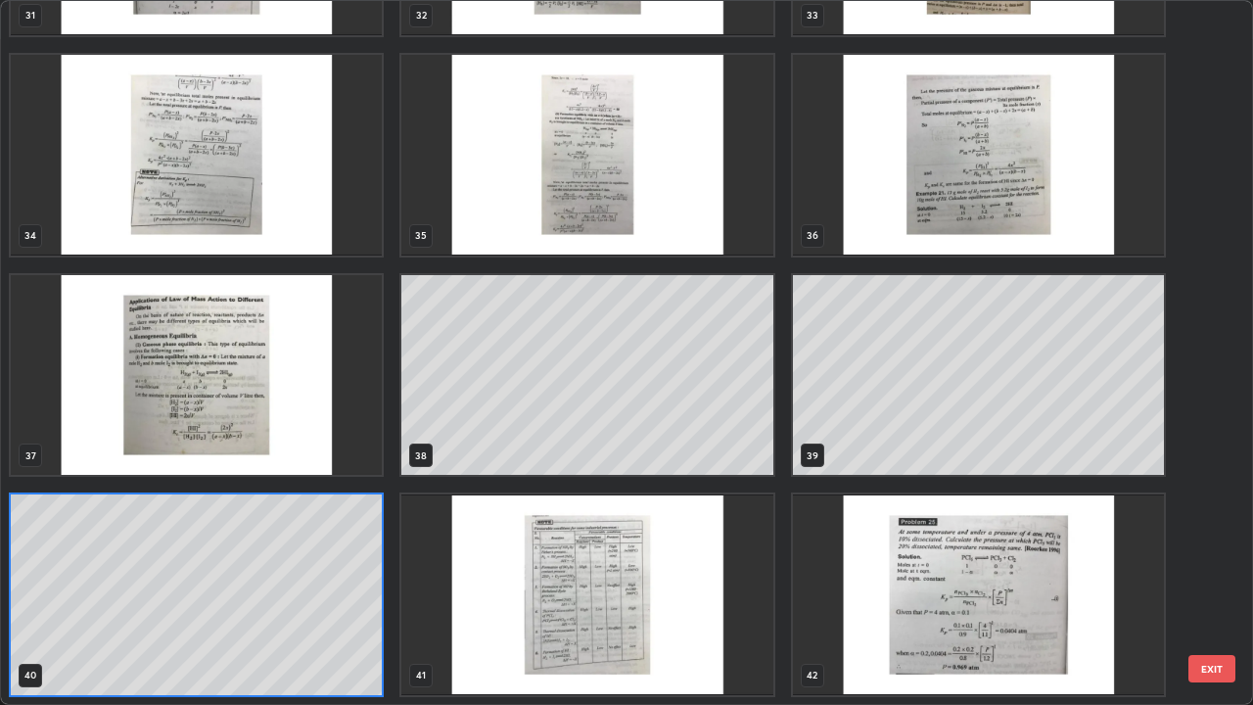
click at [334, 572] on div "28 29 30 31 32 33 34 35 36 37 38 39 40 41 42" at bounding box center [609, 352] width 1216 height 703
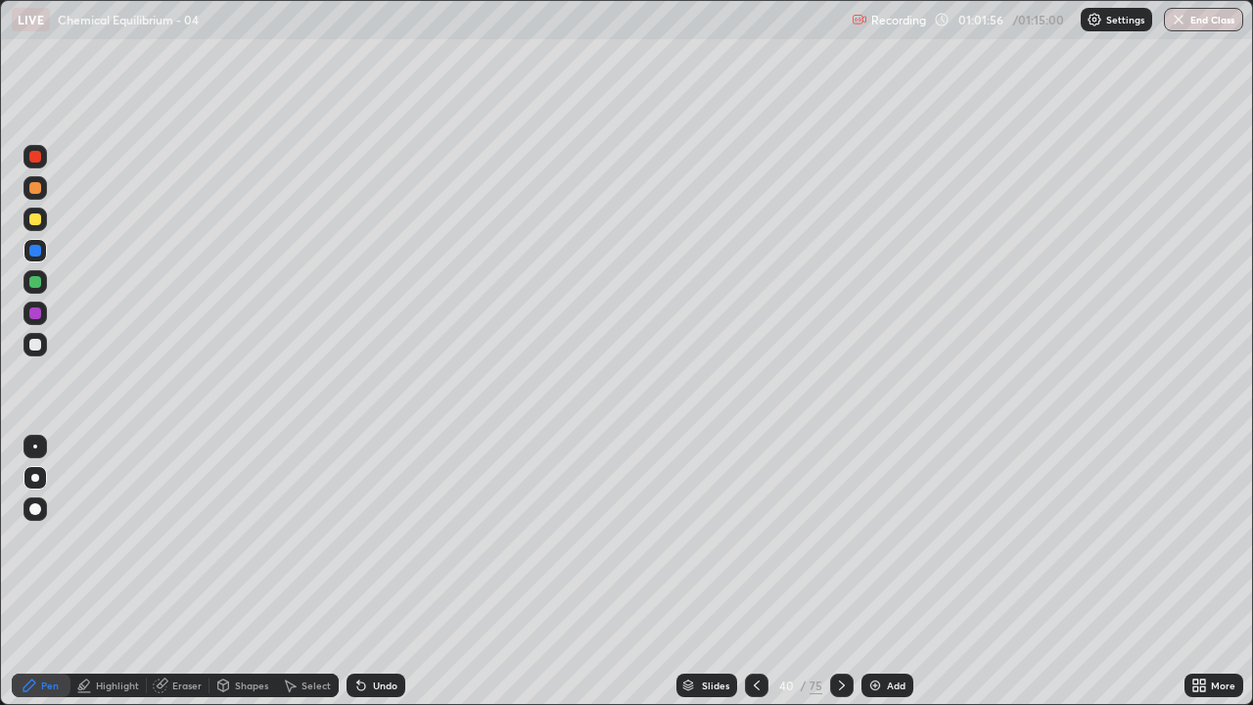
click at [34, 342] on div at bounding box center [35, 345] width 12 height 12
click at [354, 572] on icon at bounding box center [361, 685] width 16 height 16
click at [353, 572] on icon at bounding box center [361, 685] width 16 height 16
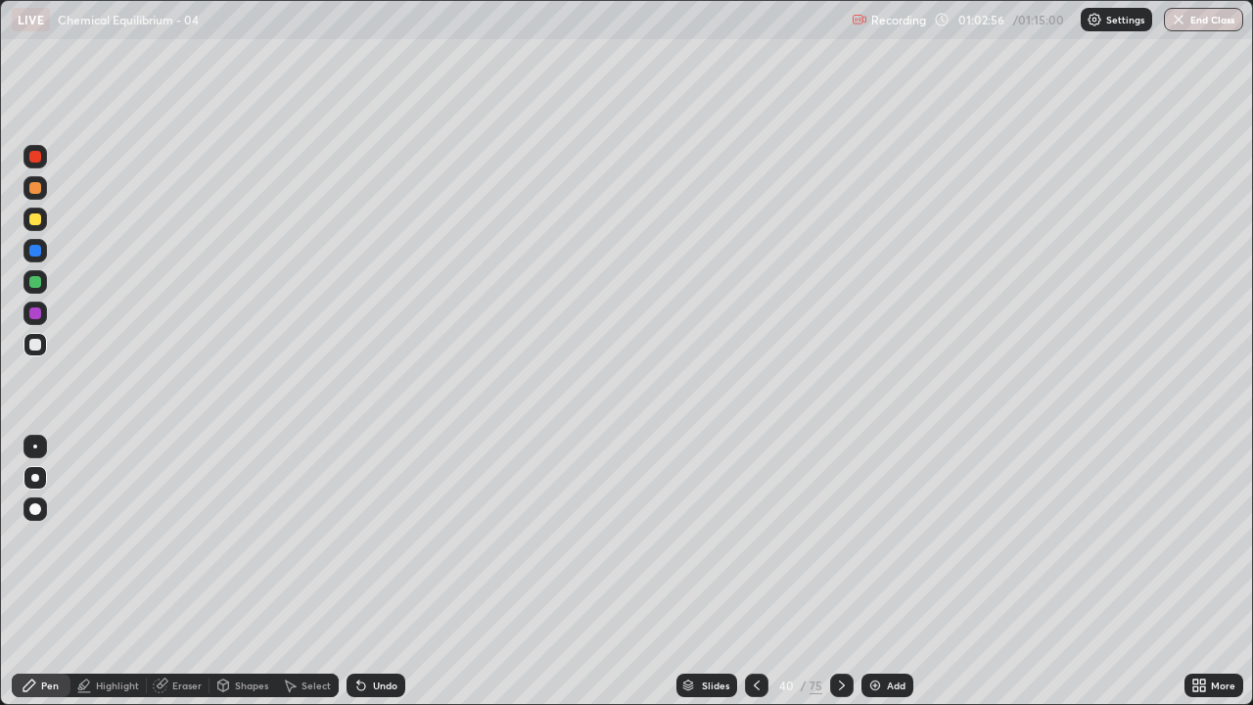
click at [353, 572] on icon at bounding box center [361, 685] width 16 height 16
click at [348, 572] on div "Undo" at bounding box center [375, 684] width 59 height 23
click at [353, 572] on icon at bounding box center [361, 685] width 16 height 16
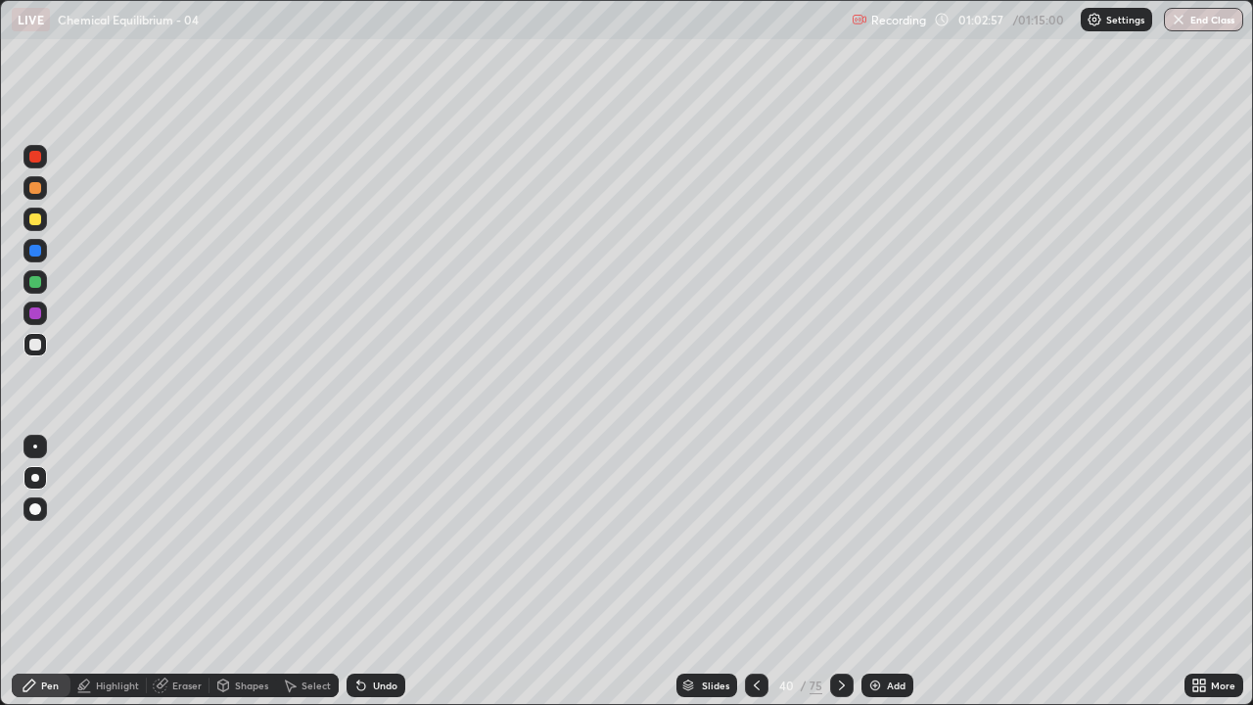
click at [349, 572] on div "Undo" at bounding box center [375, 684] width 59 height 23
click at [347, 572] on div "Undo" at bounding box center [375, 684] width 59 height 23
click at [348, 572] on div "Undo" at bounding box center [375, 684] width 59 height 23
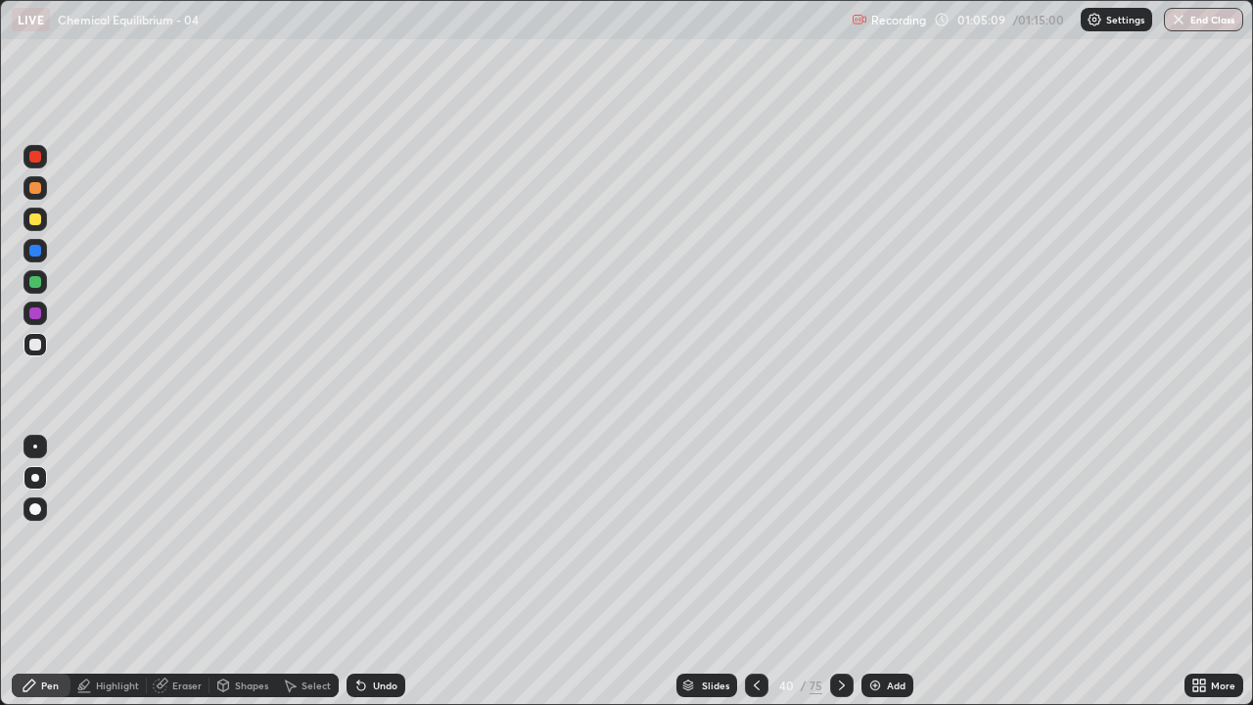
click at [687, 572] on icon at bounding box center [688, 686] width 10 height 3
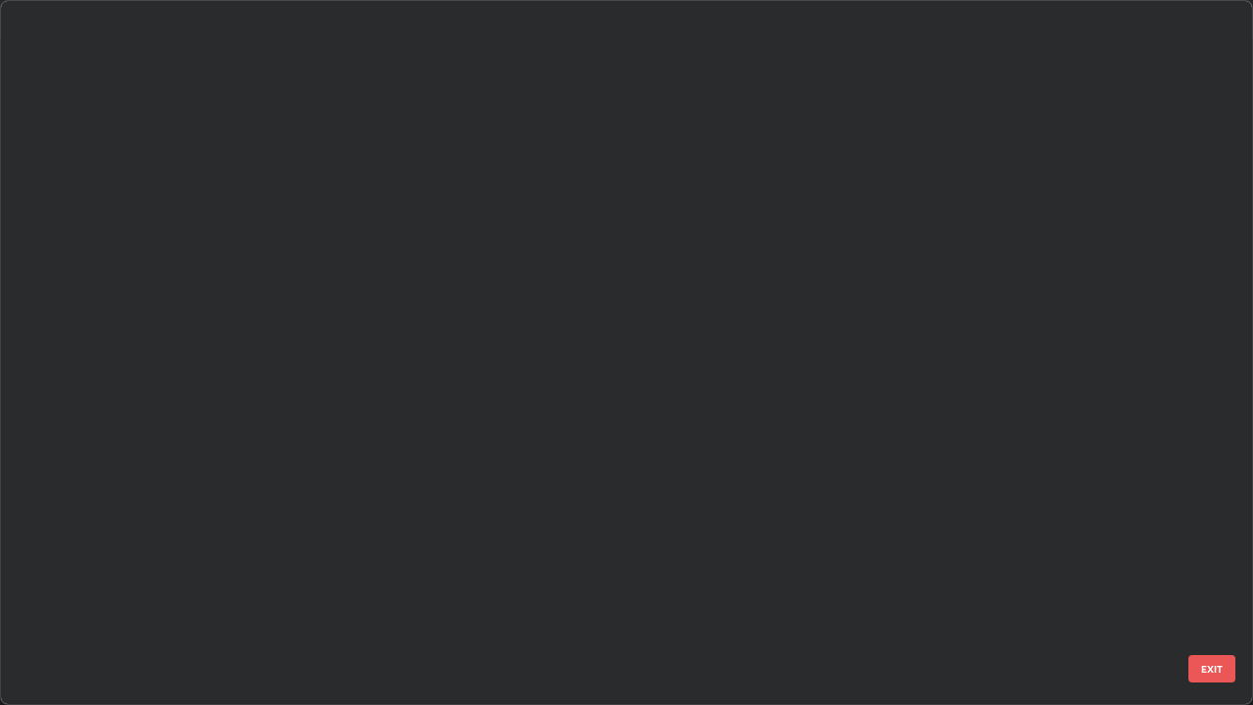
click at [687, 572] on div "28 29 30 31 32 33 34 35 36 37 38 39 40 41 42" at bounding box center [609, 352] width 1216 height 703
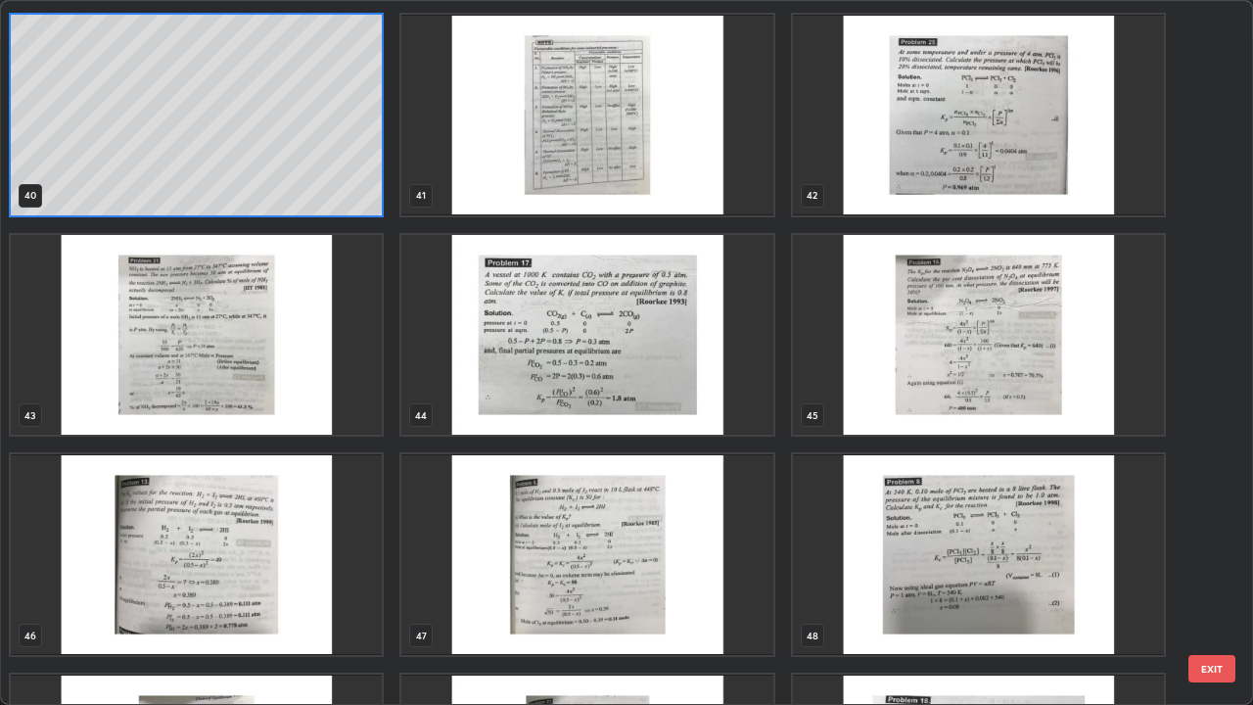
scroll to position [2857, 0]
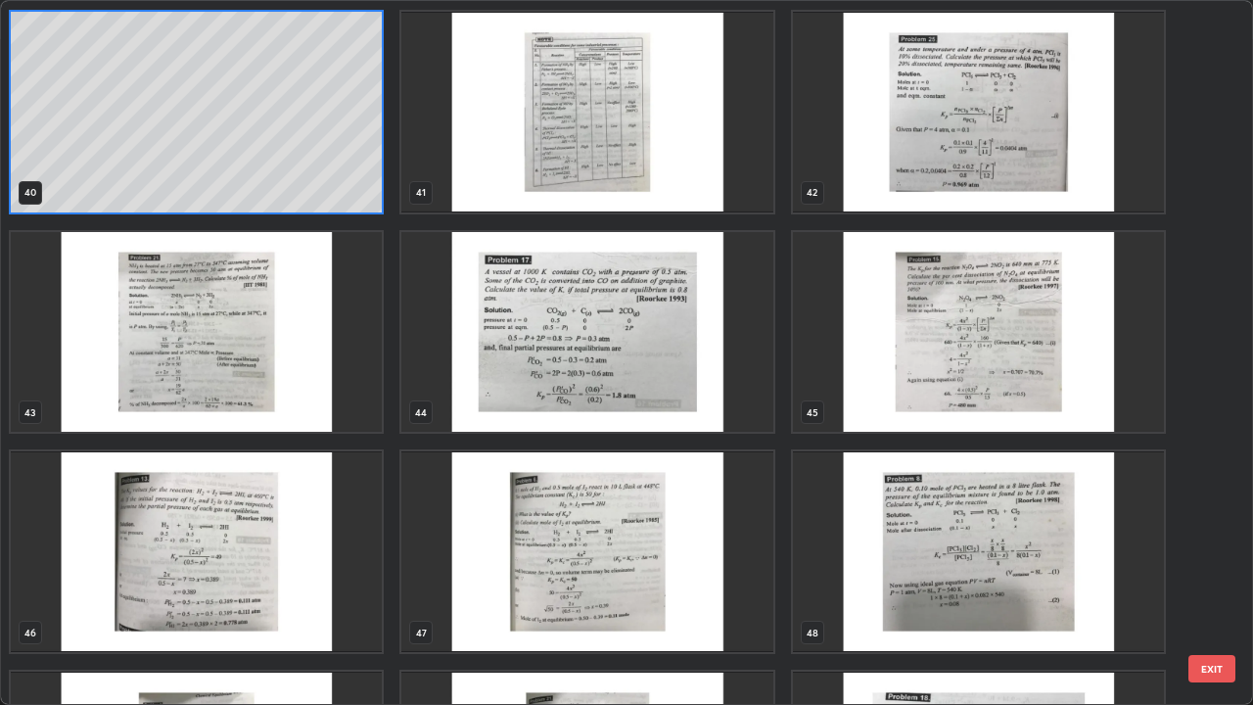
click at [1191, 572] on button "EXIT" at bounding box center [1211, 668] width 47 height 27
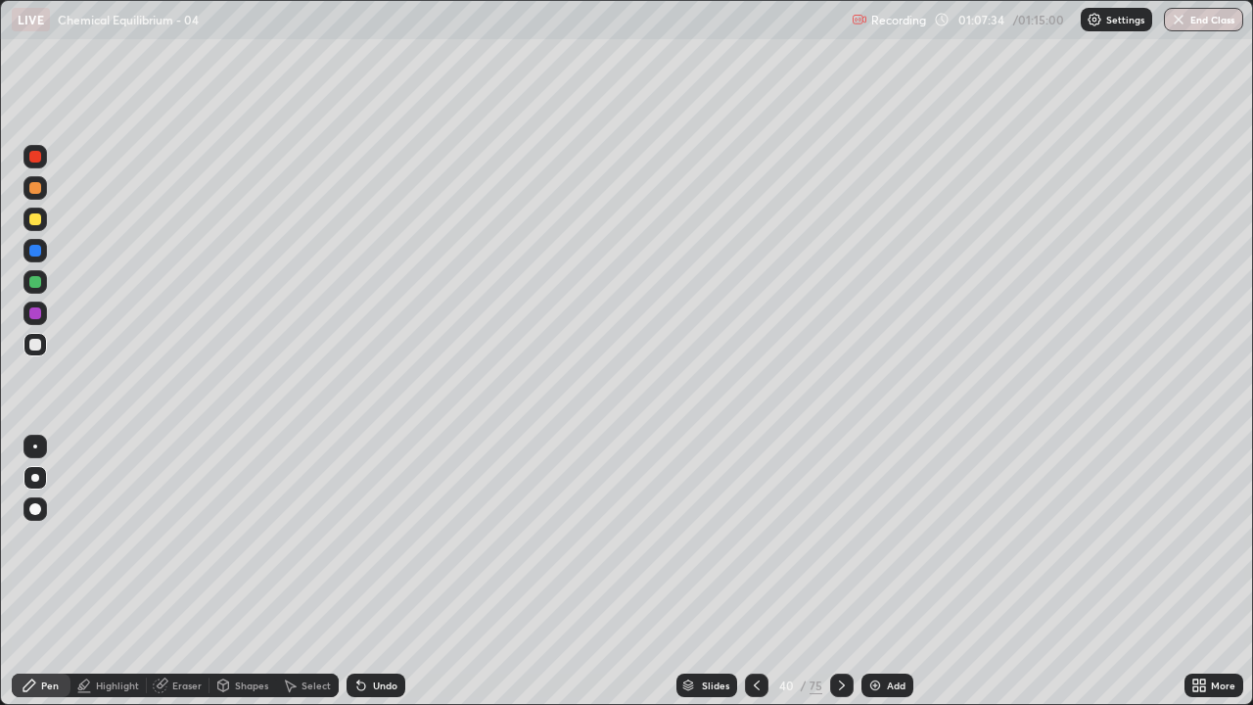
click at [683, 572] on icon at bounding box center [688, 688] width 10 height 3
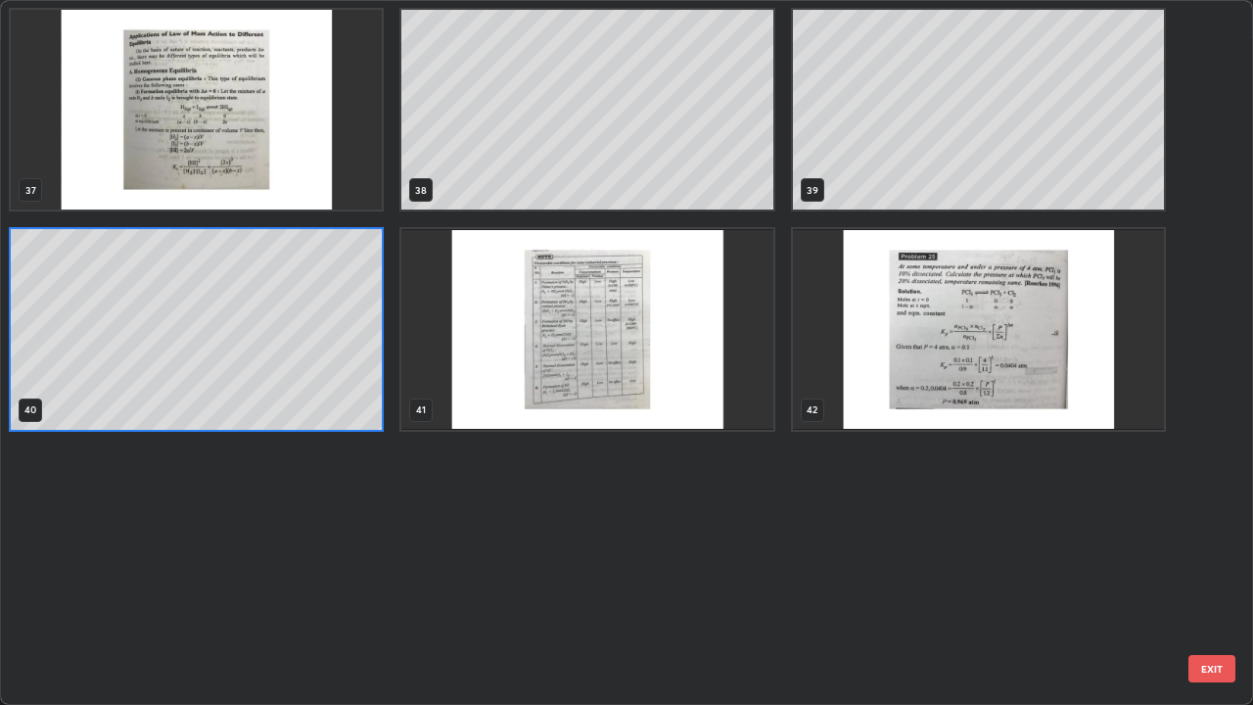
scroll to position [2167, 0]
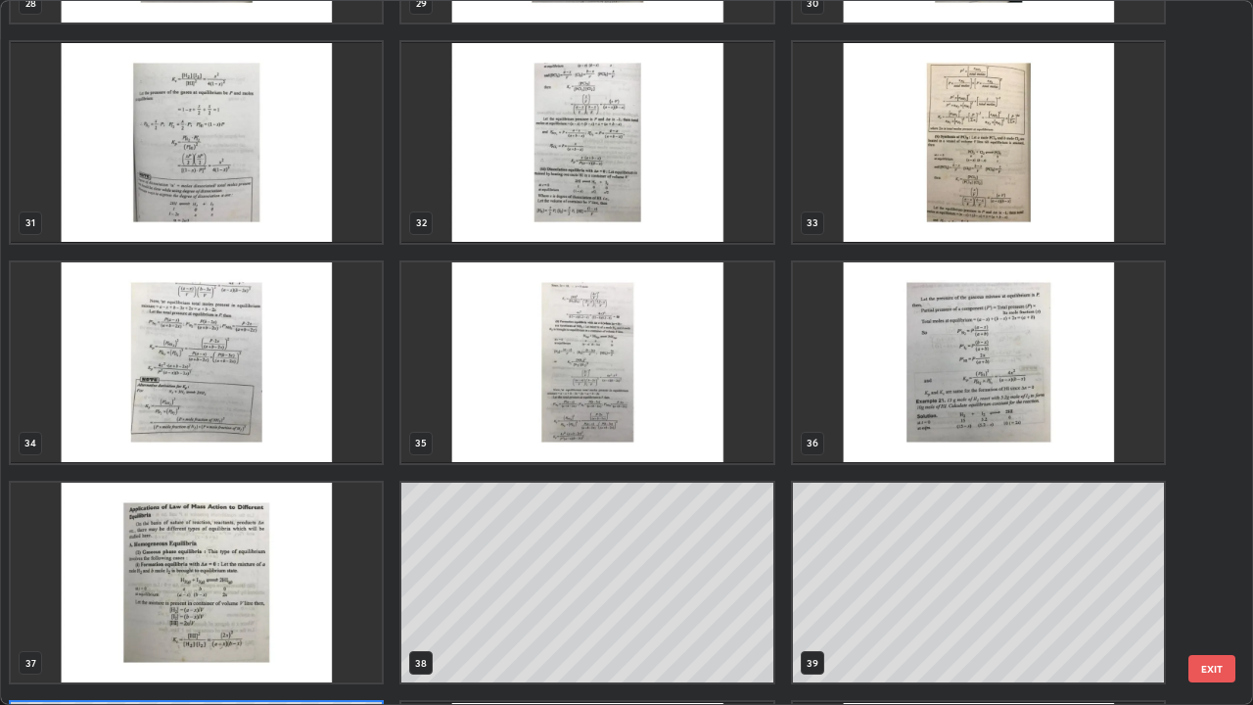
click at [1213, 572] on button "EXIT" at bounding box center [1211, 668] width 47 height 27
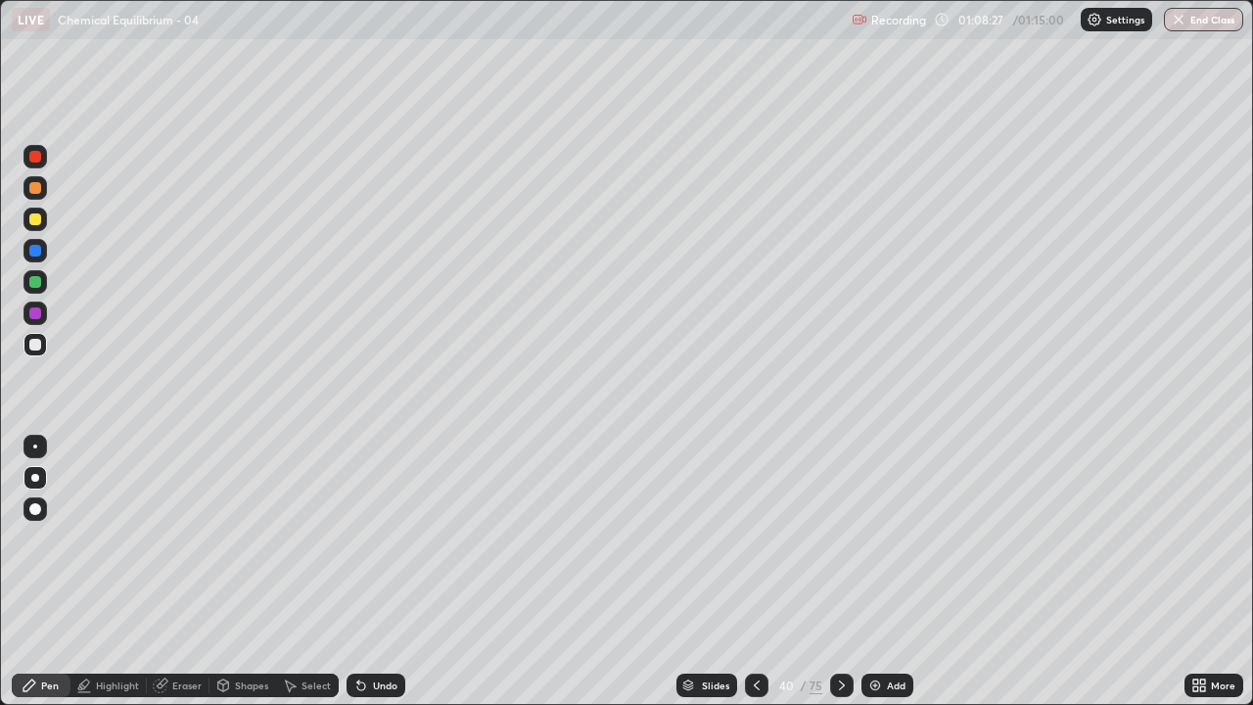
click at [353, 572] on icon at bounding box center [361, 685] width 16 height 16
click at [878, 572] on img at bounding box center [875, 685] width 16 height 16
click at [36, 512] on div at bounding box center [35, 509] width 12 height 12
click at [248, 572] on div "Shapes" at bounding box center [251, 685] width 33 height 10
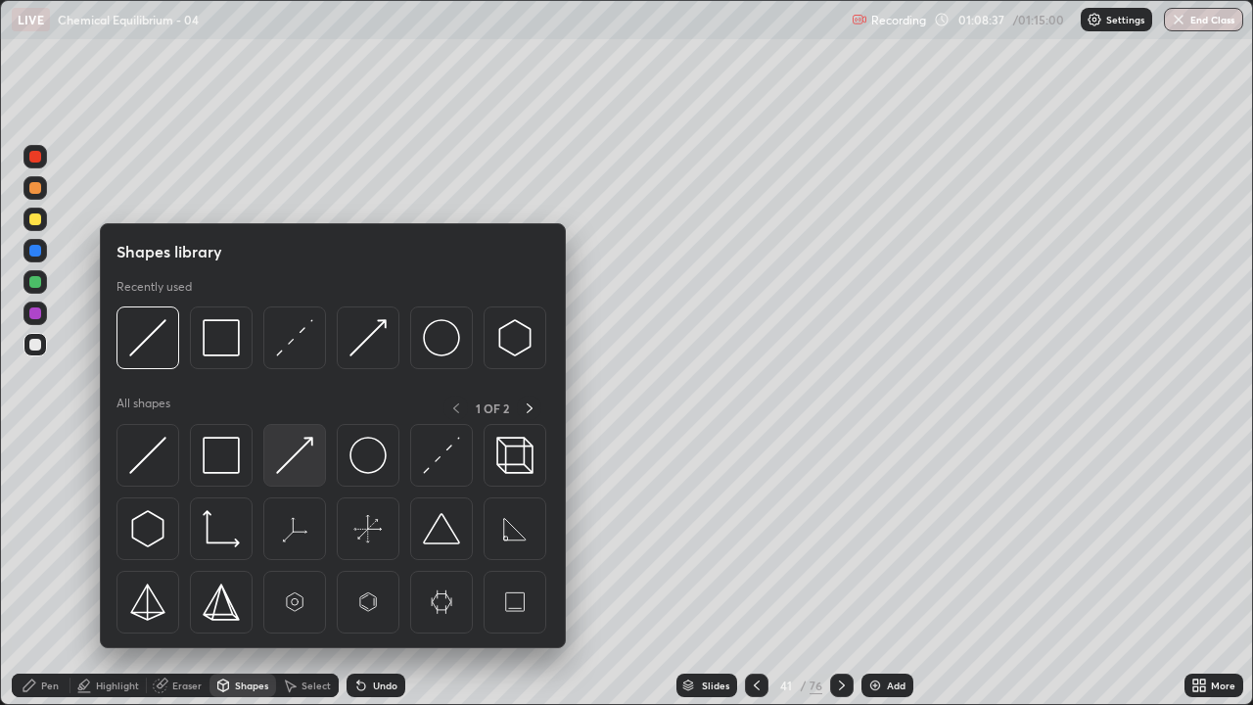
click at [298, 454] on img at bounding box center [294, 454] width 37 height 37
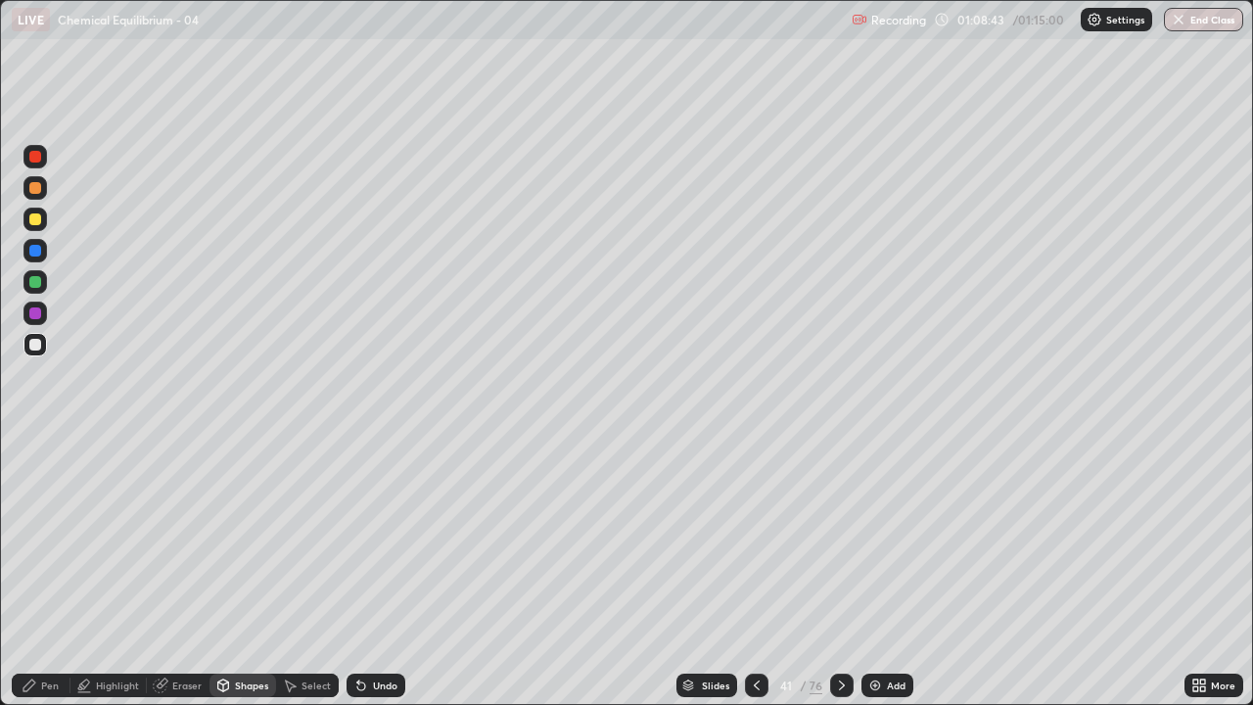
click at [34, 216] on div at bounding box center [35, 219] width 12 height 12
click at [55, 572] on div "Pen" at bounding box center [50, 685] width 18 height 10
click at [36, 279] on div at bounding box center [35, 282] width 12 height 12
click at [34, 190] on div at bounding box center [35, 188] width 12 height 12
click at [237, 572] on div "Shapes" at bounding box center [251, 685] width 33 height 10
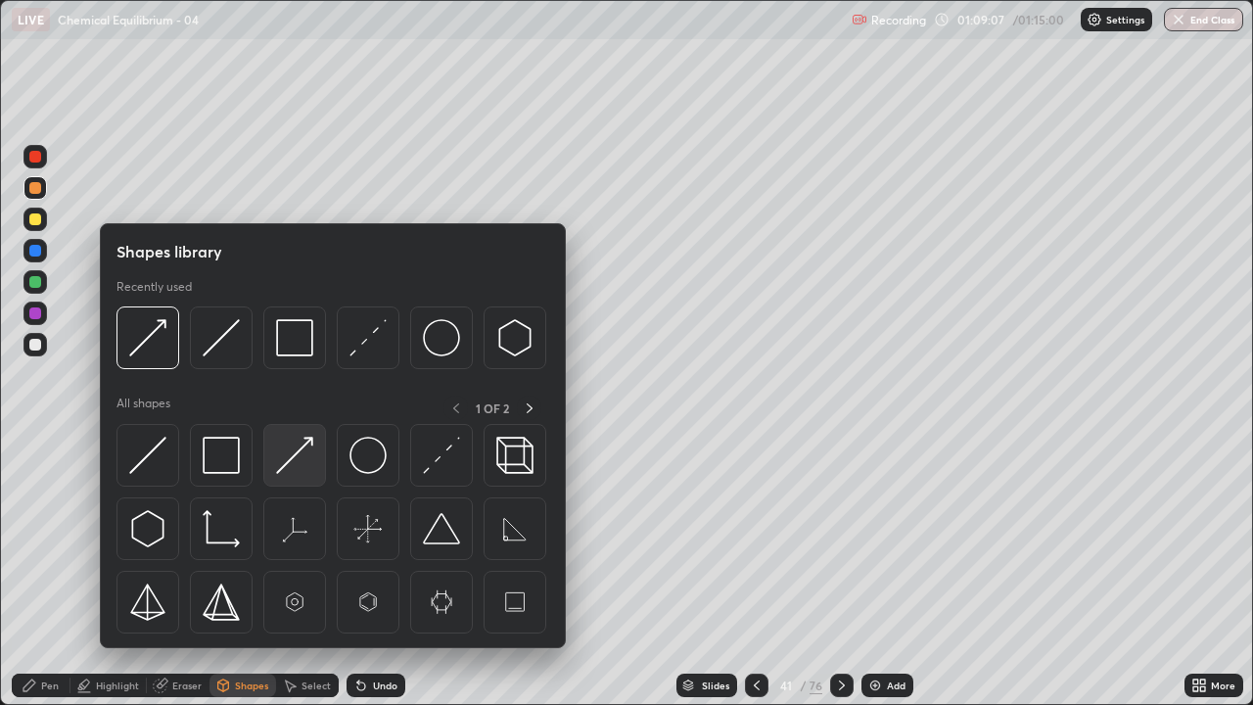
click at [303, 448] on img at bounding box center [294, 454] width 37 height 37
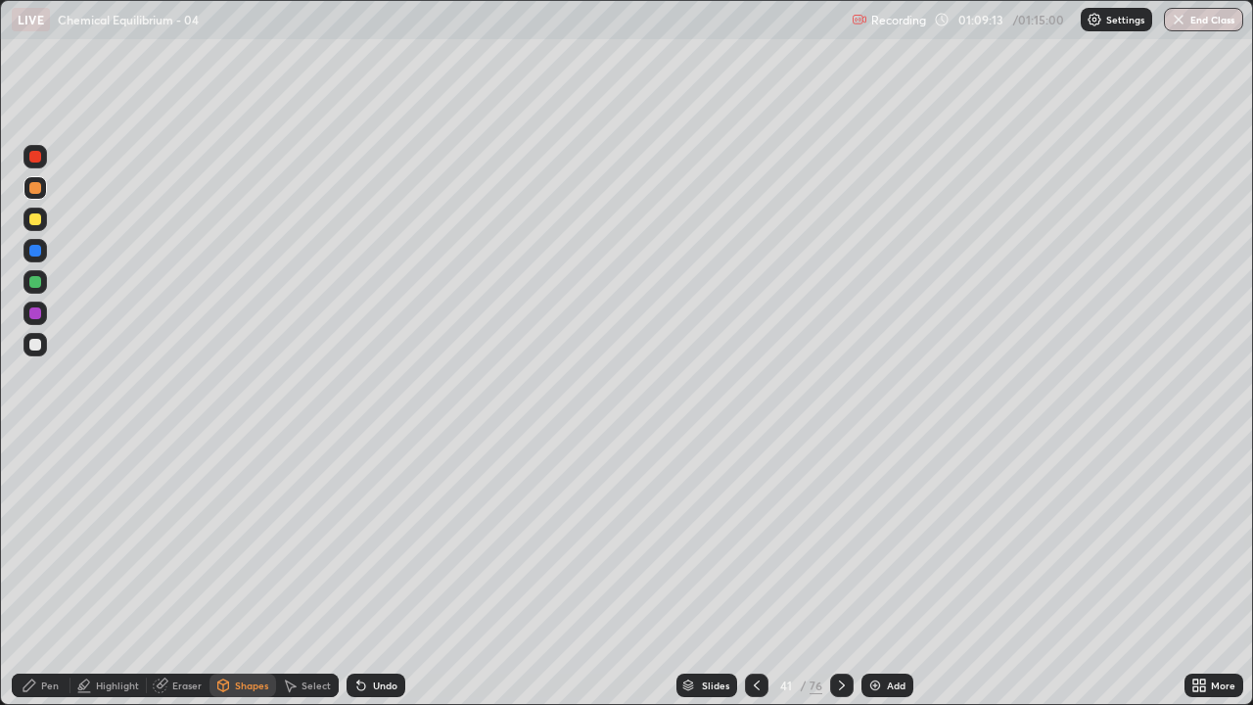
click at [49, 572] on div "Pen" at bounding box center [50, 685] width 18 height 10
click at [38, 351] on div at bounding box center [34, 344] width 23 height 23
click at [33, 281] on div at bounding box center [35, 282] width 12 height 12
click at [36, 315] on div at bounding box center [35, 313] width 12 height 12
click at [36, 193] on div at bounding box center [35, 188] width 12 height 12
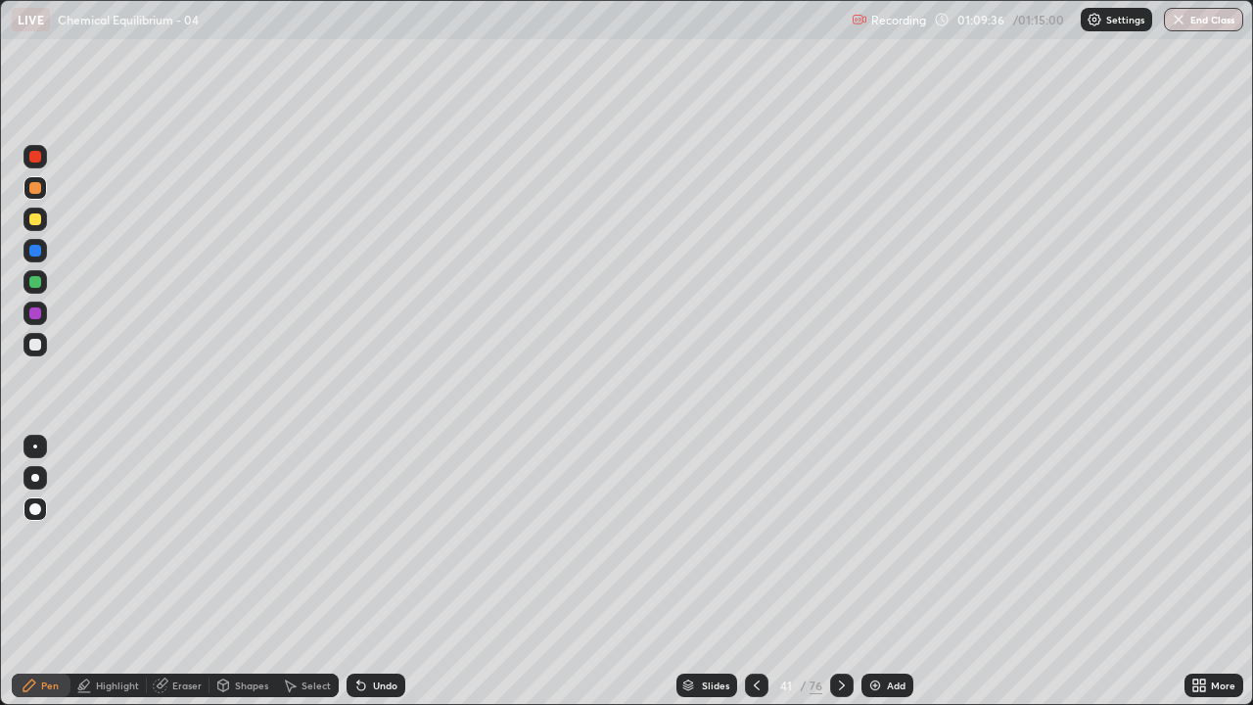
click at [44, 572] on div "Pen" at bounding box center [50, 685] width 18 height 10
click at [34, 312] on div at bounding box center [35, 313] width 12 height 12
click at [36, 154] on div at bounding box center [35, 157] width 12 height 12
click at [255, 572] on div "Shapes" at bounding box center [242, 684] width 67 height 23
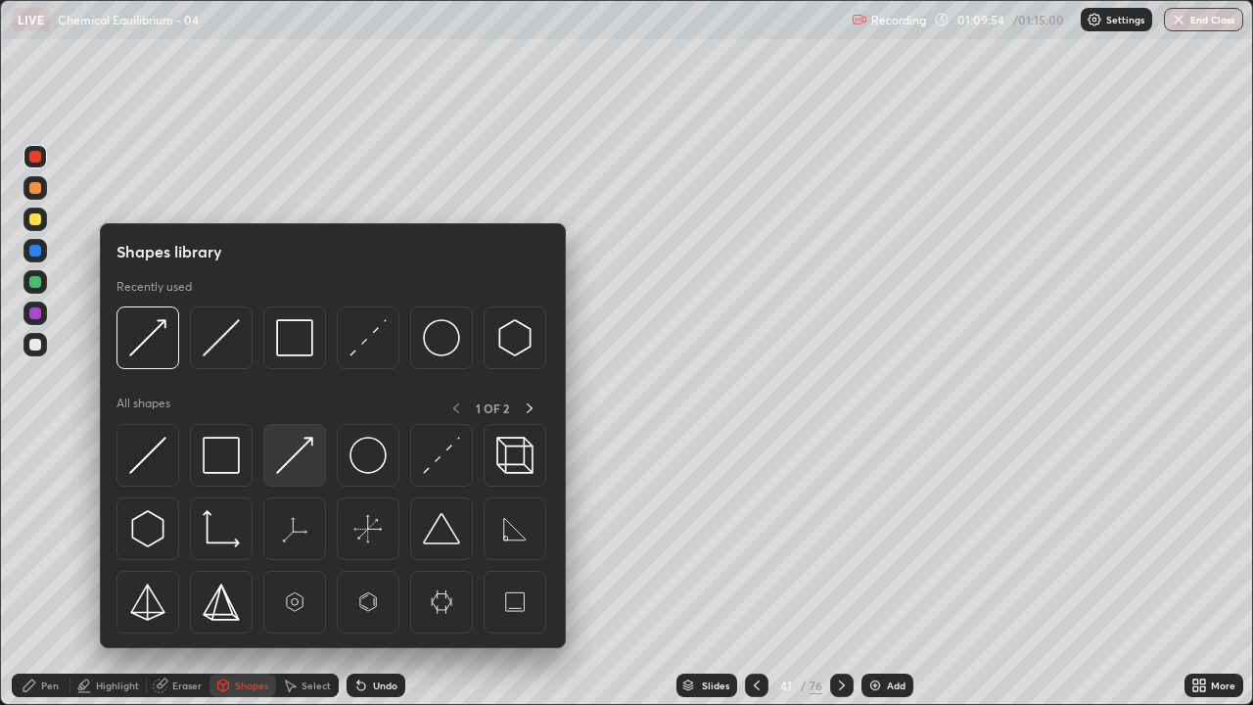
click at [302, 452] on img at bounding box center [294, 454] width 37 height 37
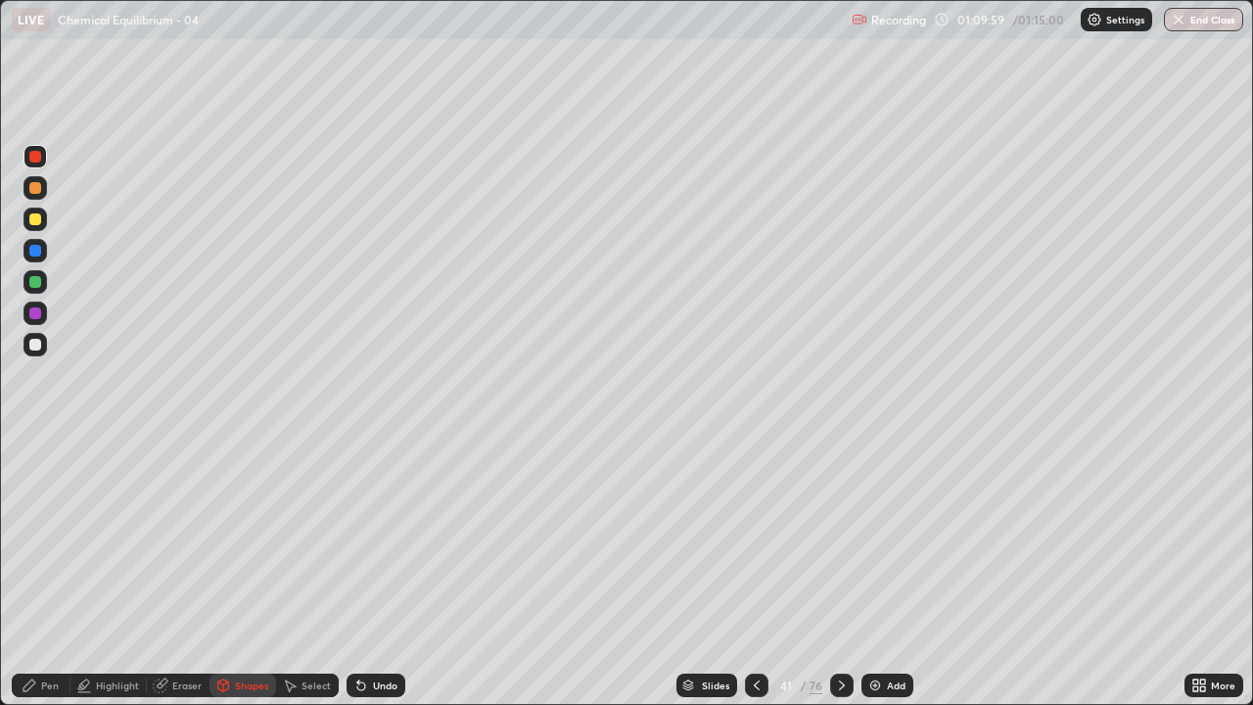
click at [48, 572] on div "Pen" at bounding box center [50, 685] width 18 height 10
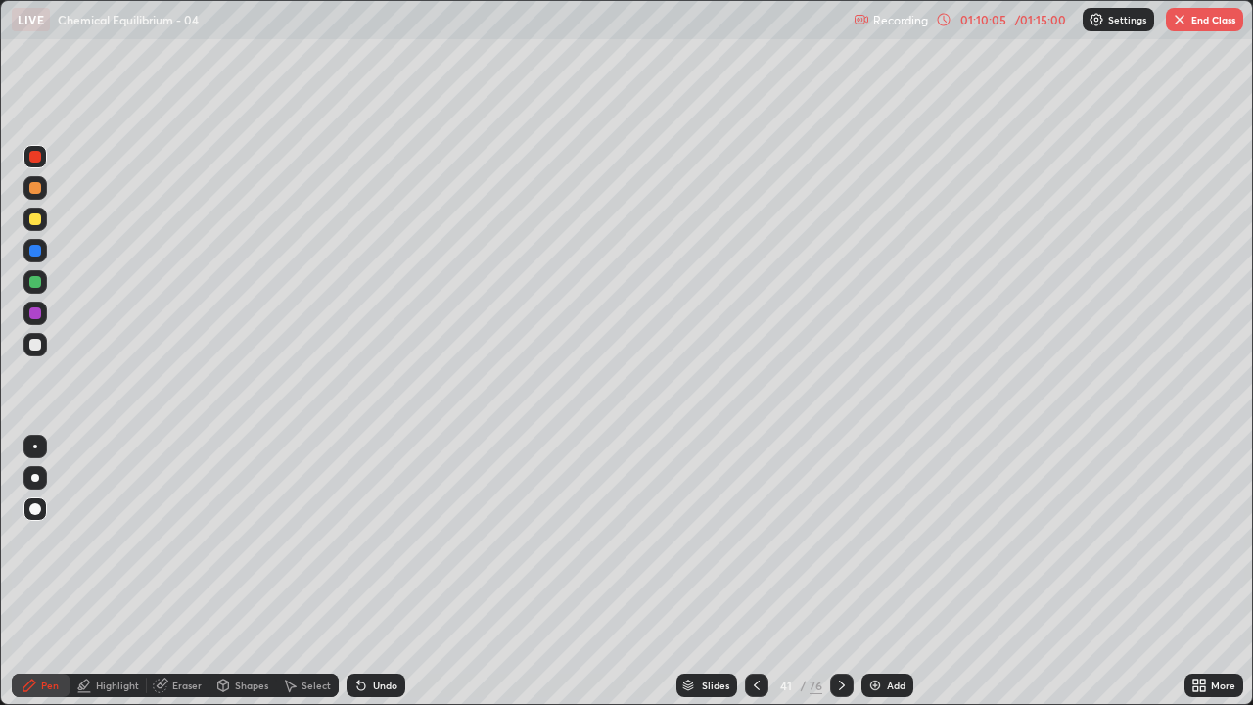
click at [252, 572] on div "Shapes" at bounding box center [251, 685] width 33 height 10
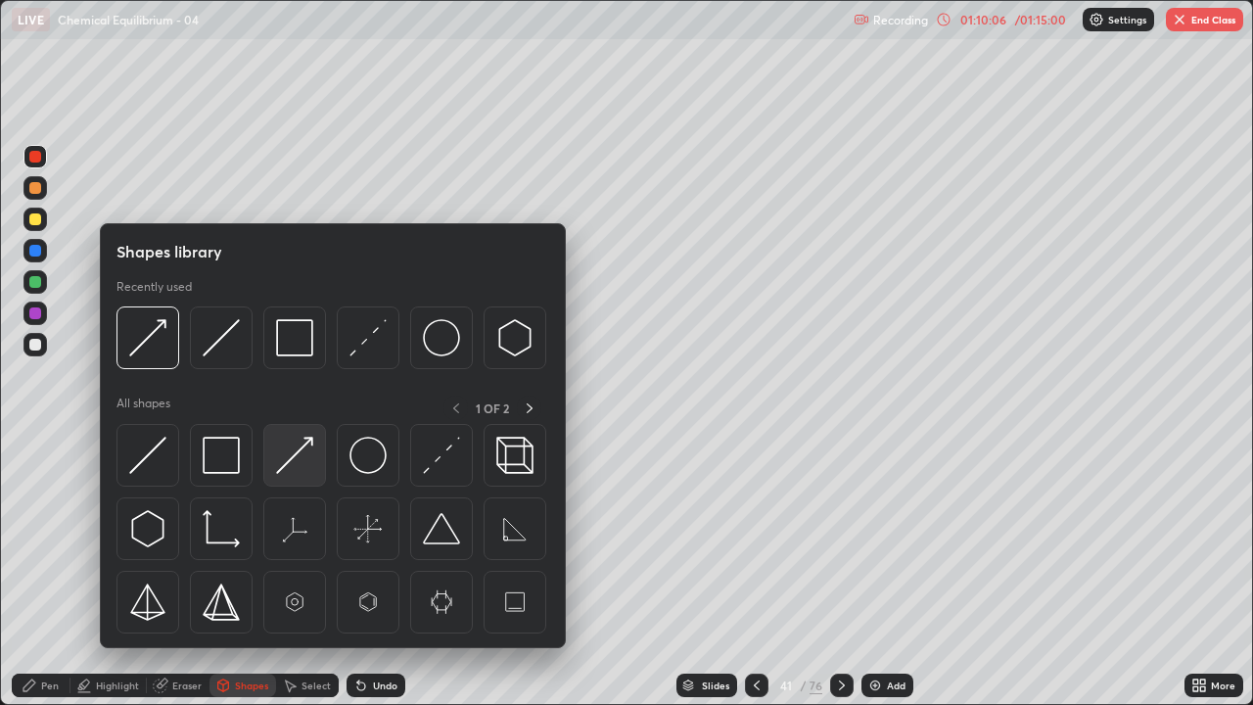
click at [304, 448] on img at bounding box center [294, 454] width 37 height 37
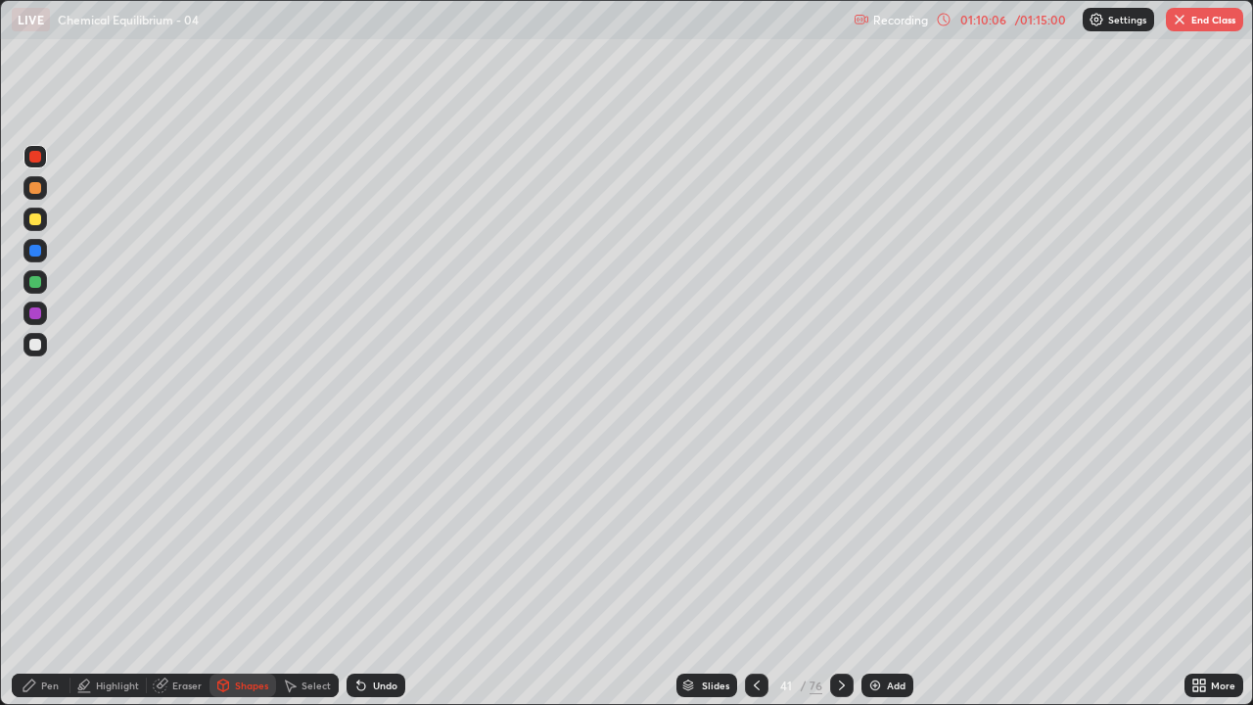
click at [34, 281] on div at bounding box center [35, 282] width 12 height 12
click at [36, 252] on div at bounding box center [35, 251] width 12 height 12
click at [57, 572] on div "Pen" at bounding box center [50, 685] width 18 height 10
click at [243, 572] on div "Shapes" at bounding box center [251, 685] width 33 height 10
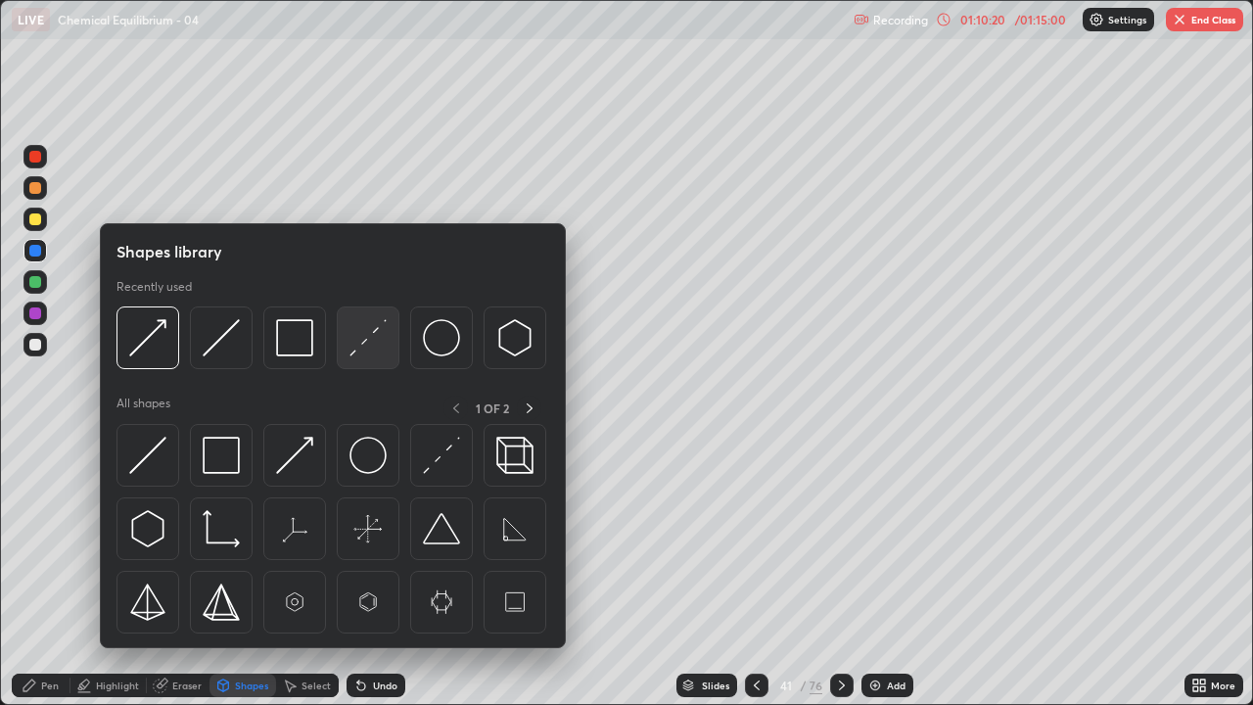
click at [370, 332] on img at bounding box center [367, 337] width 37 height 37
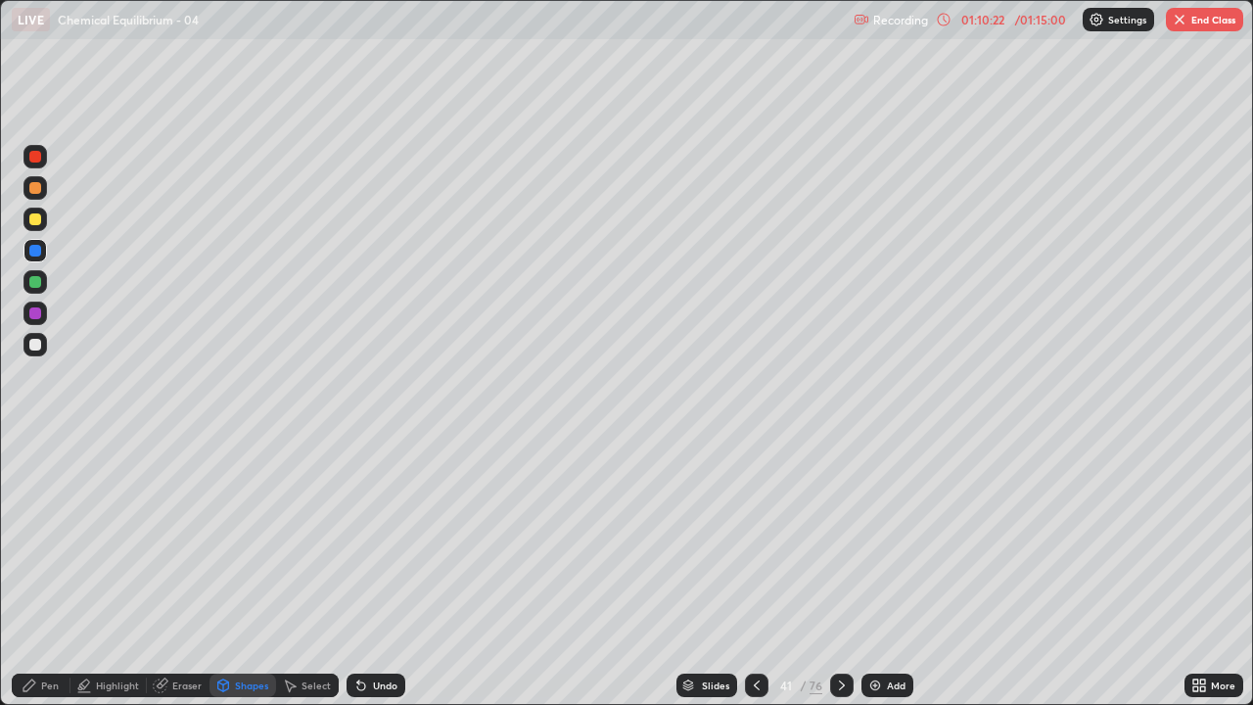
click at [37, 317] on div at bounding box center [35, 313] width 12 height 12
click at [36, 344] on div at bounding box center [35, 345] width 12 height 12
click at [49, 572] on div "Pen" at bounding box center [50, 685] width 18 height 10
click at [40, 188] on div at bounding box center [35, 188] width 12 height 12
click at [29, 336] on div at bounding box center [34, 344] width 23 height 23
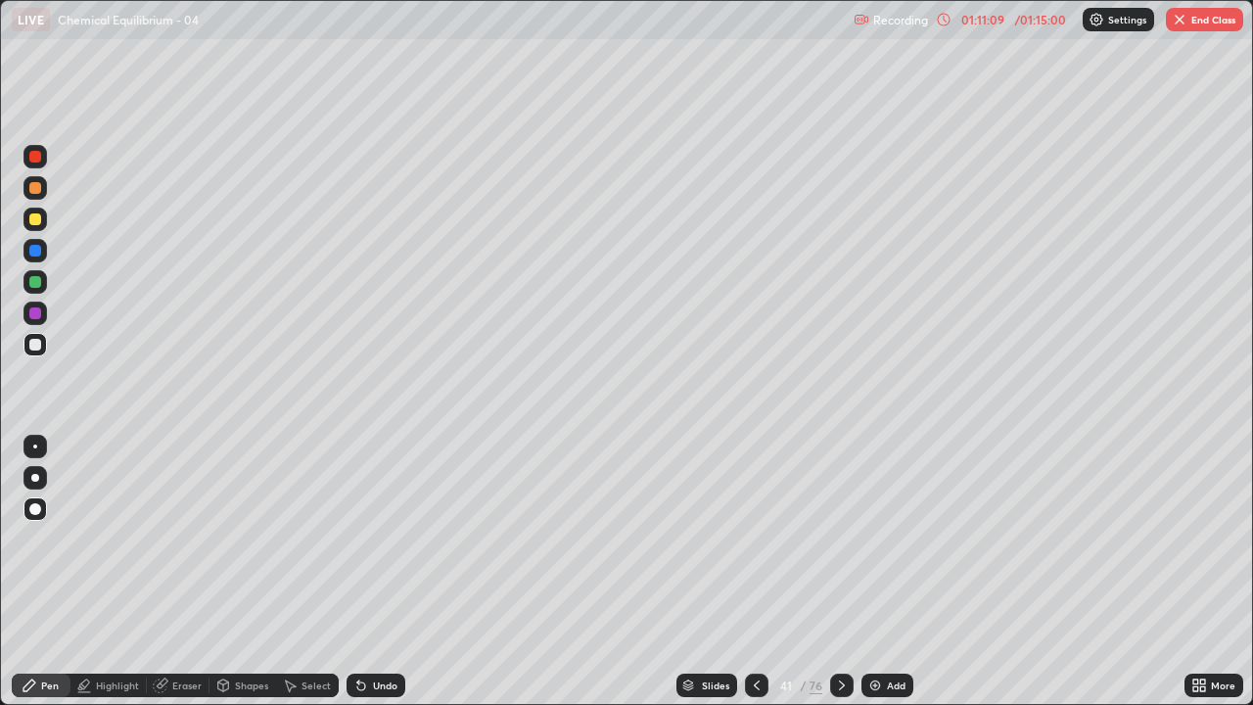
click at [49, 572] on div "Pen" at bounding box center [50, 685] width 18 height 10
click at [117, 572] on div "Highlight" at bounding box center [117, 685] width 43 height 10
click at [36, 572] on icon at bounding box center [35, 619] width 16 height 16
click at [37, 280] on div at bounding box center [35, 282] width 12 height 12
click at [47, 572] on div "Pen" at bounding box center [50, 685] width 18 height 10
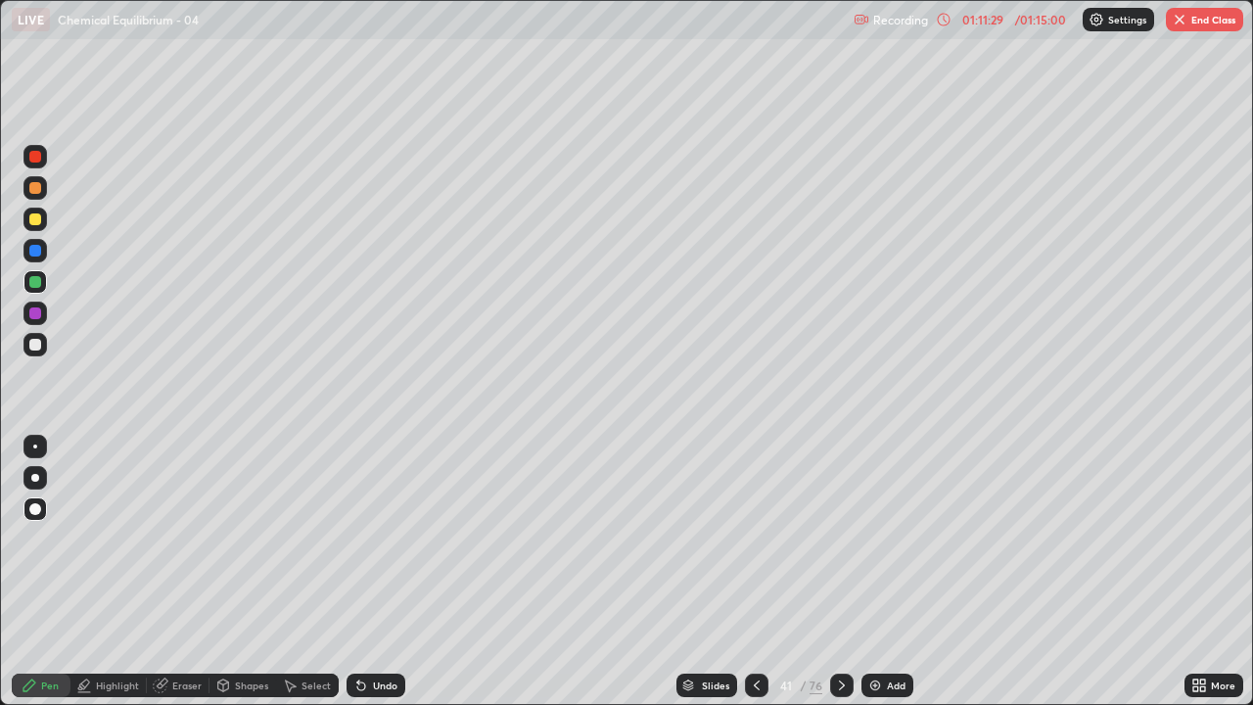
click at [251, 572] on div "Shapes" at bounding box center [251, 685] width 33 height 10
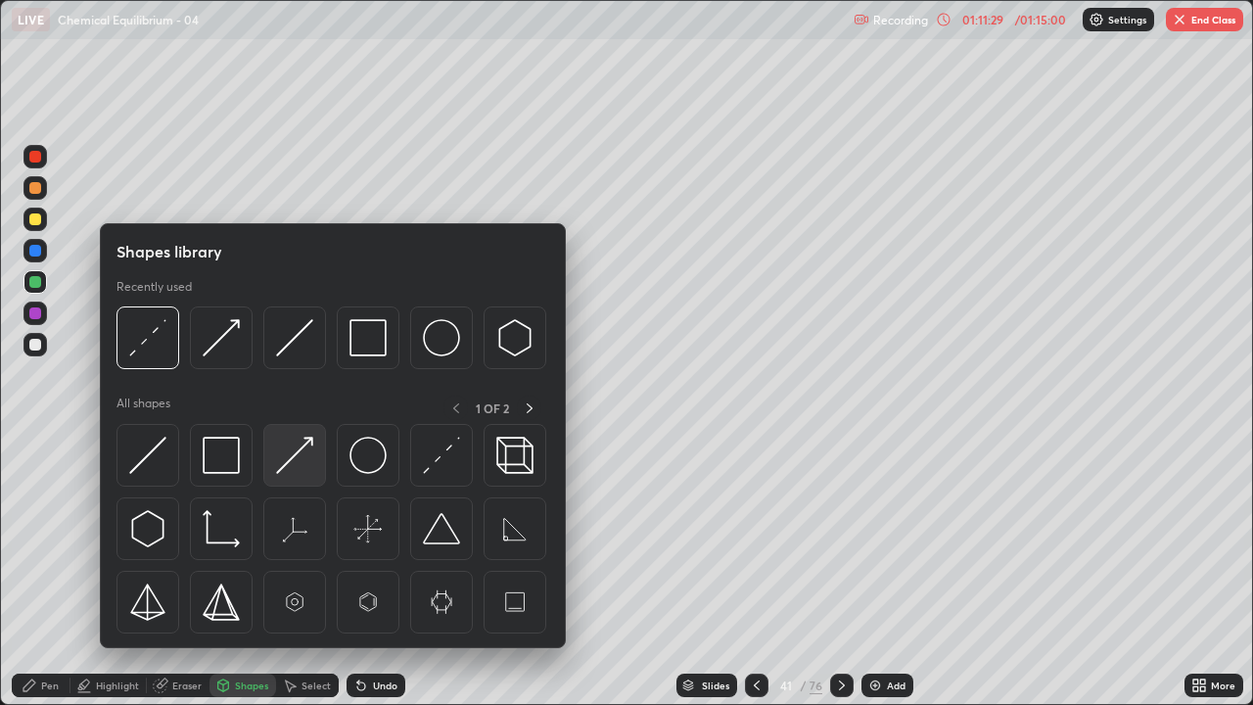
click at [304, 448] on img at bounding box center [294, 454] width 37 height 37
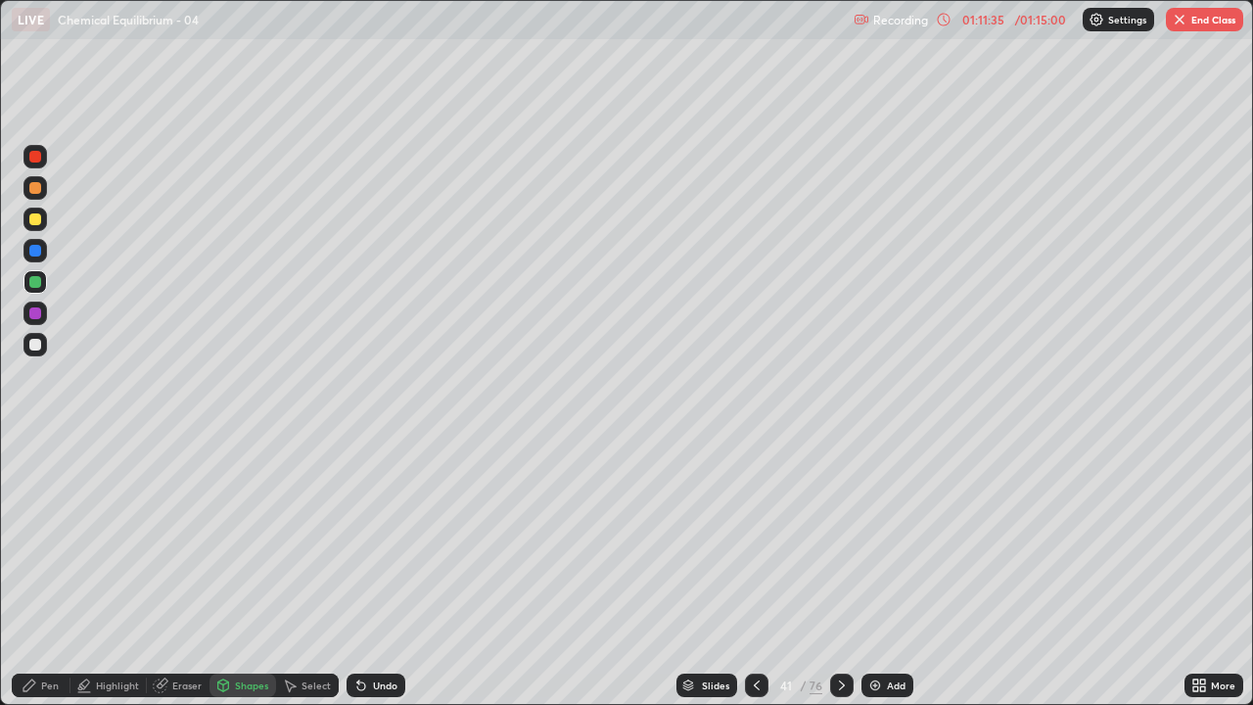
click at [49, 572] on div "Pen" at bounding box center [41, 684] width 59 height 39
click at [364, 572] on icon at bounding box center [361, 685] width 16 height 16
click at [370, 572] on div "Undo" at bounding box center [372, 684] width 67 height 39
click at [37, 346] on div at bounding box center [35, 345] width 12 height 12
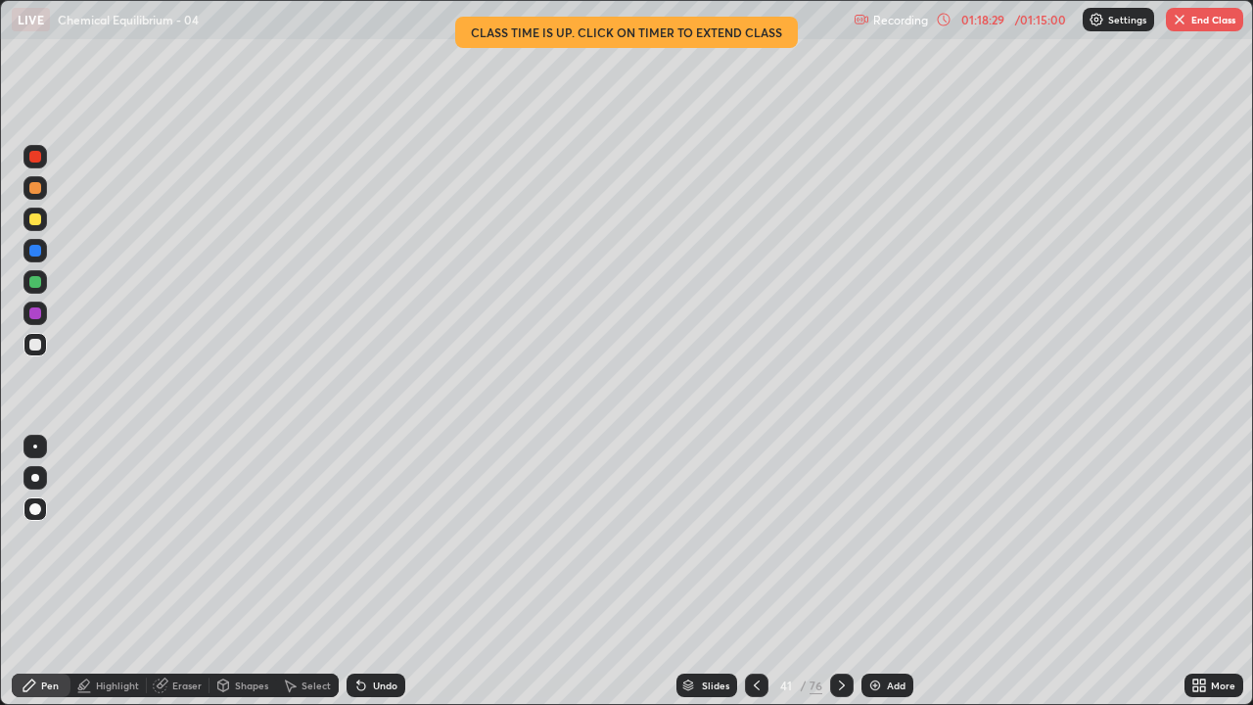
click at [1203, 20] on button "End Class" at bounding box center [1204, 19] width 77 height 23
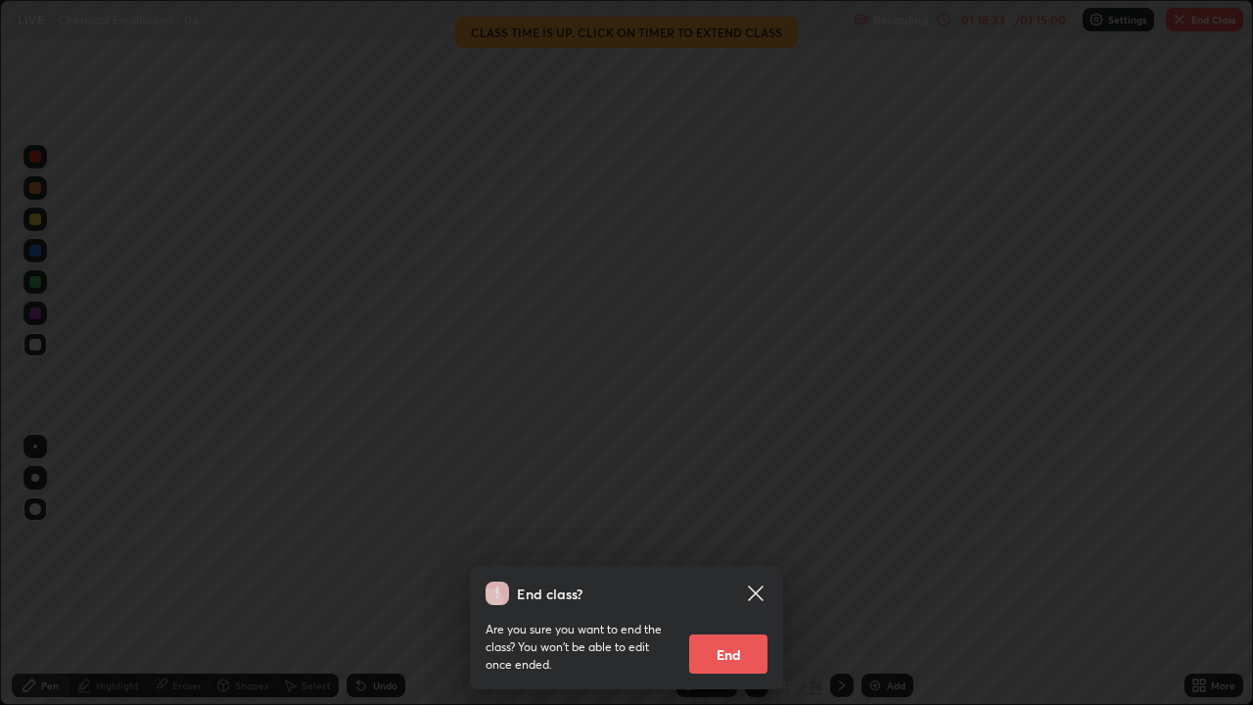
click at [730, 572] on button "End" at bounding box center [728, 653] width 78 height 39
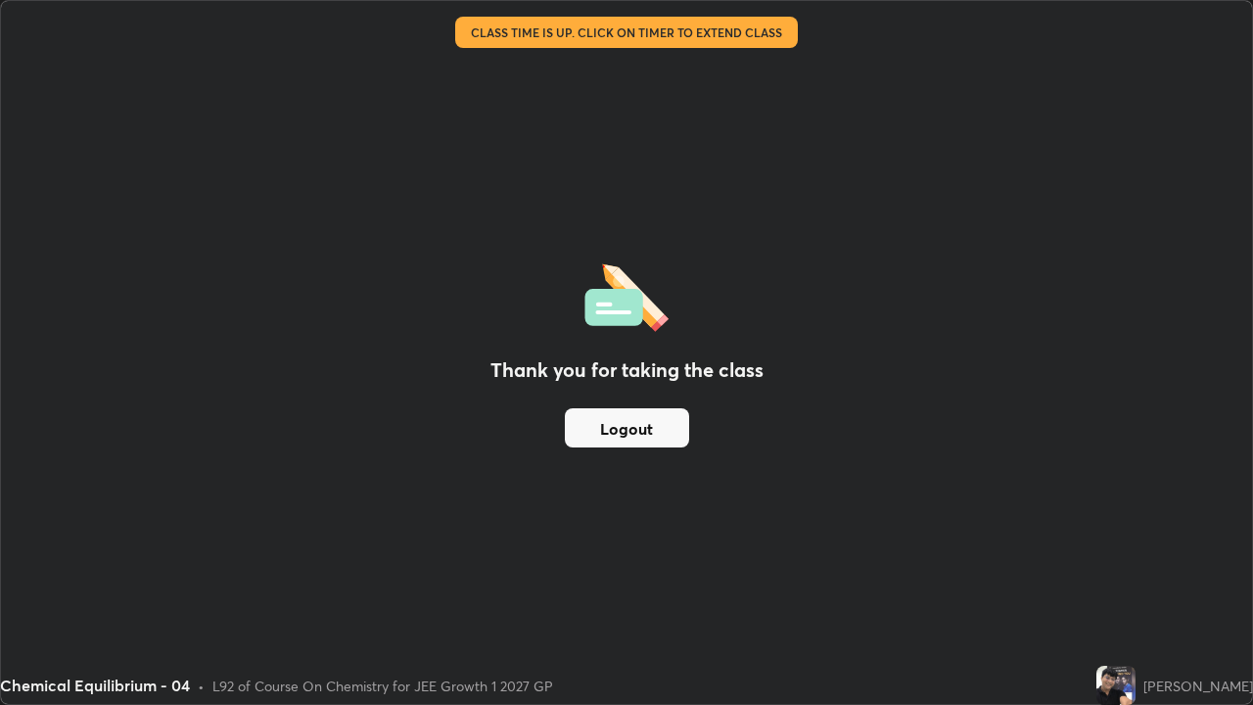
click at [626, 428] on button "Logout" at bounding box center [627, 427] width 124 height 39
